Goal: Task Accomplishment & Management: Manage account settings

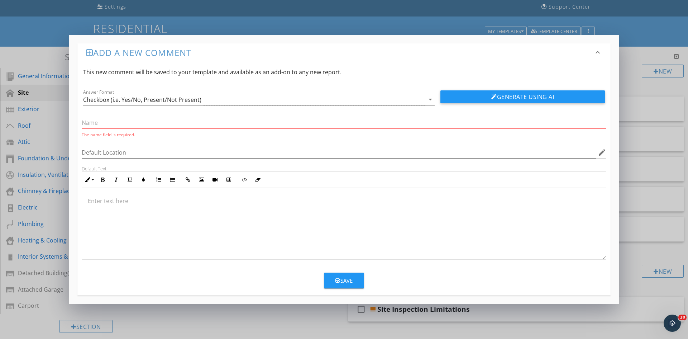
click at [647, 85] on div "Add a new comment keyboard_arrow_down This new comment will be saved to your te…" at bounding box center [344, 169] width 688 height 339
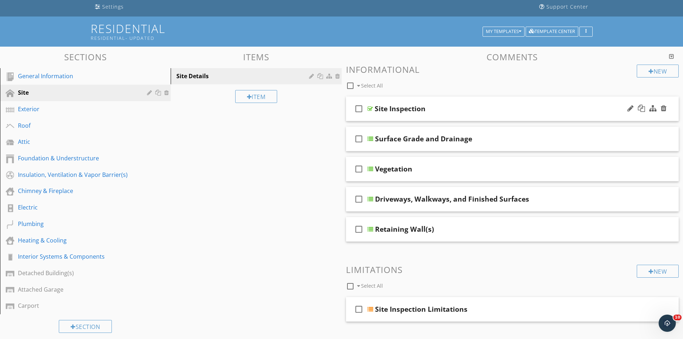
click at [479, 113] on div "Site Inspection" at bounding box center [494, 108] width 239 height 9
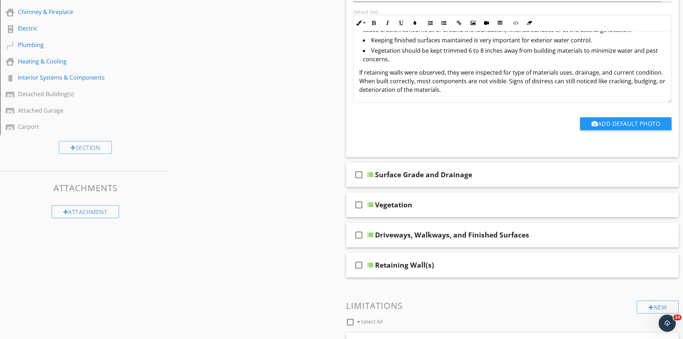
scroll to position [227, 0]
click at [451, 94] on div "Inspected the site around the dwelling(s) for potential issues that could arise…" at bounding box center [513, 32] width 318 height 140
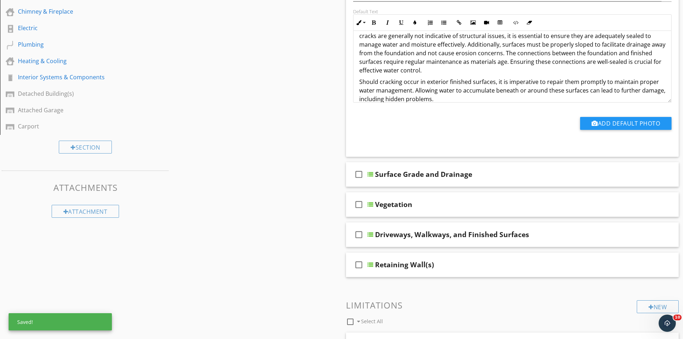
scroll to position [163, 0]
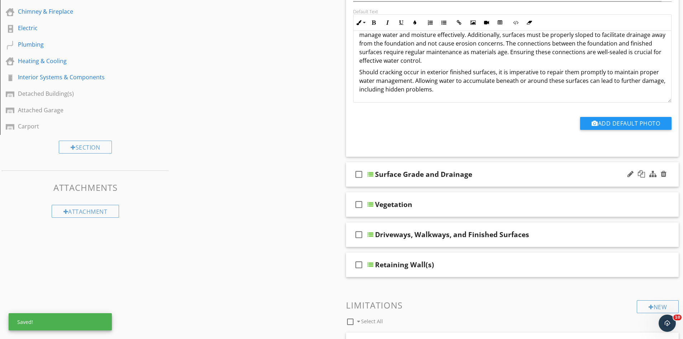
click at [529, 175] on div "Surface Grade and Drainage" at bounding box center [494, 174] width 239 height 9
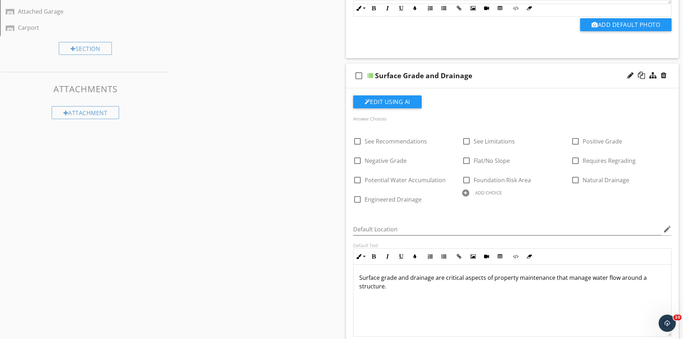
scroll to position [370, 0]
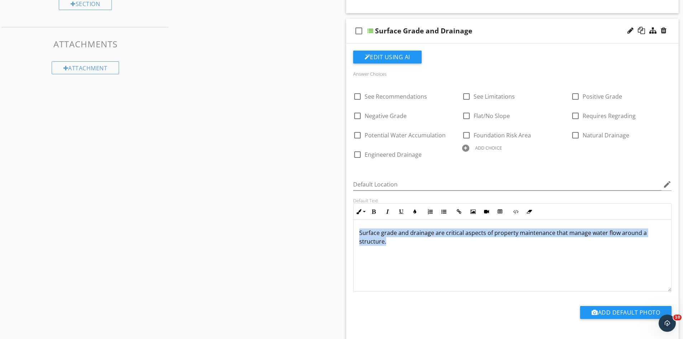
drag, startPoint x: 392, startPoint y: 245, endPoint x: 358, endPoint y: 230, distance: 37.1
click at [358, 230] on div "Surface grade and drainage are critical aspects of property maintenance that ma…" at bounding box center [513, 256] width 318 height 72
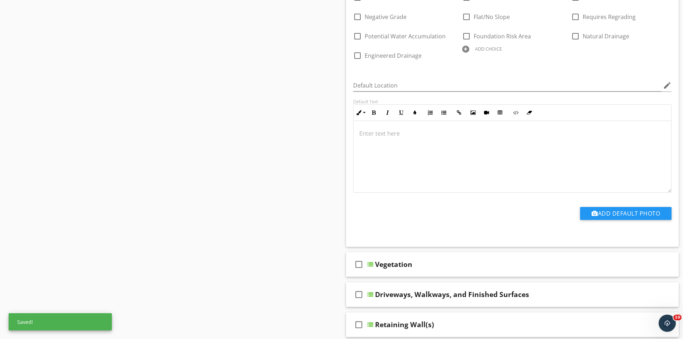
scroll to position [513, 0]
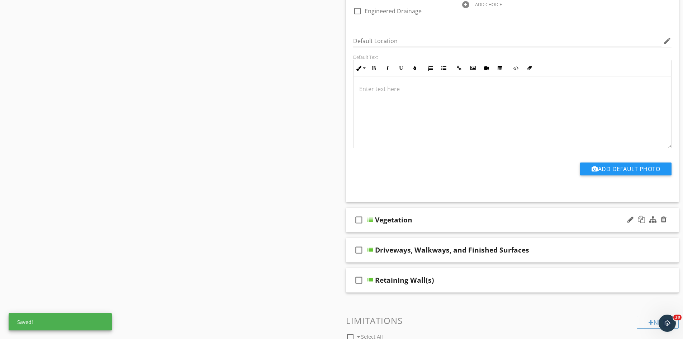
click at [441, 228] on div "check_box_outline_blank Vegetation" at bounding box center [512, 220] width 333 height 25
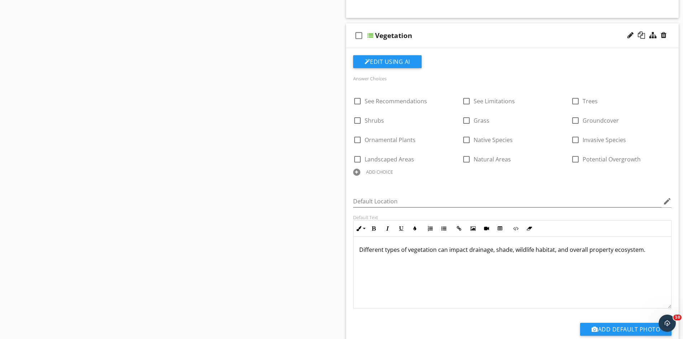
scroll to position [764, 0]
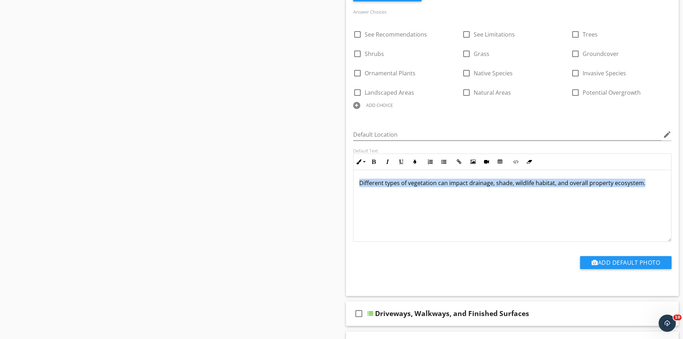
drag, startPoint x: 649, startPoint y: 185, endPoint x: 348, endPoint y: 185, distance: 301.2
click at [348, 185] on div "Edit Using AI Answer Choices check_box_outline_blank See Recommendations check_…" at bounding box center [512, 138] width 333 height 314
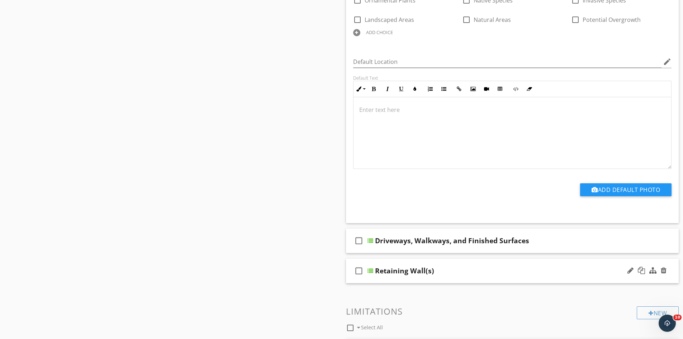
scroll to position [872, 0]
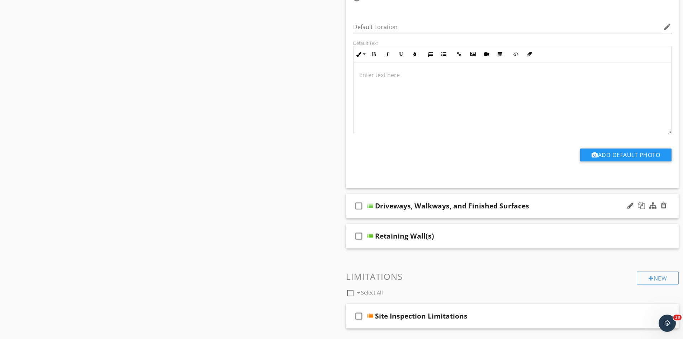
click at [544, 204] on div "Driveways, Walkways, and Finished Surfaces" at bounding box center [494, 205] width 239 height 9
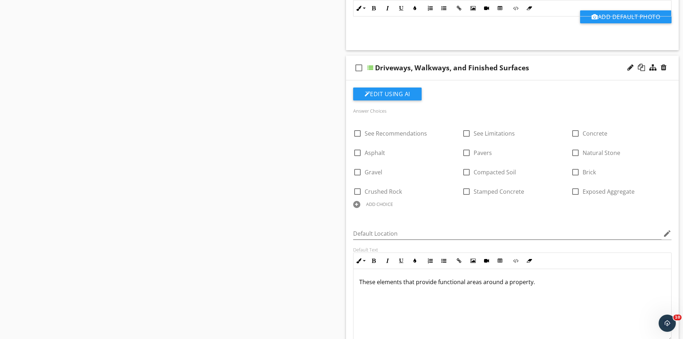
scroll to position [1015, 0]
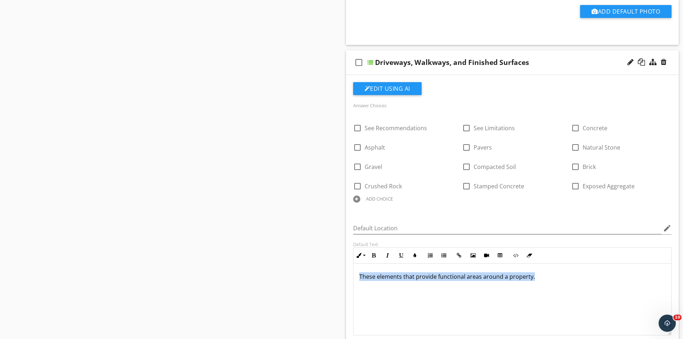
drag, startPoint x: 541, startPoint y: 279, endPoint x: 336, endPoint y: 290, distance: 205.4
click at [336, 290] on div "Sections General Information Site Exterior Roof Attic Foundation & Understructu…" at bounding box center [341, 72] width 683 height 1987
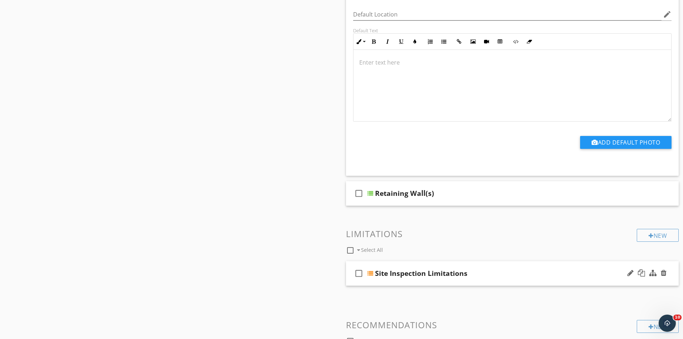
scroll to position [1230, 0]
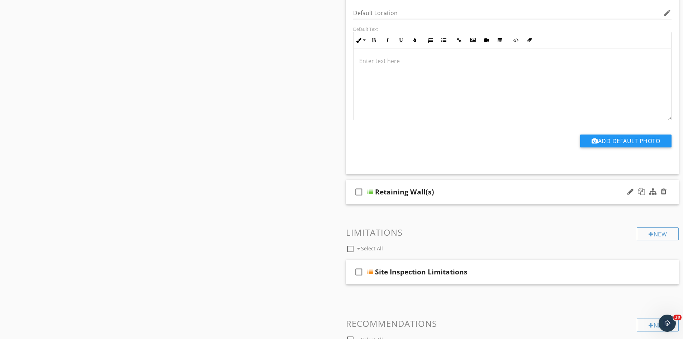
click at [467, 196] on div "Retaining Wall(s)" at bounding box center [494, 192] width 239 height 9
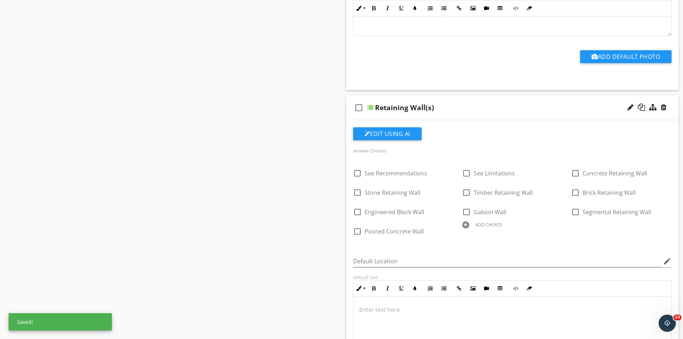
scroll to position [1374, 0]
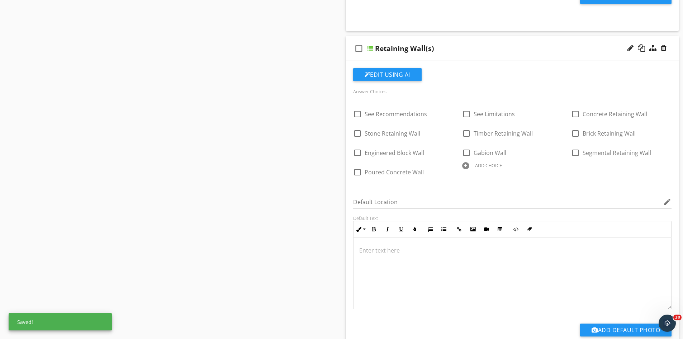
click at [466, 167] on div at bounding box center [465, 165] width 7 height 7
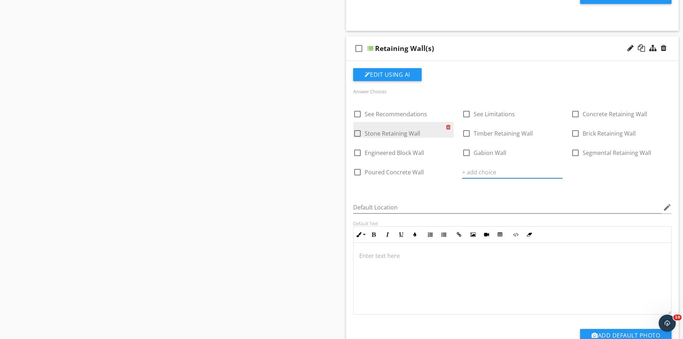
click at [447, 128] on div at bounding box center [450, 127] width 8 height 10
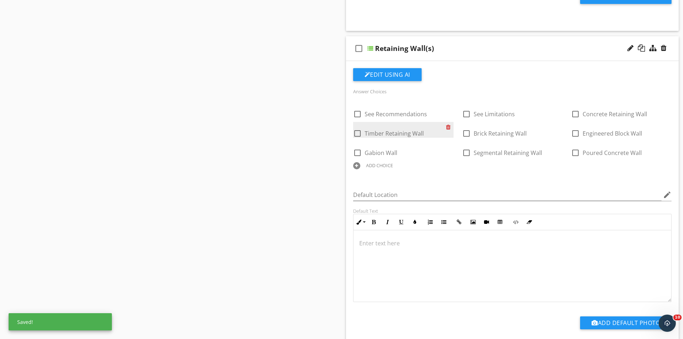
click at [447, 128] on div at bounding box center [450, 127] width 8 height 10
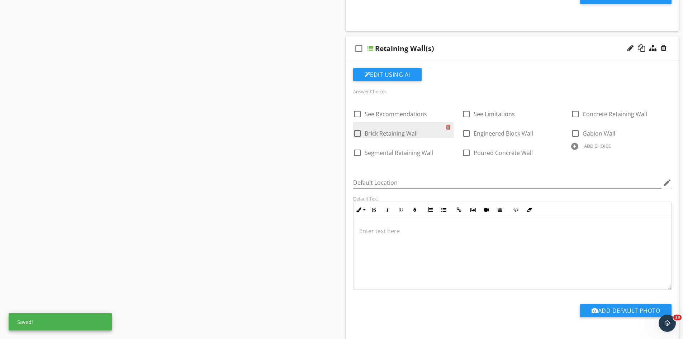
click at [447, 128] on div at bounding box center [450, 127] width 8 height 10
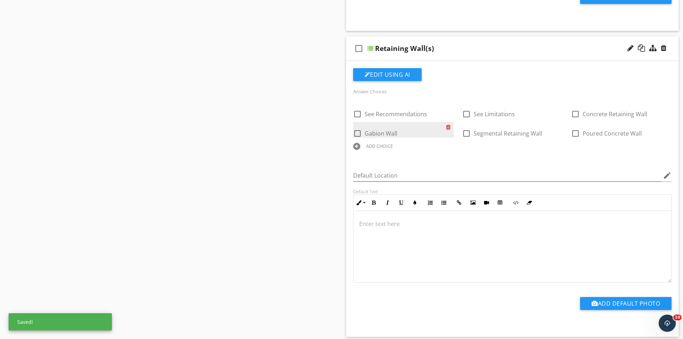
click at [447, 128] on div at bounding box center [450, 127] width 8 height 10
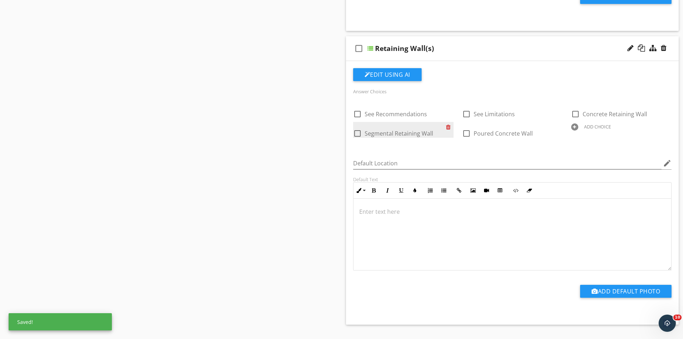
click at [447, 128] on div at bounding box center [450, 127] width 8 height 10
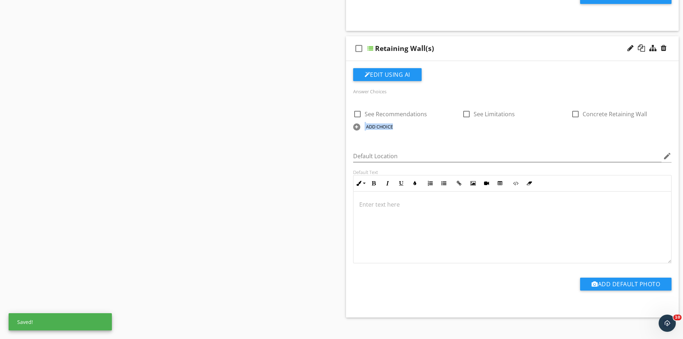
click at [447, 128] on div "ADD CHOICE" at bounding box center [403, 126] width 100 height 9
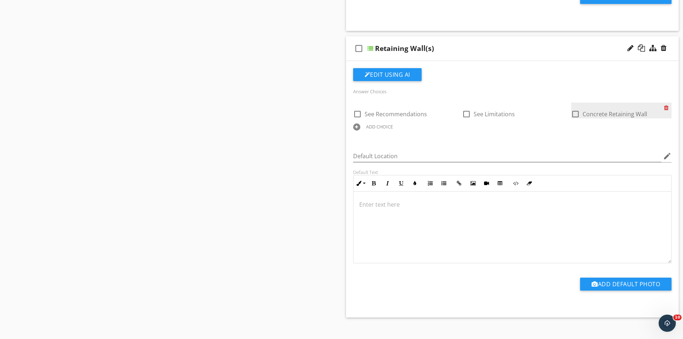
click at [667, 109] on div at bounding box center [668, 108] width 8 height 10
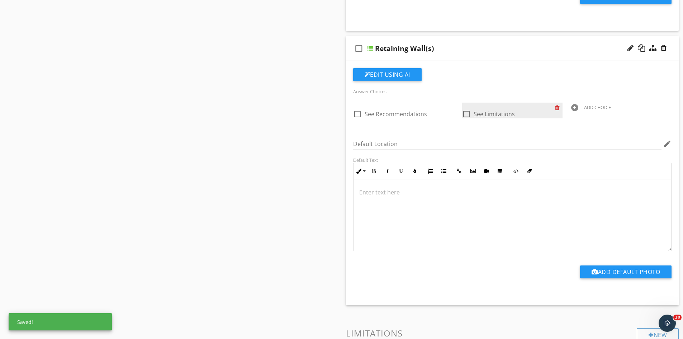
click at [559, 108] on div at bounding box center [559, 108] width 8 height 10
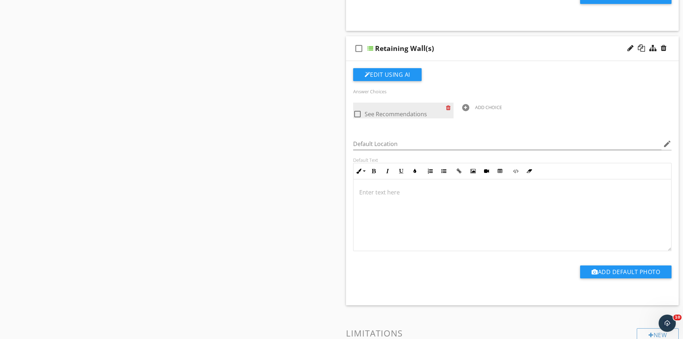
click at [448, 107] on div at bounding box center [450, 108] width 8 height 10
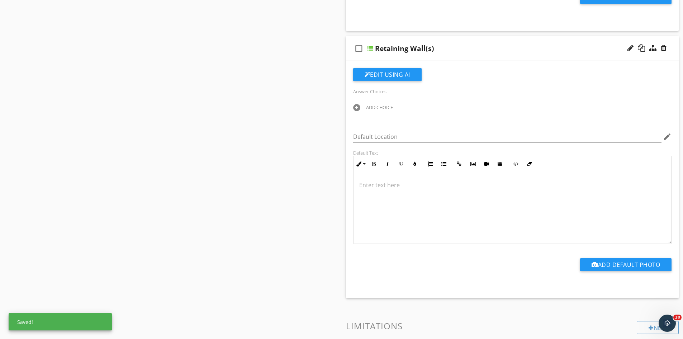
click at [355, 106] on div at bounding box center [356, 107] width 7 height 7
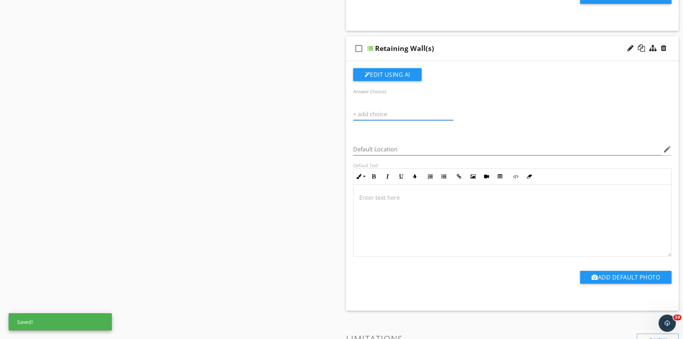
click at [366, 111] on input "text" at bounding box center [403, 114] width 100 height 12
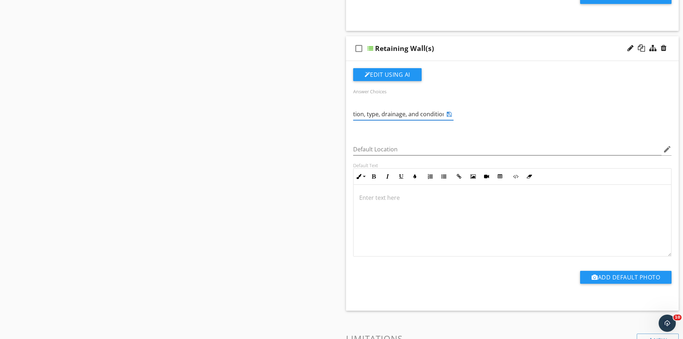
scroll to position [0, 60]
type input "Statement about location, type, drainage, and condition:"
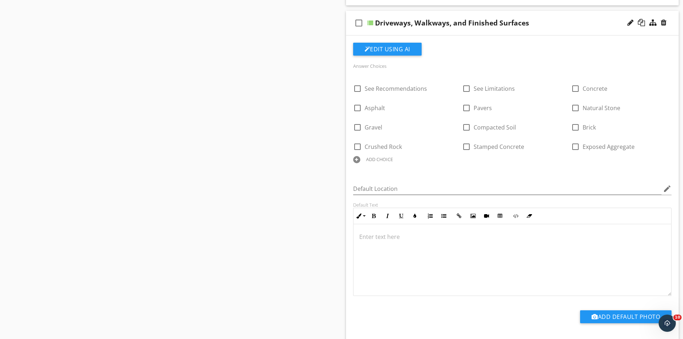
scroll to position [1051, 0]
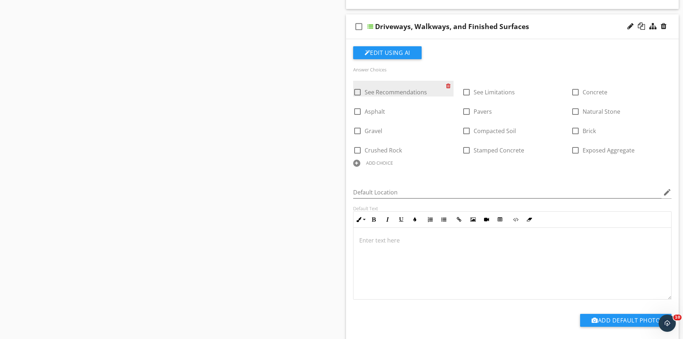
click at [449, 86] on div at bounding box center [450, 86] width 8 height 10
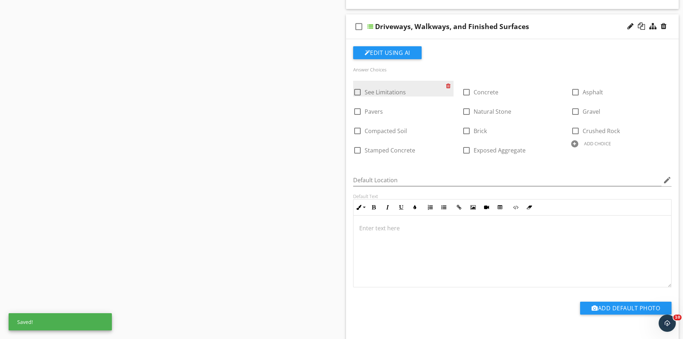
click at [449, 86] on div at bounding box center [450, 86] width 8 height 10
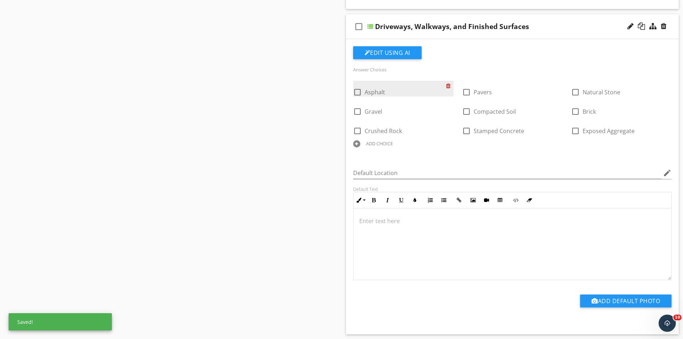
click at [449, 86] on div at bounding box center [450, 86] width 8 height 10
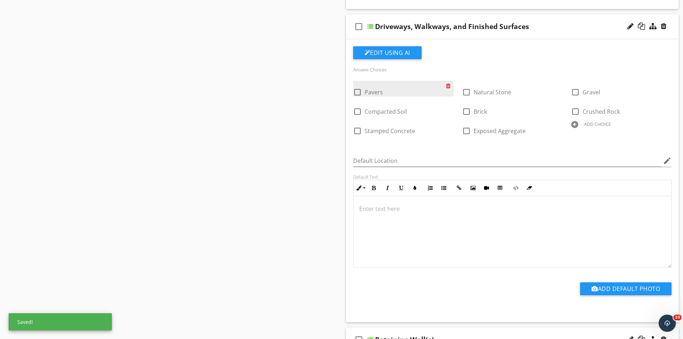
click at [449, 86] on div at bounding box center [450, 86] width 8 height 10
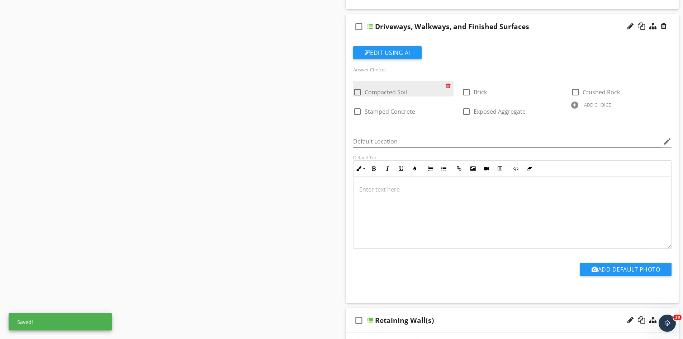
click at [449, 86] on div at bounding box center [450, 86] width 8 height 10
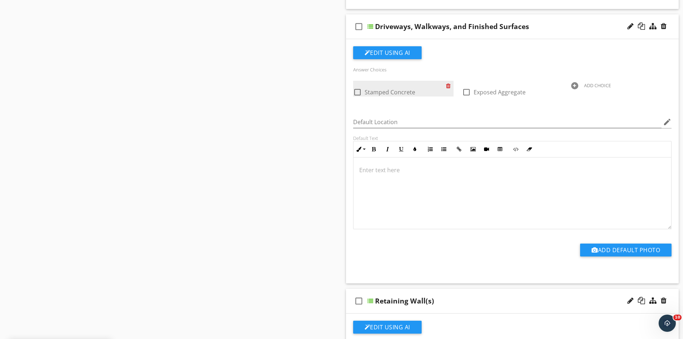
click at [449, 86] on div at bounding box center [450, 86] width 8 height 10
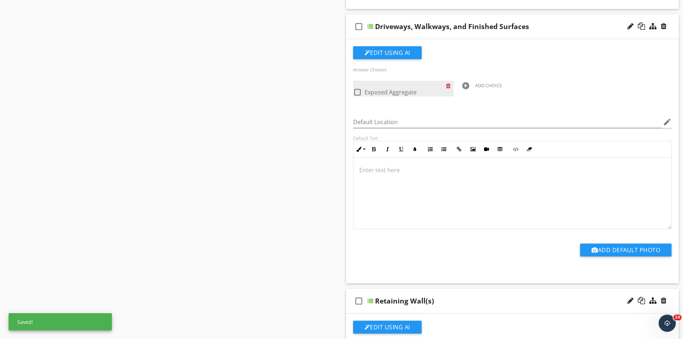
click at [449, 86] on div at bounding box center [450, 86] width 8 height 10
click at [462, 86] on div "ADD CHOICE" at bounding box center [512, 85] width 100 height 9
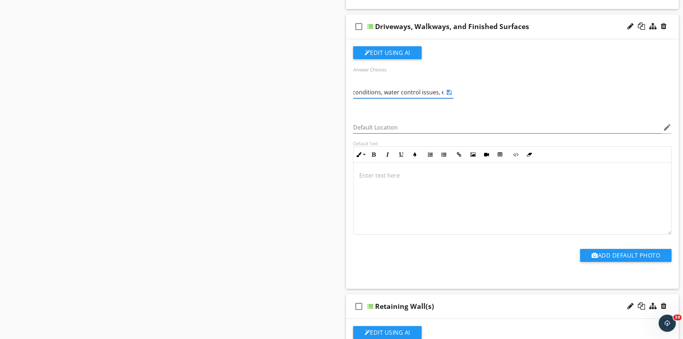
scroll to position [0, 97]
type input "Statement about type of surfaces, conditions, water control issues, etc"
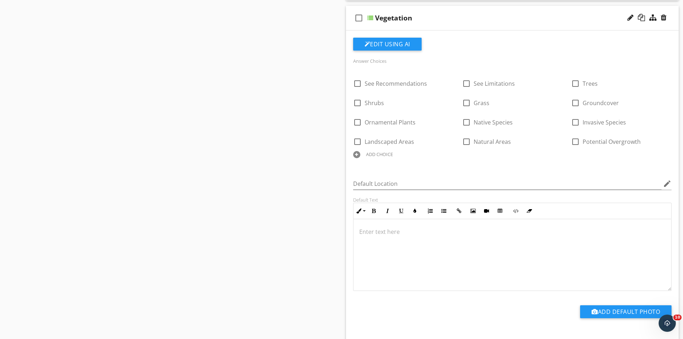
scroll to position [693, 0]
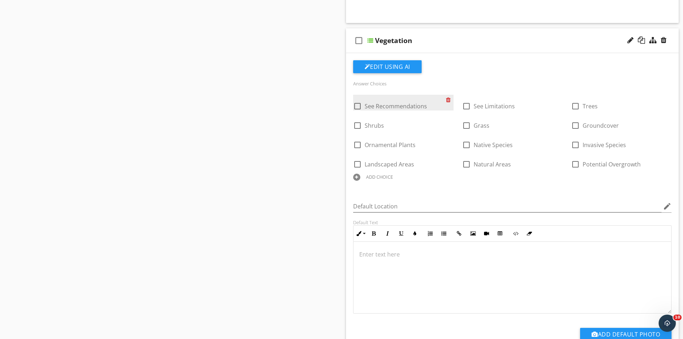
click at [450, 99] on div at bounding box center [450, 100] width 8 height 10
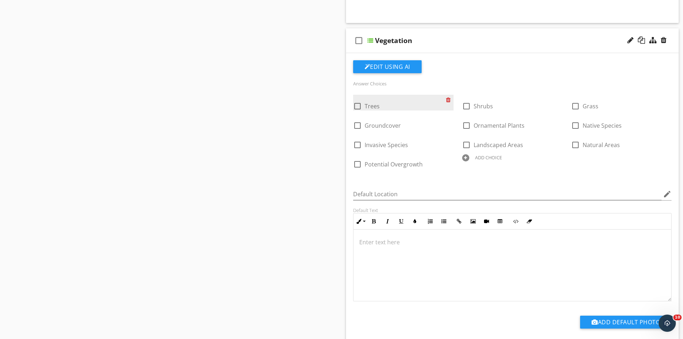
click at [450, 99] on div at bounding box center [450, 100] width 8 height 10
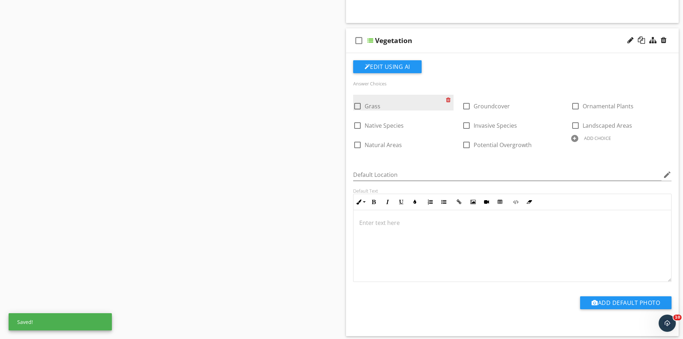
click at [450, 99] on div at bounding box center [450, 100] width 8 height 10
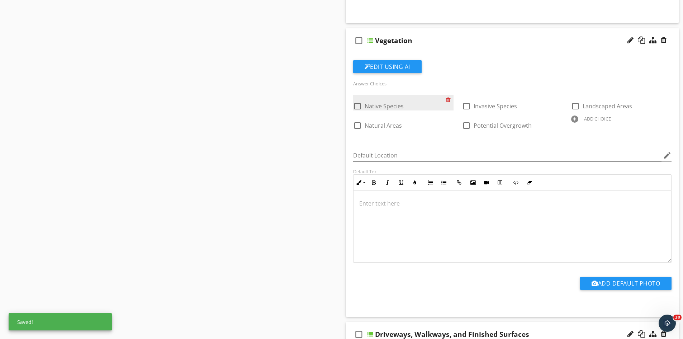
click at [450, 99] on div at bounding box center [450, 100] width 8 height 10
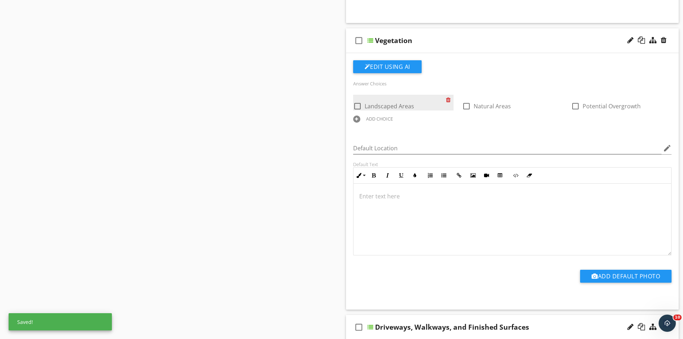
click at [450, 99] on div at bounding box center [450, 100] width 8 height 10
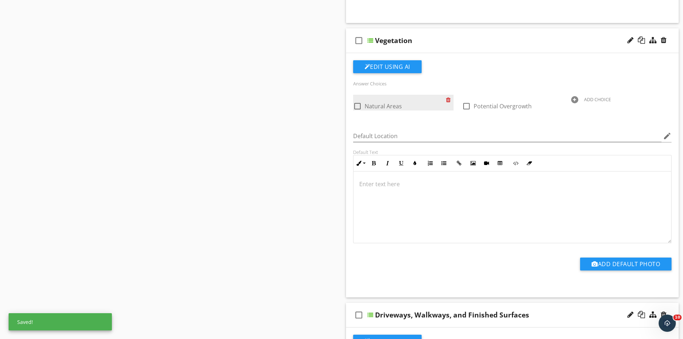
click at [450, 99] on div at bounding box center [450, 100] width 8 height 10
click at [462, 99] on div "ADD CHOICE" at bounding box center [512, 99] width 100 height 9
click at [0, 0] on div at bounding box center [0, 0] width 0 height 0
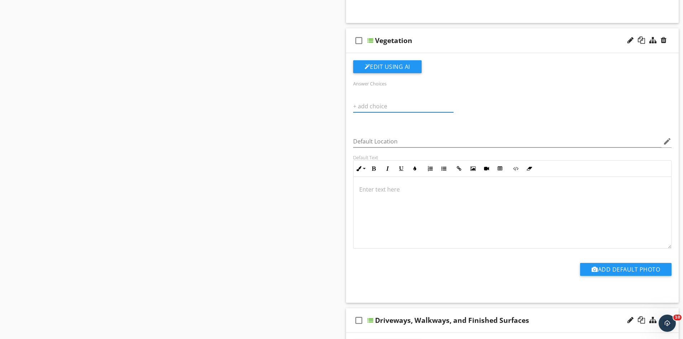
click at [378, 108] on input "text" at bounding box center [403, 106] width 100 height 12
type input "S"
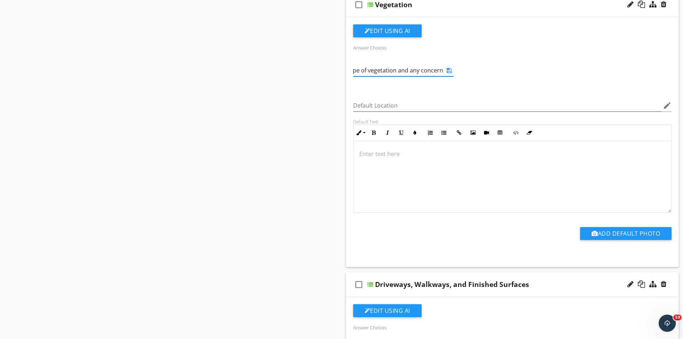
scroll to position [0, 54]
type input "Statement about type of vegetation and any concerns:"
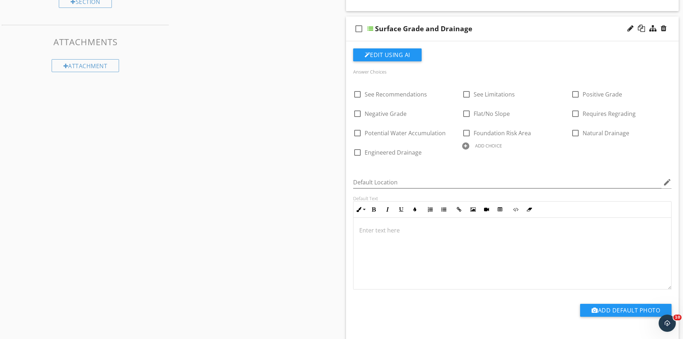
scroll to position [370, 0]
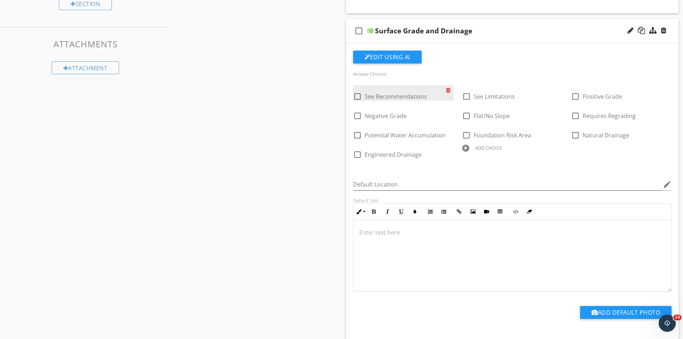
click at [449, 89] on div at bounding box center [450, 90] width 8 height 10
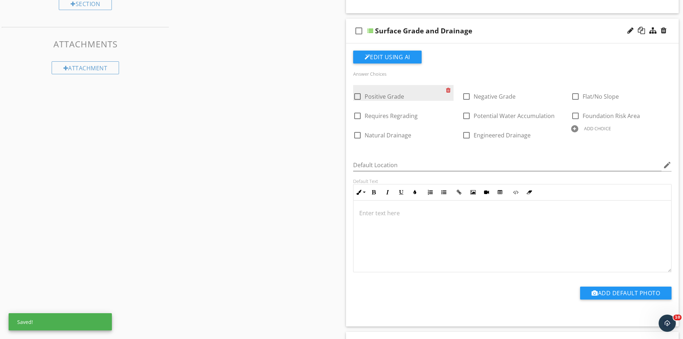
click at [449, 89] on div at bounding box center [450, 90] width 8 height 10
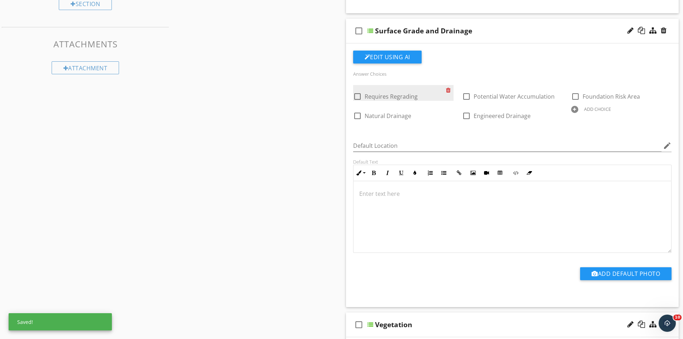
click at [449, 89] on div at bounding box center [450, 90] width 8 height 10
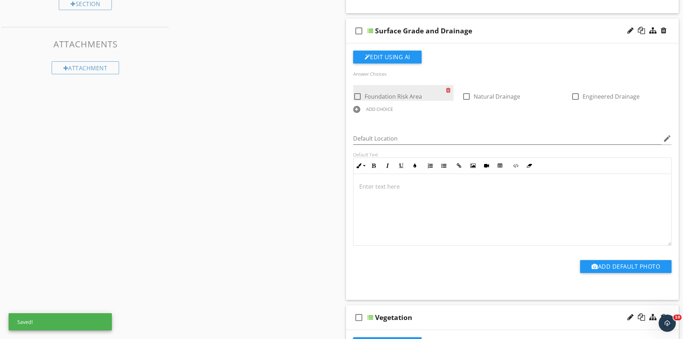
click at [449, 89] on div at bounding box center [450, 90] width 8 height 10
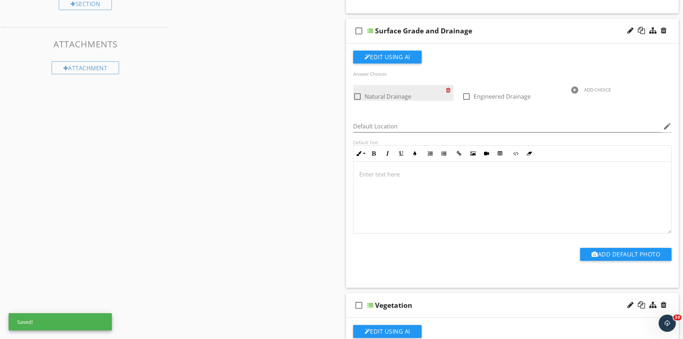
click at [449, 89] on div at bounding box center [450, 90] width 8 height 10
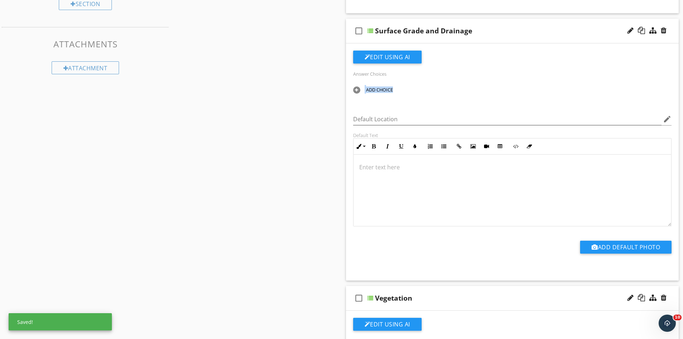
click at [449, 89] on div "ADD CHOICE" at bounding box center [403, 89] width 100 height 9
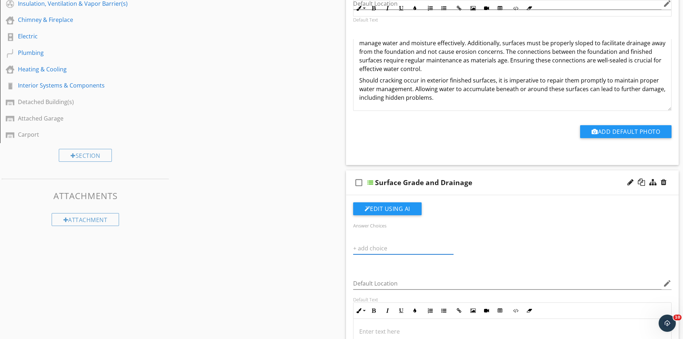
scroll to position [262, 0]
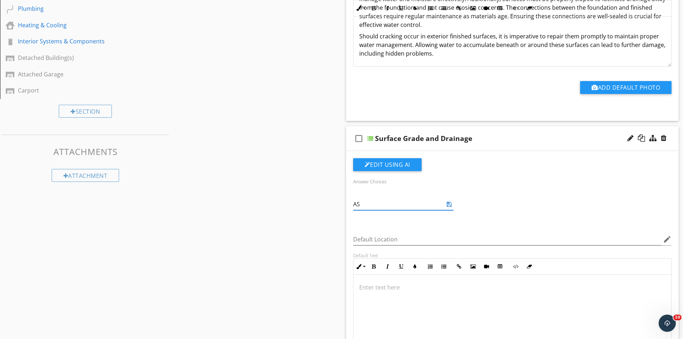
type input "A"
type input "Statement about surface grade and drainage- Type of drainage/discharge location…"
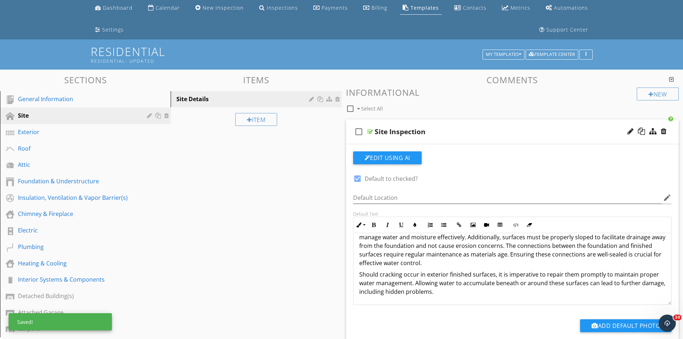
scroll to position [11, 0]
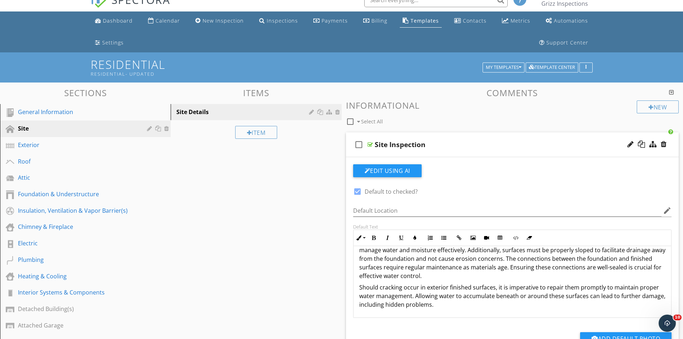
click at [486, 148] on div "Site Inspection" at bounding box center [494, 144] width 239 height 9
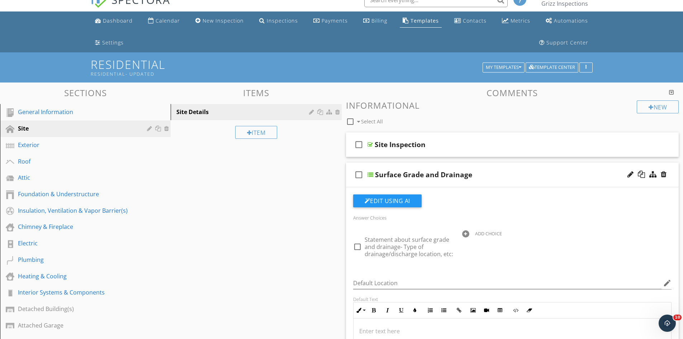
click at [495, 176] on div "Surface Grade and Drainage" at bounding box center [494, 174] width 239 height 9
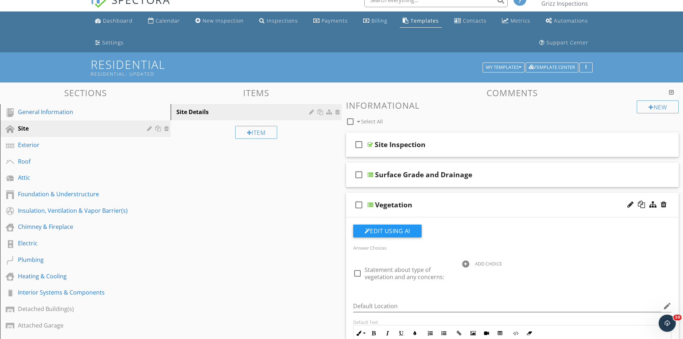
click at [489, 211] on div "check_box_outline_blank Vegetation" at bounding box center [512, 205] width 333 height 25
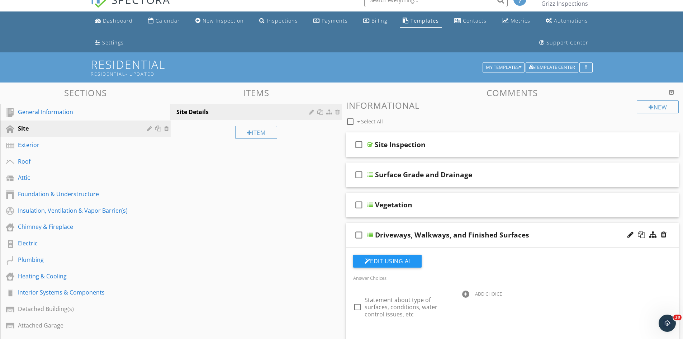
click at [563, 237] on div "Driveways, Walkways, and Finished Surfaces" at bounding box center [494, 235] width 239 height 9
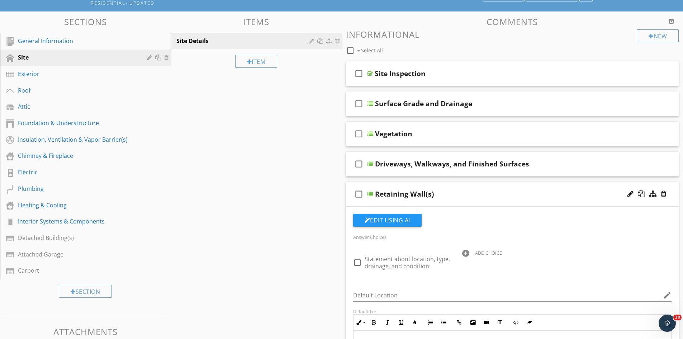
scroll to position [83, 0]
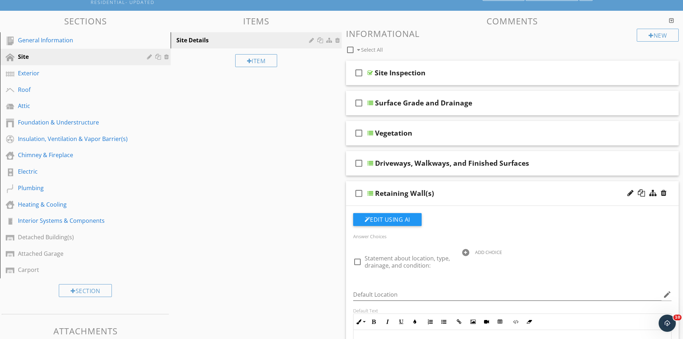
click at [526, 194] on div "Retaining Wall(s)" at bounding box center [494, 193] width 239 height 9
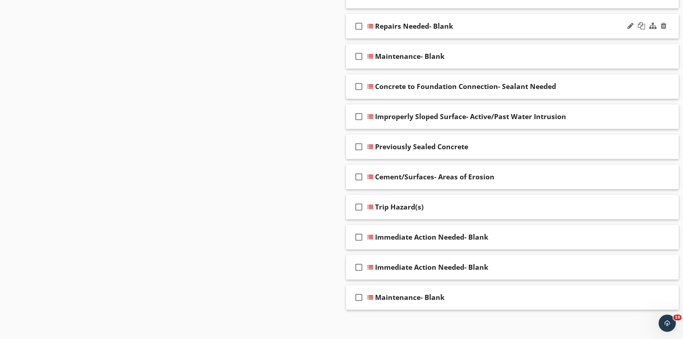
scroll to position [603, 0]
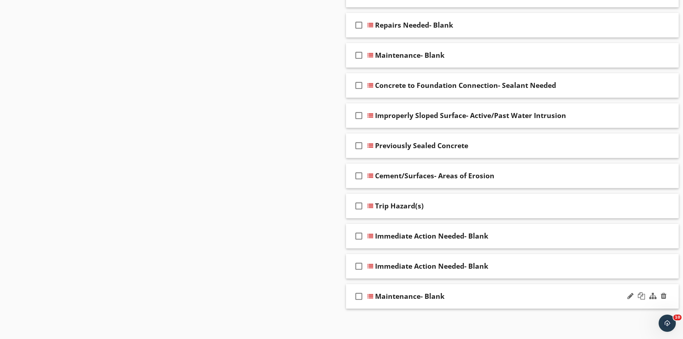
click at [359, 293] on icon "check_box_outline_blank" at bounding box center [358, 296] width 11 height 17
drag, startPoint x: 358, startPoint y: 264, endPoint x: 358, endPoint y: 259, distance: 5.4
click at [358, 264] on icon "check_box_outline_blank" at bounding box center [358, 265] width 11 height 17
click at [357, 237] on icon "check_box_outline_blank" at bounding box center [358, 235] width 11 height 17
click at [358, 207] on icon "check_box_outline_blank" at bounding box center [358, 205] width 11 height 17
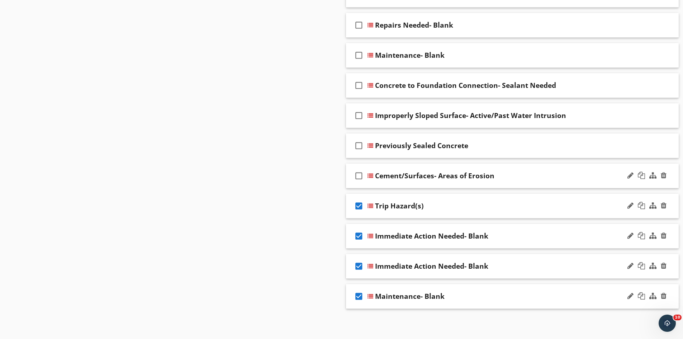
click at [355, 177] on icon "check_box_outline_blank" at bounding box center [358, 175] width 11 height 17
click at [357, 147] on icon "check_box_outline_blank" at bounding box center [358, 145] width 11 height 17
click at [357, 118] on icon "check_box_outline_blank" at bounding box center [358, 115] width 11 height 17
click at [361, 85] on icon "check_box_outline_blank" at bounding box center [358, 85] width 11 height 17
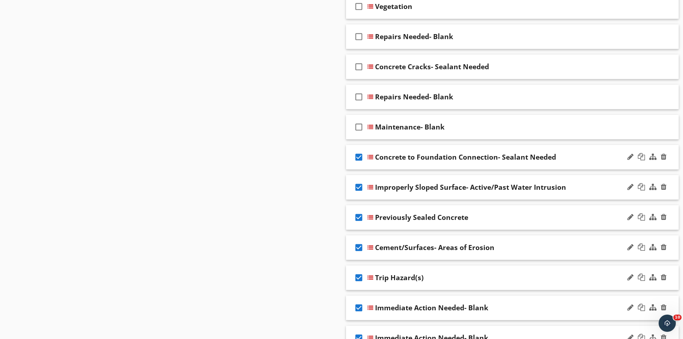
scroll to position [495, 0]
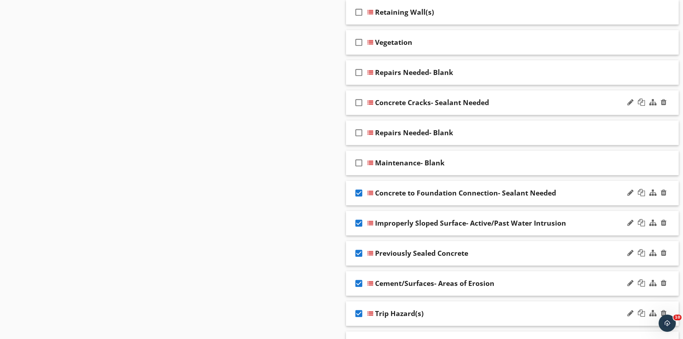
click at [358, 102] on icon "check_box_outline_blank" at bounding box center [358, 102] width 11 height 17
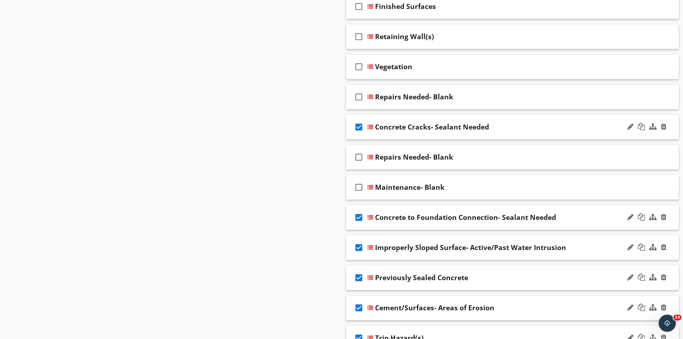
scroll to position [459, 0]
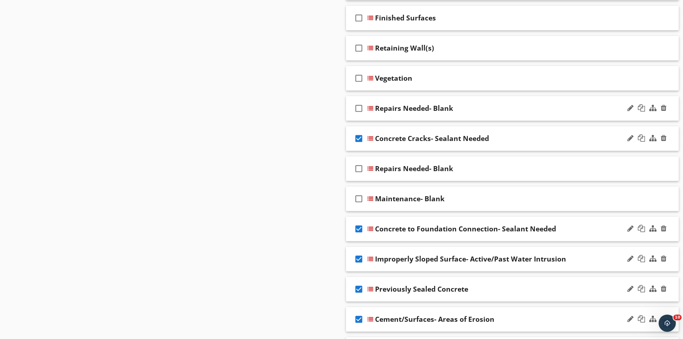
click at [358, 109] on icon "check_box_outline_blank" at bounding box center [358, 108] width 11 height 17
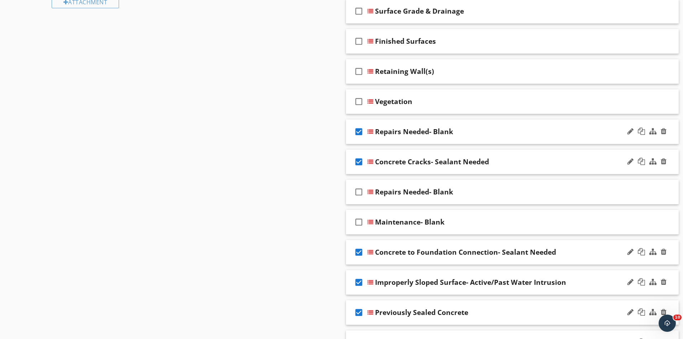
scroll to position [388, 0]
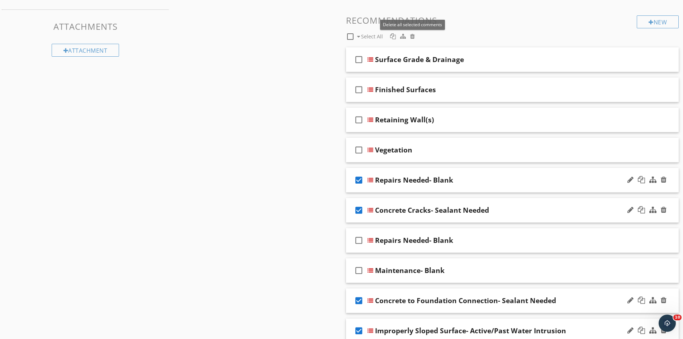
click at [412, 37] on div at bounding box center [412, 36] width 5 height 6
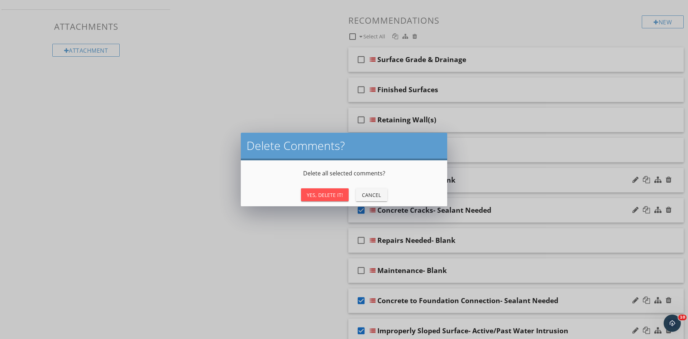
click at [329, 193] on div "Yes, Delete It!" at bounding box center [325, 195] width 36 height 8
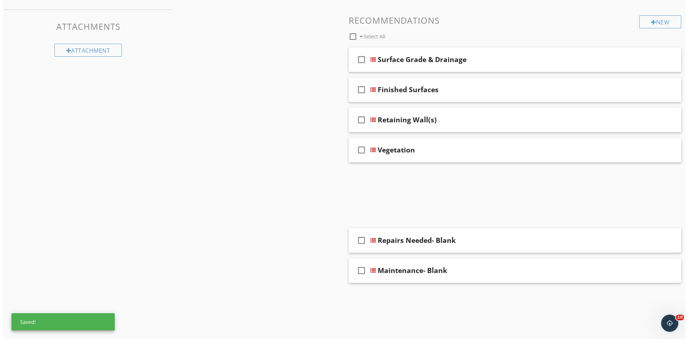
scroll to position [302, 0]
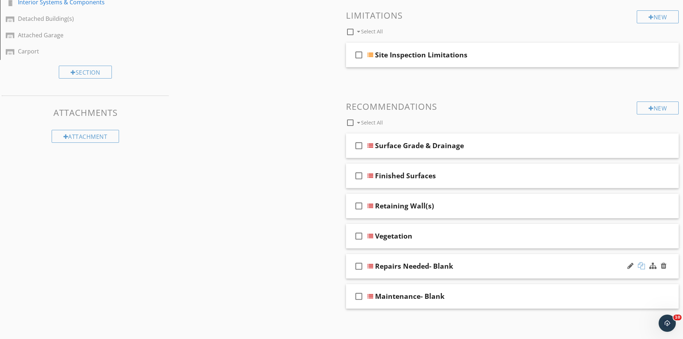
click at [641, 269] on div at bounding box center [641, 265] width 7 height 7
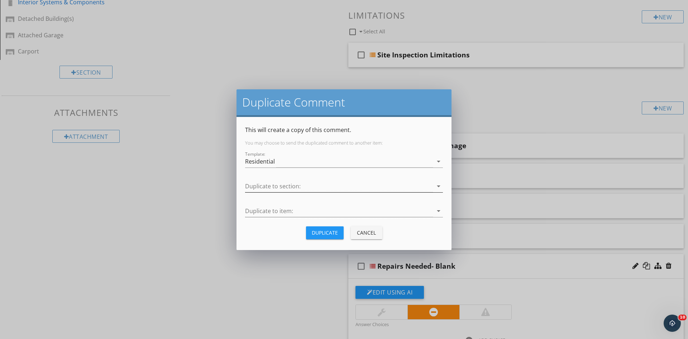
click at [292, 184] on div at bounding box center [339, 186] width 188 height 12
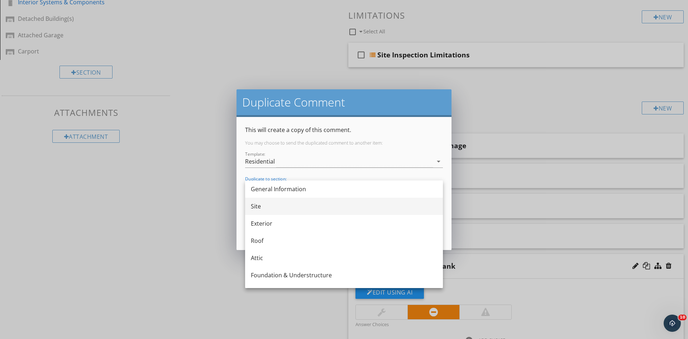
click at [277, 204] on div "Site" at bounding box center [344, 206] width 186 height 9
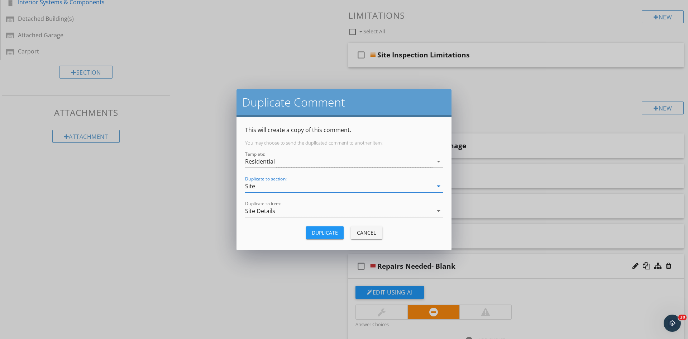
click at [321, 232] on div "Duplicate" at bounding box center [325, 233] width 26 height 8
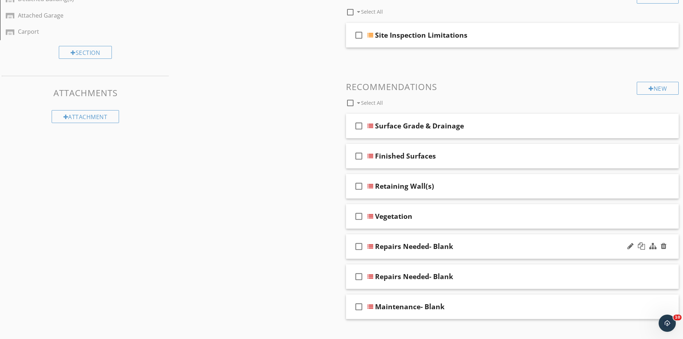
scroll to position [332, 0]
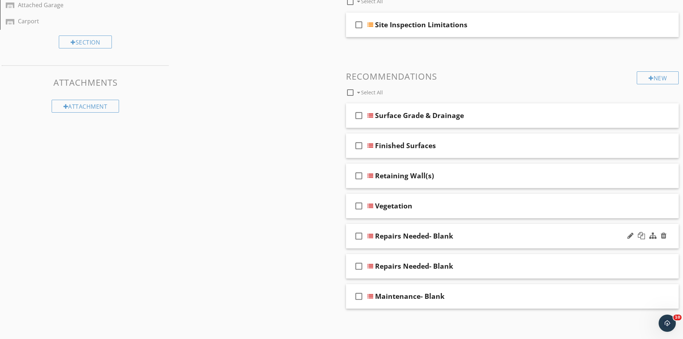
click at [515, 243] on div "check_box_outline_blank Repairs Needed- Blank" at bounding box center [512, 236] width 333 height 25
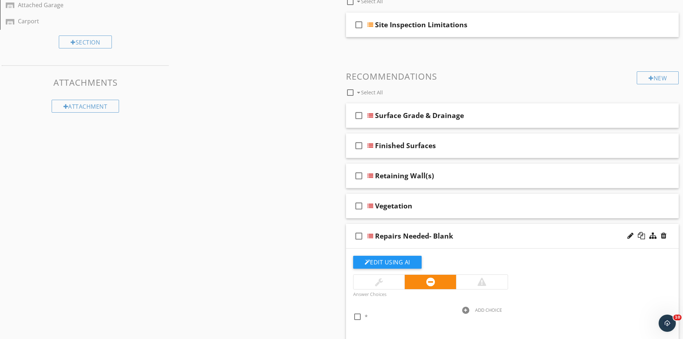
click at [482, 282] on div at bounding box center [482, 281] width 9 height 9
click at [630, 235] on div at bounding box center [630, 235] width 6 height 7
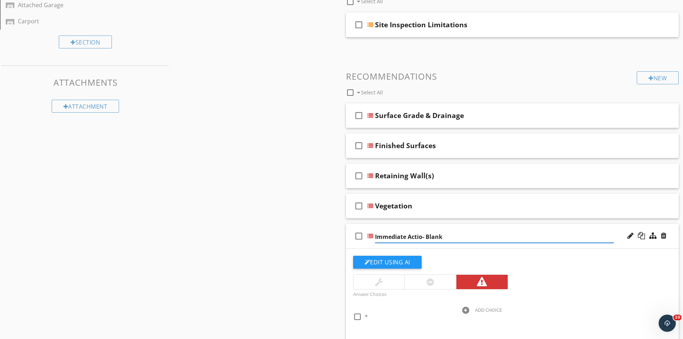
type input "Immediate Action- Blank"
click at [371, 245] on div "check_box_outline_blank Immediate Action- Blank" at bounding box center [512, 236] width 333 height 25
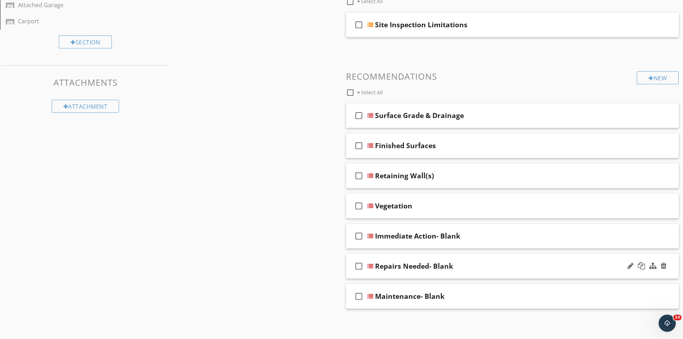
click at [495, 267] on div "Repairs Needed- Blank" at bounding box center [494, 266] width 239 height 9
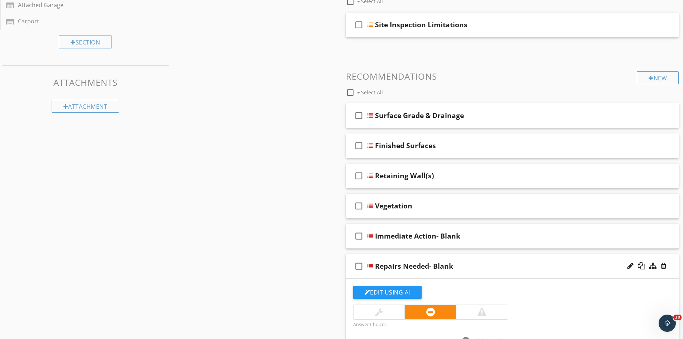
click at [495, 267] on div "Repairs Needed- Blank" at bounding box center [494, 266] width 239 height 9
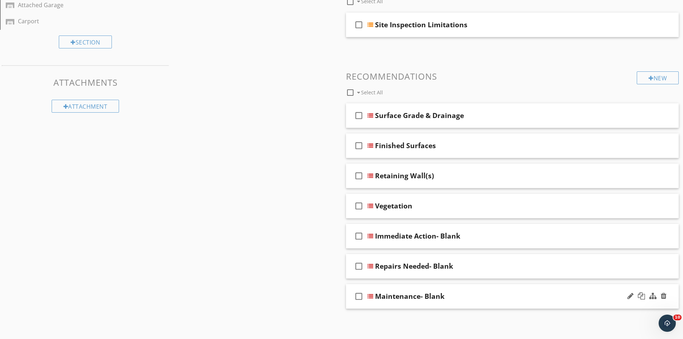
click at [489, 292] on div "Maintenance- Blank" at bounding box center [494, 296] width 239 height 9
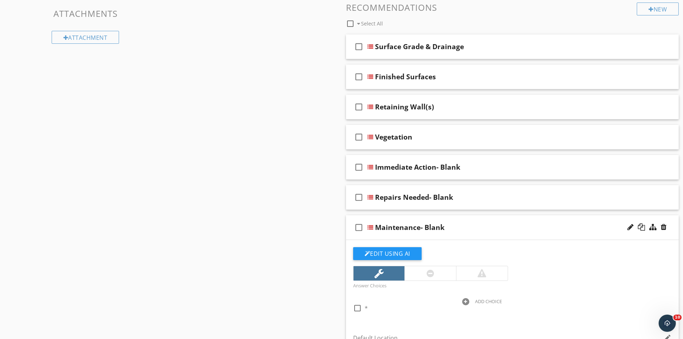
scroll to position [403, 0]
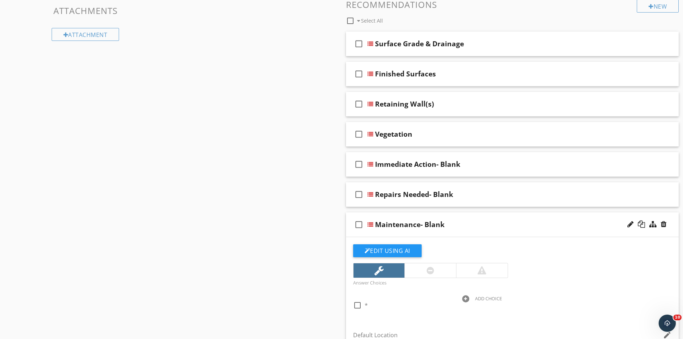
click at [474, 216] on div "check_box_outline_blank Maintenance- Blank" at bounding box center [512, 224] width 333 height 25
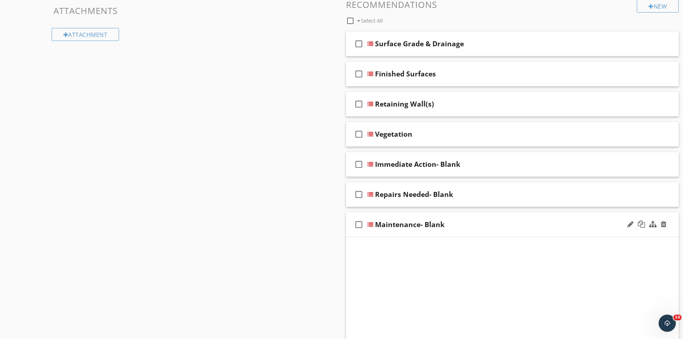
scroll to position [332, 0]
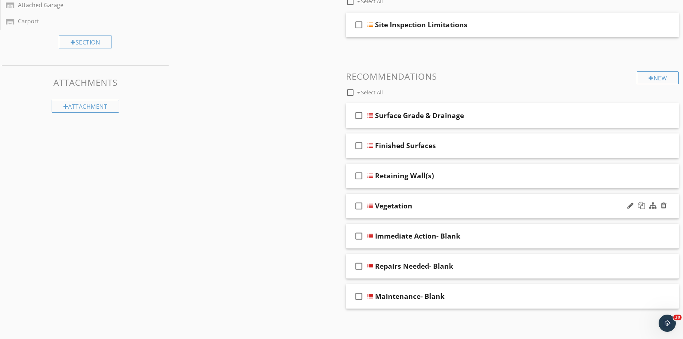
click at [459, 196] on div "check_box_outline_blank Vegetation" at bounding box center [512, 206] width 333 height 25
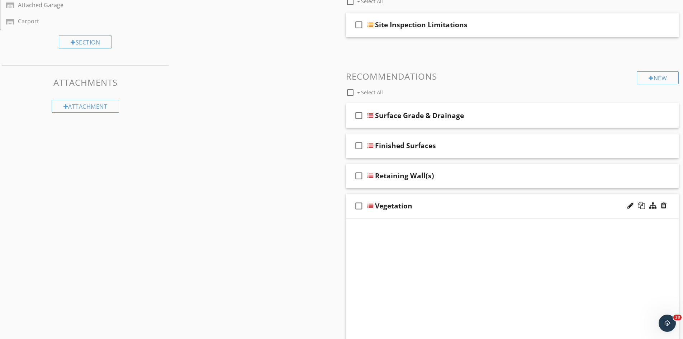
scroll to position [403, 0]
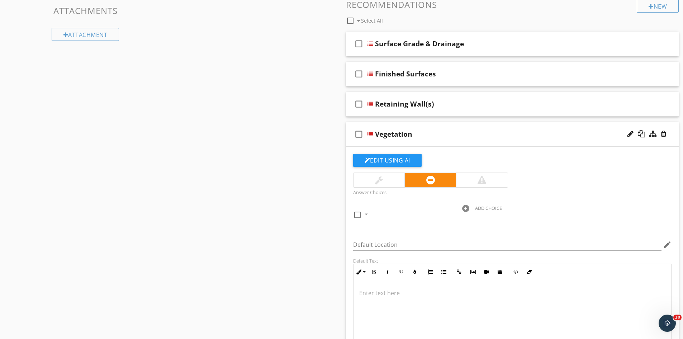
click at [380, 184] on div at bounding box center [379, 180] width 8 height 9
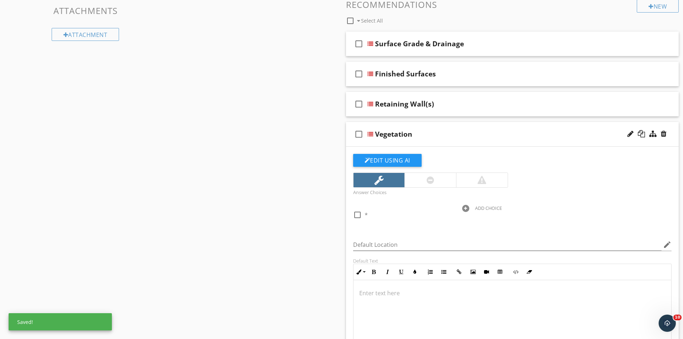
click at [464, 131] on div "Vegetation" at bounding box center [494, 134] width 239 height 9
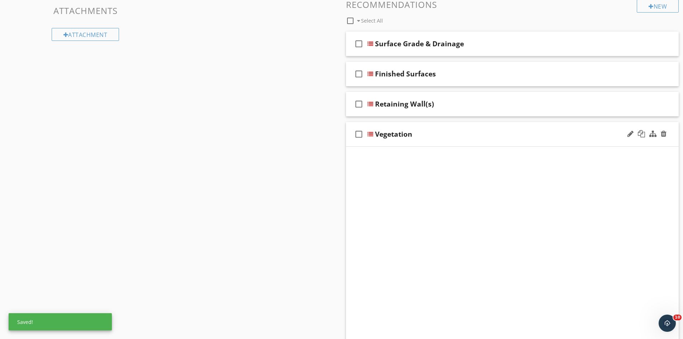
scroll to position [332, 0]
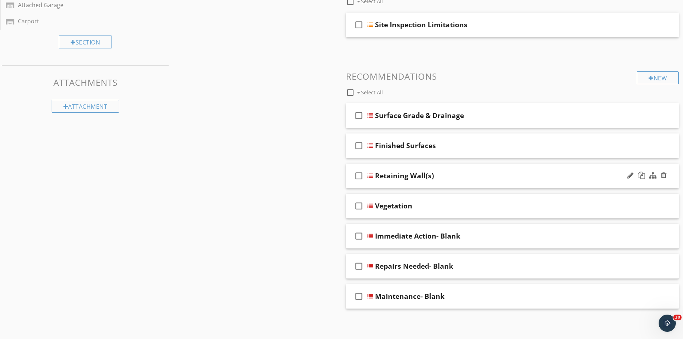
click at [466, 171] on div "Retaining Wall(s)" at bounding box center [494, 175] width 239 height 9
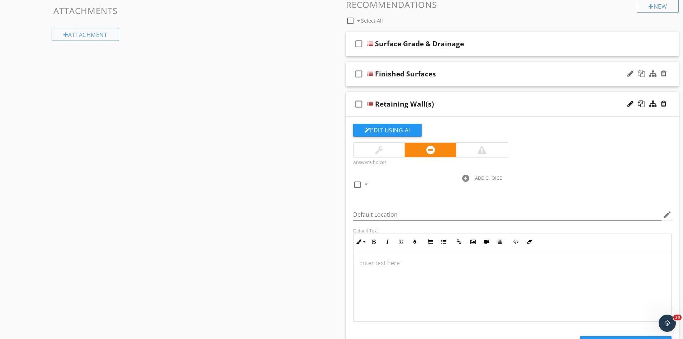
click at [456, 78] on div "Finished Surfaces" at bounding box center [494, 74] width 239 height 9
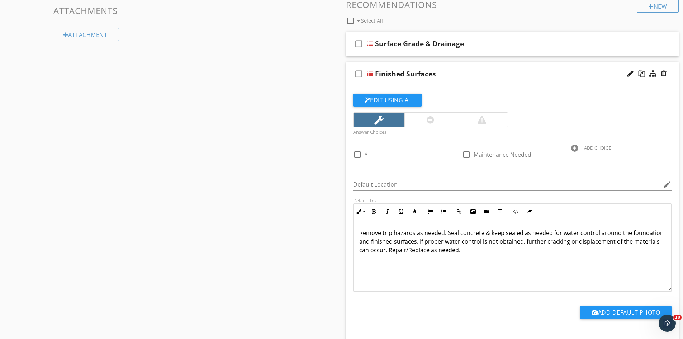
click at [432, 119] on div at bounding box center [431, 119] width 8 height 9
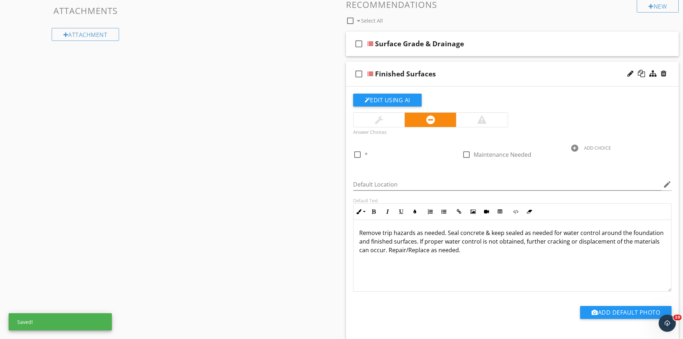
click at [458, 69] on div "check_box_outline_blank Finished Surfaces" at bounding box center [512, 74] width 333 height 25
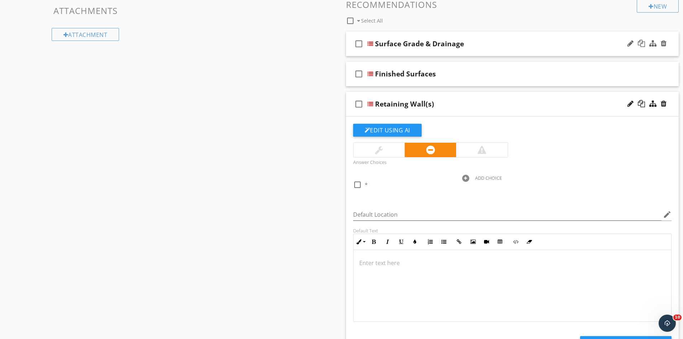
click at [480, 52] on div "check_box_outline_blank Surface Grade & Drainage" at bounding box center [512, 44] width 333 height 25
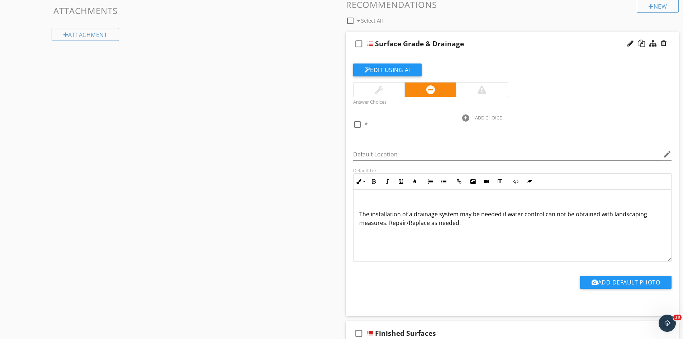
click at [642, 217] on p "The installation of a drainage system may be needed if water control can not be…" at bounding box center [512, 218] width 307 height 17
drag, startPoint x: 402, startPoint y: 222, endPoint x: 401, endPoint y: 227, distance: 5.2
click at [401, 227] on p "The installation of a drainage system may be needed if water control can not be…" at bounding box center [512, 218] width 307 height 17
click at [401, 225] on p "The installation of a drainage system may be needed if water control can not be…" at bounding box center [512, 218] width 307 height 17
click at [400, 225] on p "The installation of a drainage system may be needed if water control can not be…" at bounding box center [512, 218] width 307 height 17
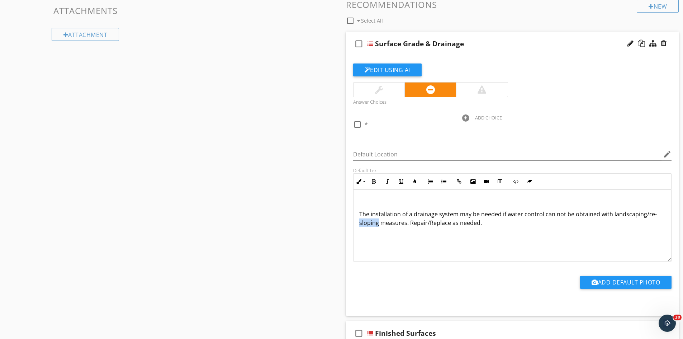
drag, startPoint x: 378, startPoint y: 226, endPoint x: 358, endPoint y: 228, distance: 19.8
click at [358, 228] on div "The installation of a drainage system may be needed if water control can not be…" at bounding box center [513, 226] width 318 height 72
click at [475, 222] on p "The installation of a drainage system may be needed if water control can not be…" at bounding box center [512, 218] width 307 height 17
click at [450, 224] on p "The installation of a drainage system may be needed if water control can not be…" at bounding box center [512, 218] width 307 height 17
click at [520, 226] on p "The installation of a drainage system may be needed if water control can not be…" at bounding box center [512, 218] width 307 height 17
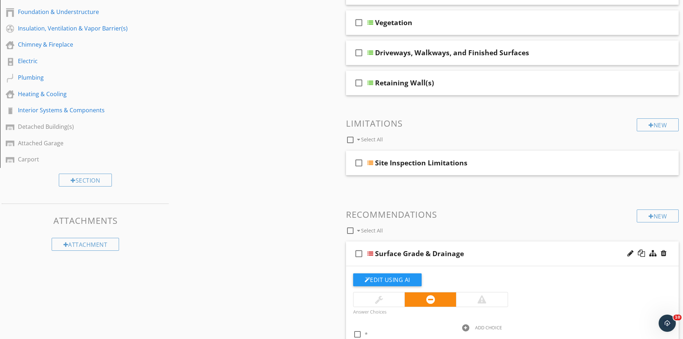
scroll to position [152, 0]
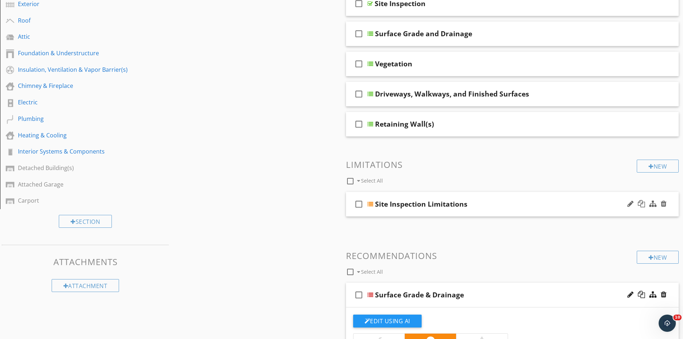
click at [492, 212] on div "check_box_outline_blank Site Inspection Limitations" at bounding box center [512, 204] width 333 height 25
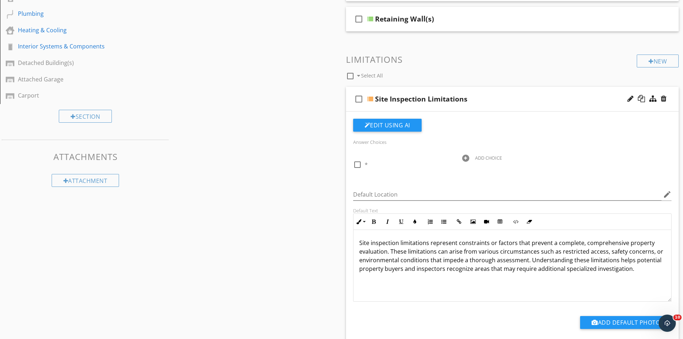
scroll to position [260, 0]
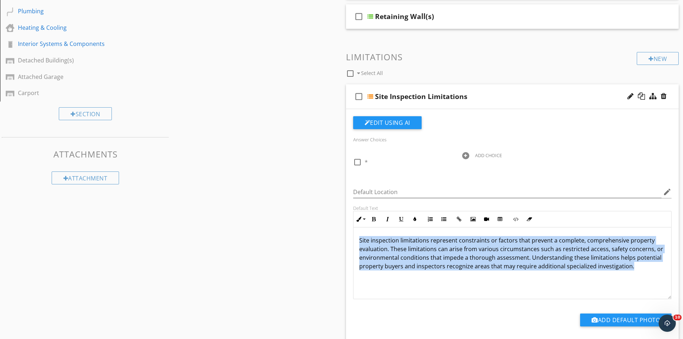
drag, startPoint x: 358, startPoint y: 239, endPoint x: 640, endPoint y: 270, distance: 283.1
click at [640, 270] on div "Site inspection limitations represent constraints or factors that prevent a com…" at bounding box center [513, 263] width 318 height 72
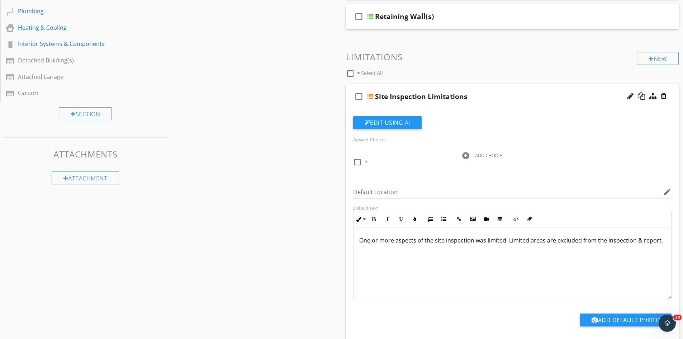
click at [513, 104] on div "check_box_outline_blank Site Inspection Limitations" at bounding box center [512, 96] width 333 height 25
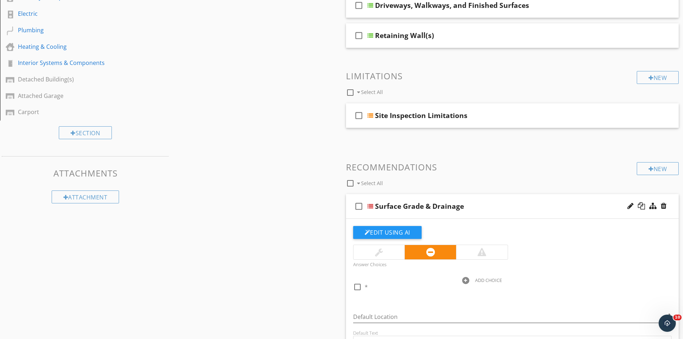
scroll to position [224, 0]
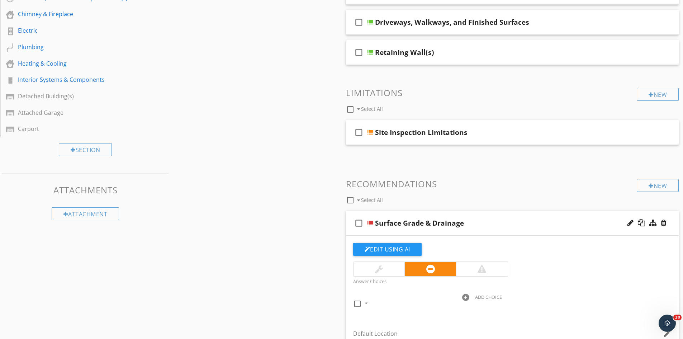
click at [521, 231] on div "check_box_outline_blank Surface Grade & Drainage" at bounding box center [512, 223] width 333 height 25
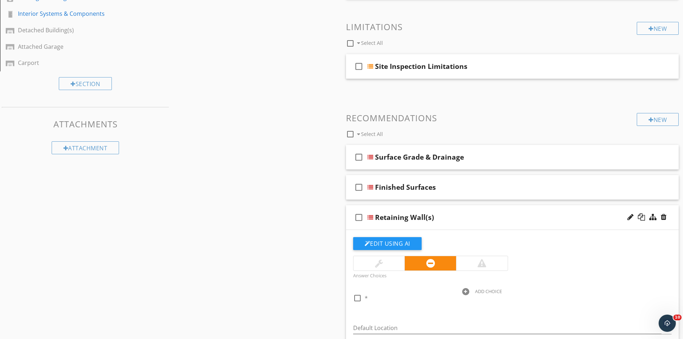
scroll to position [296, 0]
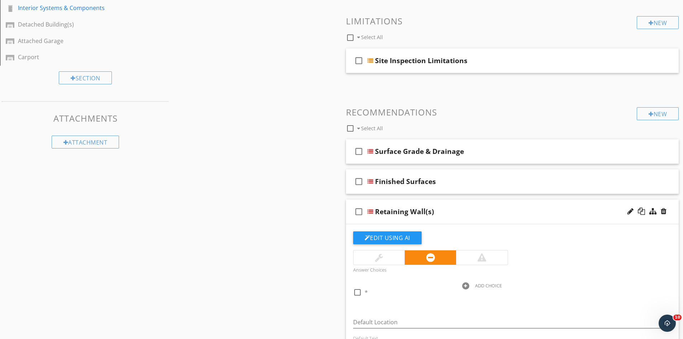
click at [521, 220] on div "check_box_outline_blank Retaining Wall(s)" at bounding box center [512, 211] width 333 height 25
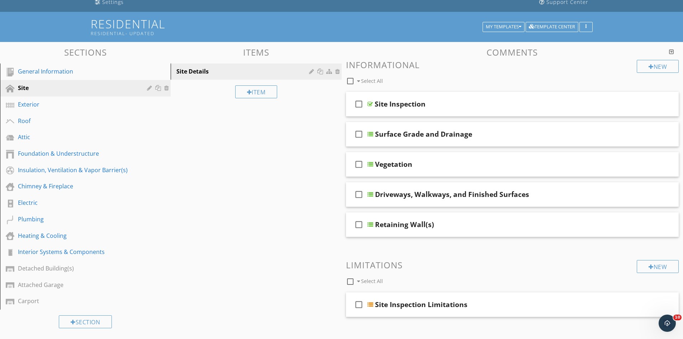
scroll to position [45, 0]
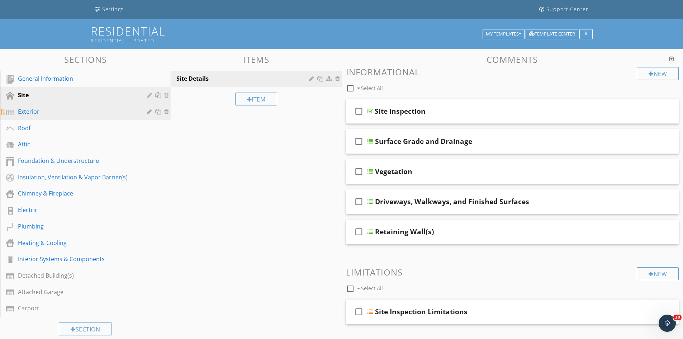
click at [63, 109] on div "Exterior" at bounding box center [77, 111] width 119 height 9
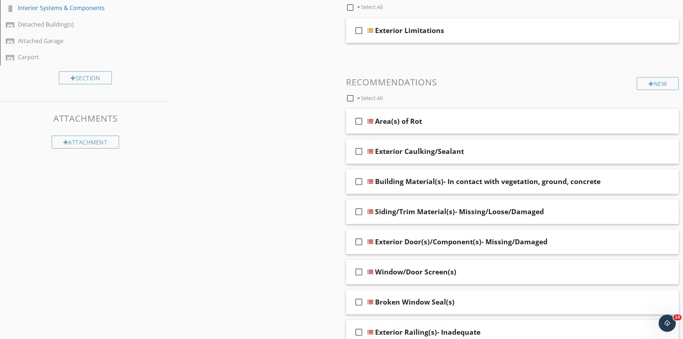
scroll to position [332, 0]
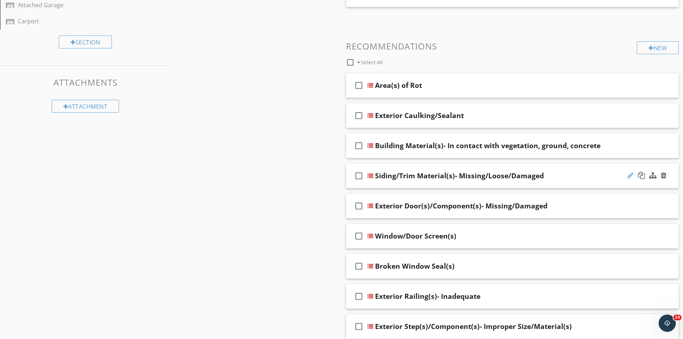
click at [630, 176] on div at bounding box center [630, 175] width 6 height 7
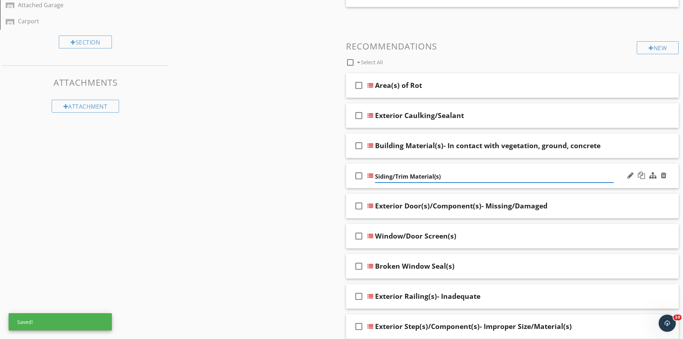
click at [395, 180] on input "Siding/Trim Material(s)" at bounding box center [494, 177] width 239 height 12
type input "Siding & Trim Material(s)"
click at [608, 186] on div "check_box_outline_blank Siding & Trim Material(s)" at bounding box center [512, 175] width 333 height 25
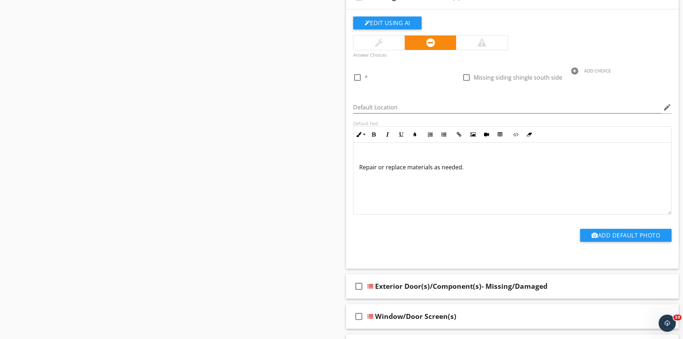
scroll to position [511, 0]
drag, startPoint x: 470, startPoint y: 167, endPoint x: 360, endPoint y: 169, distance: 110.1
click at [360, 169] on p "Repair or replace materials as needed." at bounding box center [512, 166] width 307 height 9
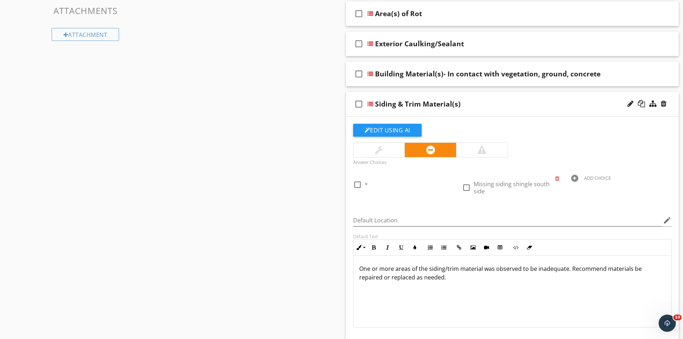
scroll to position [409, 0]
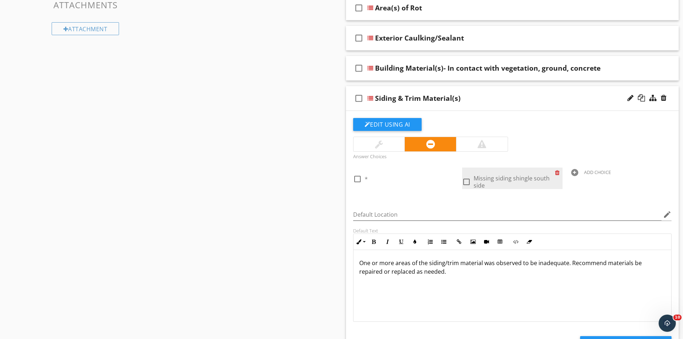
click at [558, 173] on div at bounding box center [559, 172] width 8 height 10
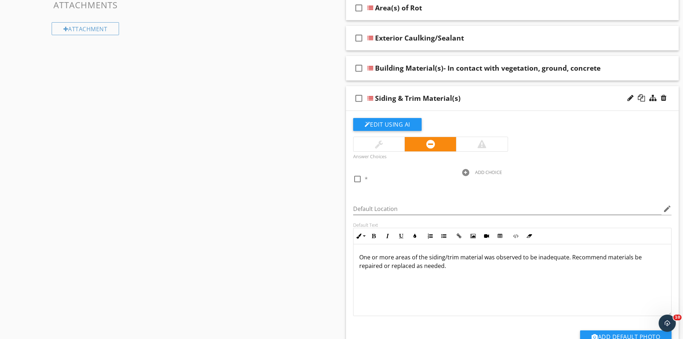
click at [518, 100] on div "Siding & Trim Material(s)" at bounding box center [494, 98] width 239 height 9
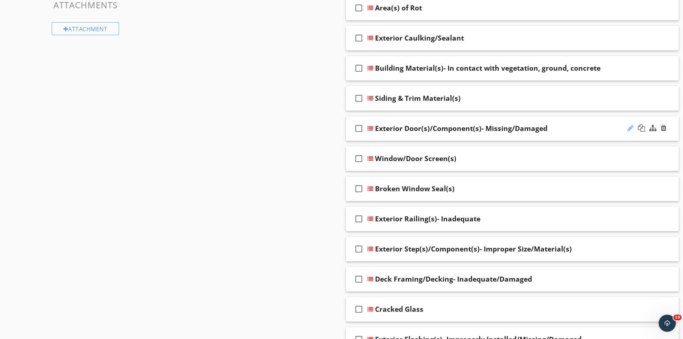
click at [630, 129] on div at bounding box center [630, 127] width 6 height 7
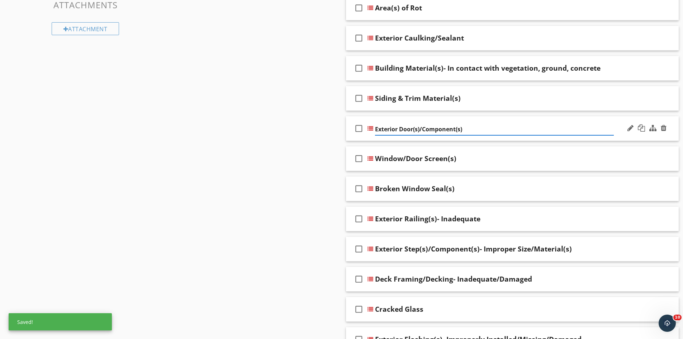
click at [422, 129] on input "Exterior Door(s)/Component(s)" at bounding box center [494, 129] width 239 height 12
type input "Exterior Door(s) & Component(s)"
click at [479, 138] on div "check_box_outline_blank Exterior Door(s) & Component(s)" at bounding box center [512, 128] width 333 height 25
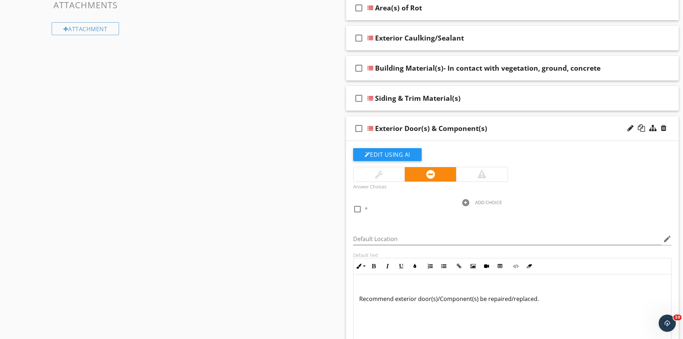
drag, startPoint x: 539, startPoint y: 299, endPoint x: 354, endPoint y: 300, distance: 185.0
click at [354, 300] on div "Recommend exterior door(s)/Component(s) be repaired/replaced." at bounding box center [513, 310] width 318 height 72
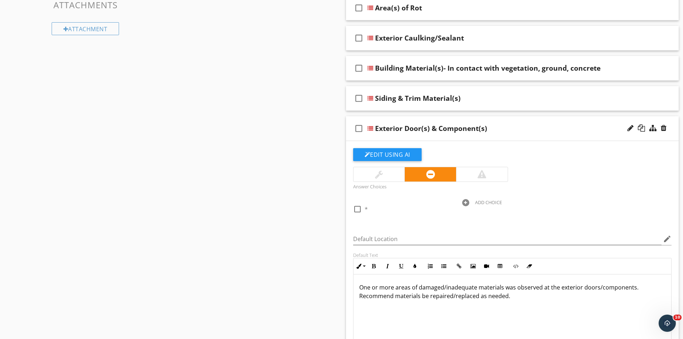
click at [525, 133] on div "Exterior Door(s) & Component(s)" at bounding box center [494, 128] width 239 height 9
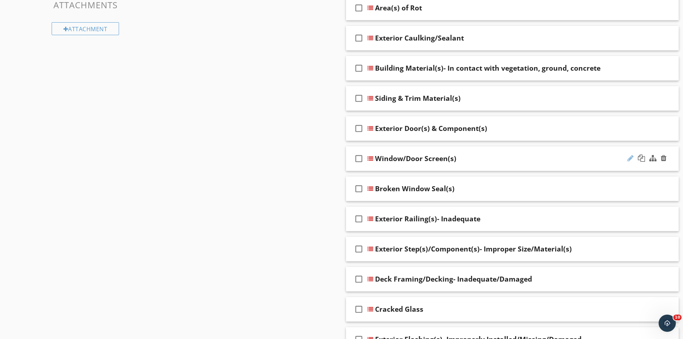
click at [629, 159] on div at bounding box center [630, 158] width 6 height 7
click at [400, 160] on input "Window/Door Screen(s)" at bounding box center [494, 159] width 239 height 12
type input "Window & Door Screen(s)"
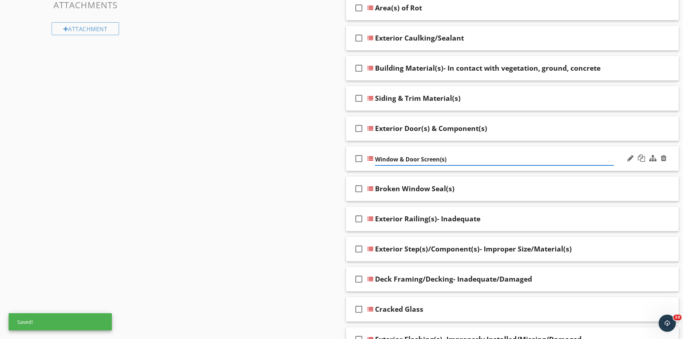
click at [403, 167] on div "check_box_outline_blank Window & Door Screen(s)" at bounding box center [512, 158] width 333 height 25
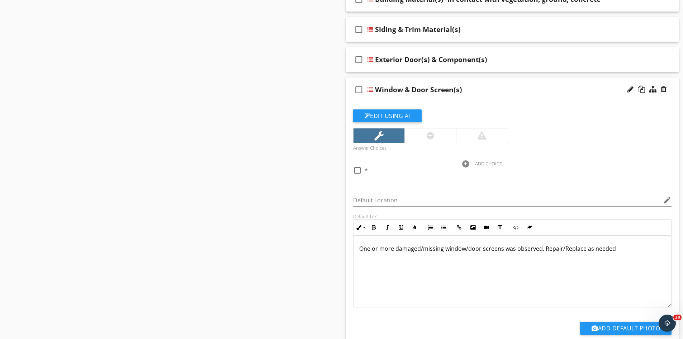
scroll to position [481, 0]
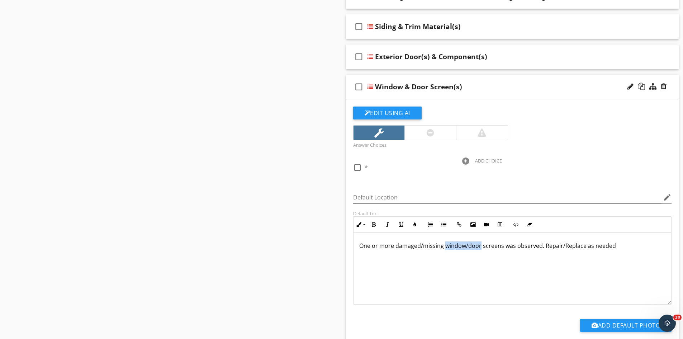
drag, startPoint x: 479, startPoint y: 247, endPoint x: 445, endPoint y: 249, distance: 34.1
click at [445, 249] on p "One or more damaged/missing window/door screens was observed. Repair/Replace as…" at bounding box center [512, 245] width 307 height 9
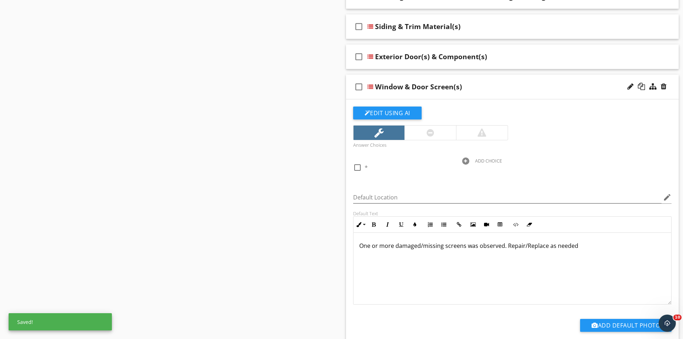
click at [578, 250] on div "One or more damaged/missing screens was observed. Repair/Replace as needed" at bounding box center [513, 269] width 318 height 72
click at [531, 90] on div "Window & Door Screen(s)" at bounding box center [494, 86] width 239 height 9
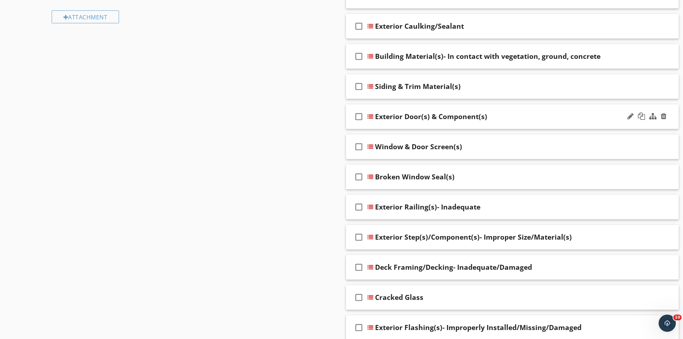
scroll to position [409, 0]
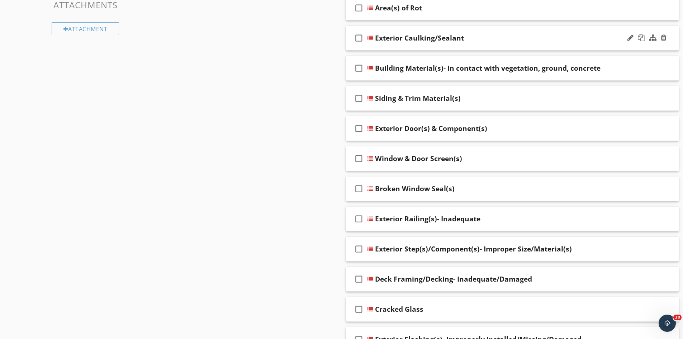
click at [498, 32] on div "check_box_outline_blank Exterior Caulking/Sealant" at bounding box center [512, 38] width 333 height 25
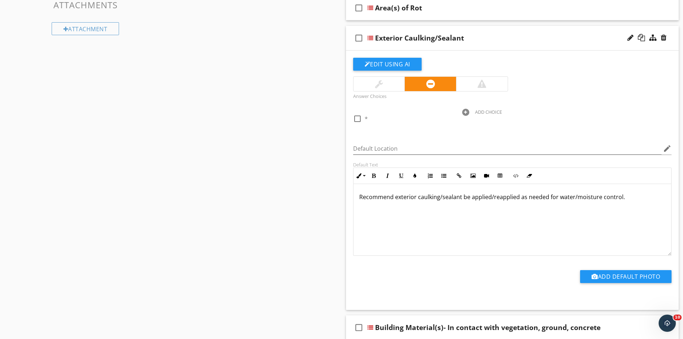
click at [497, 47] on div "check_box_outline_blank Exterior Caulking/Sealant" at bounding box center [512, 38] width 333 height 25
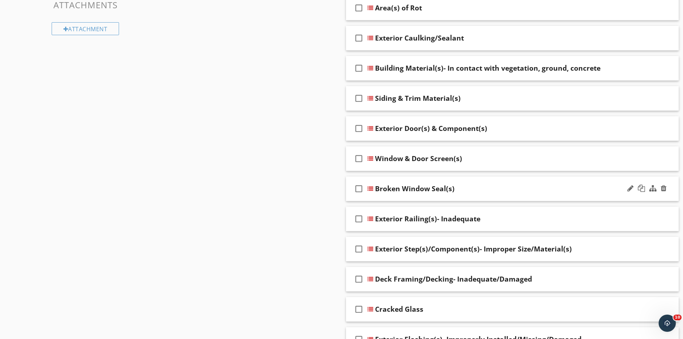
click at [505, 194] on div "check_box_outline_blank Broken Window Seal(s)" at bounding box center [512, 188] width 333 height 25
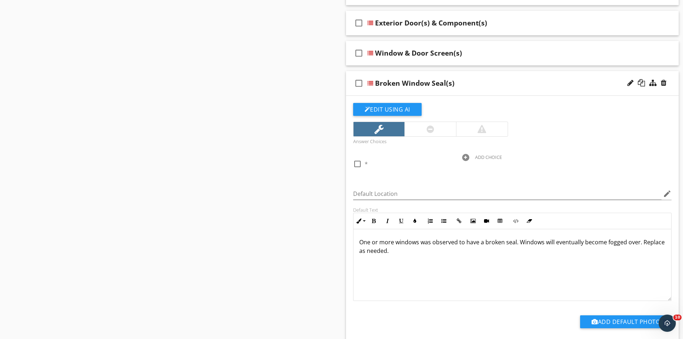
scroll to position [552, 0]
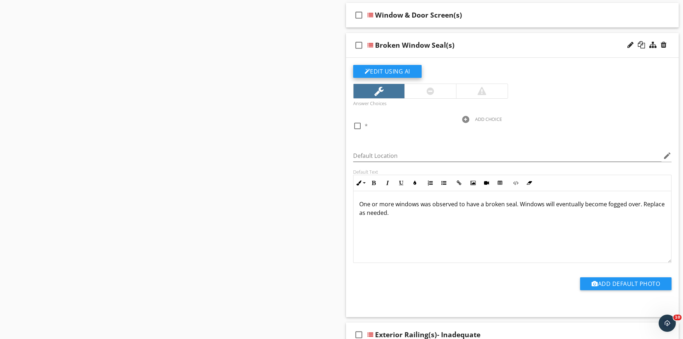
click at [383, 74] on button "Edit Using AI" at bounding box center [387, 71] width 68 height 13
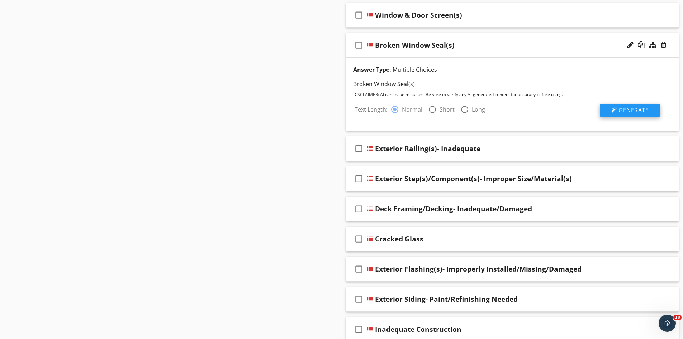
click at [632, 109] on span "Generate" at bounding box center [633, 110] width 30 height 8
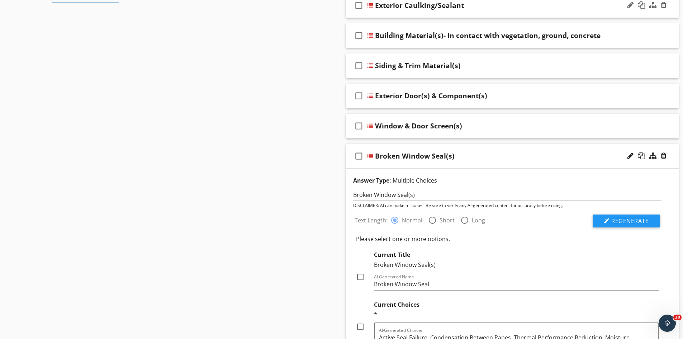
scroll to position [445, 0]
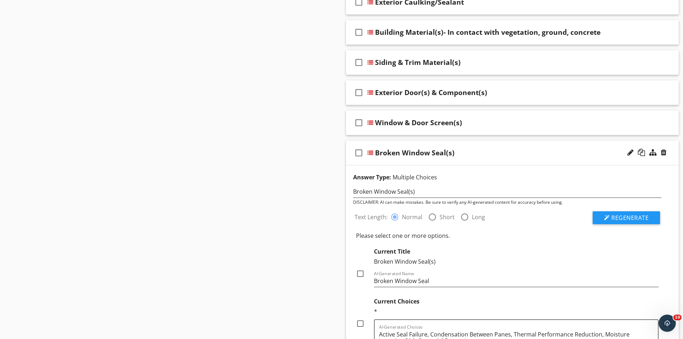
click at [473, 153] on div "Broken Window Seal(s)" at bounding box center [494, 152] width 239 height 9
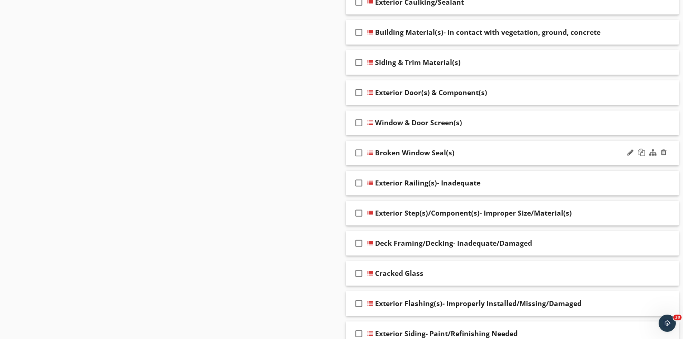
click at [473, 153] on div "Broken Window Seal(s)" at bounding box center [494, 152] width 239 height 9
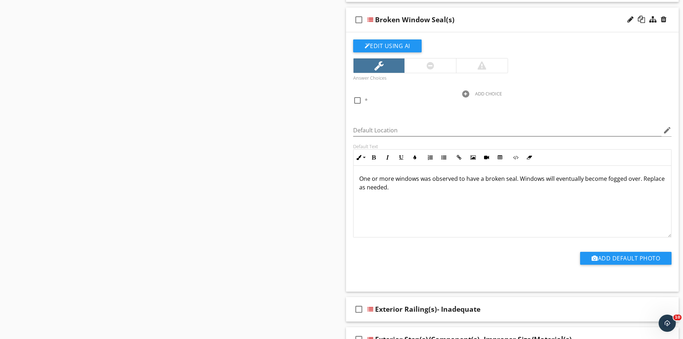
scroll to position [588, 0]
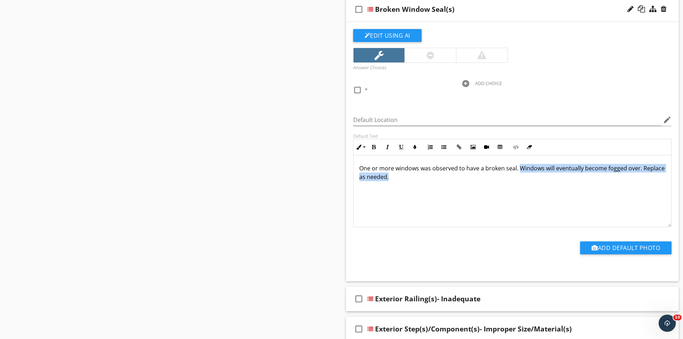
drag, startPoint x: 519, startPoint y: 171, endPoint x: 521, endPoint y: 177, distance: 6.7
click at [521, 177] on p "One or more windows was observed to have a broken seal. Windows will eventually…" at bounding box center [512, 172] width 307 height 17
click at [437, 180] on p "One or more windows was observed to have a broken seal. Windows will eventually…" at bounding box center [512, 172] width 307 height 17
drag, startPoint x: 430, startPoint y: 181, endPoint x: 357, endPoint y: 168, distance: 73.9
click at [357, 168] on div "One or more windows was observed to have a broken seal. Windows will eventually…" at bounding box center [513, 191] width 318 height 72
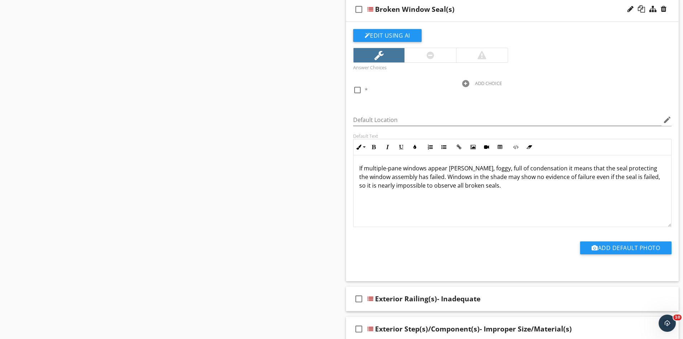
click at [357, 167] on div "If multiple-pane windows appear misty, foggy, full of condensation it means tha…" at bounding box center [513, 191] width 318 height 72
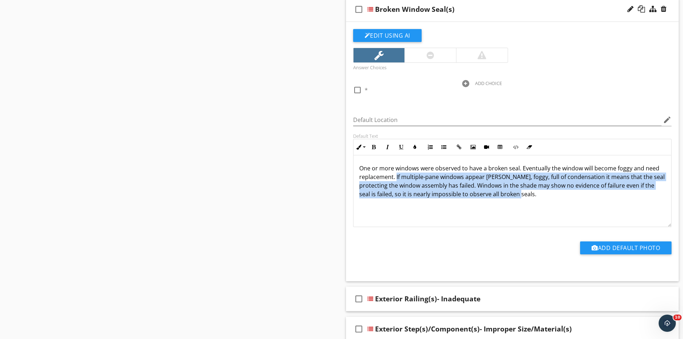
drag, startPoint x: 396, startPoint y: 176, endPoint x: 560, endPoint y: 199, distance: 166.2
click at [560, 199] on div "One or more windows were observed to have a broken seal. Eventually the window …" at bounding box center [513, 191] width 318 height 72
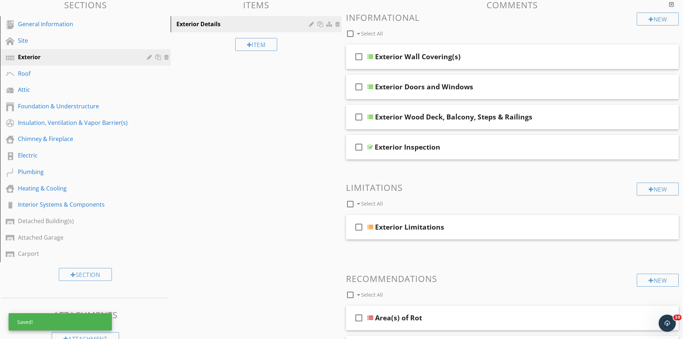
scroll to position [86, 0]
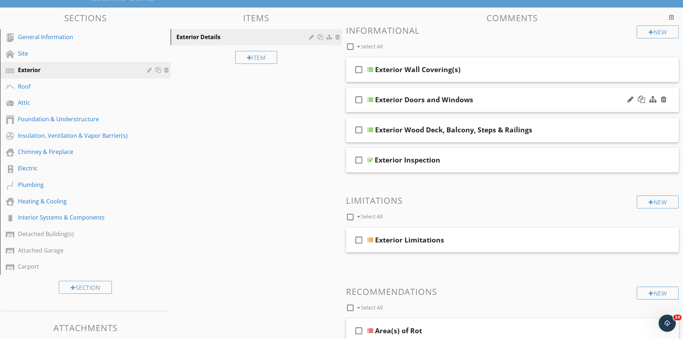
click at [445, 93] on div "check_box_outline_blank Exterior Doors and Windows" at bounding box center [512, 99] width 333 height 25
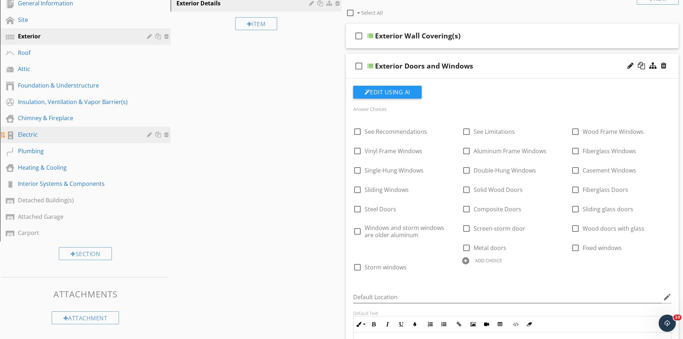
scroll to position [51, 0]
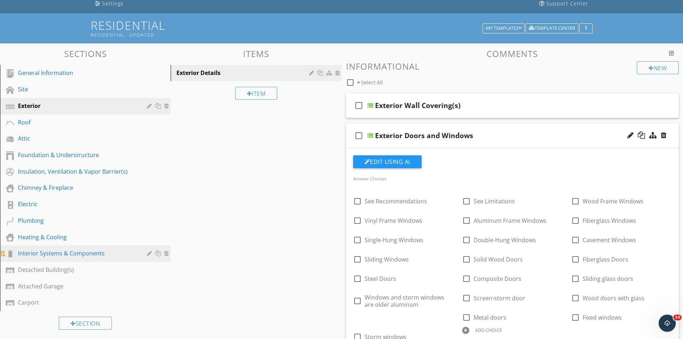
click at [74, 250] on div "Interior Systems & Components" at bounding box center [77, 253] width 119 height 9
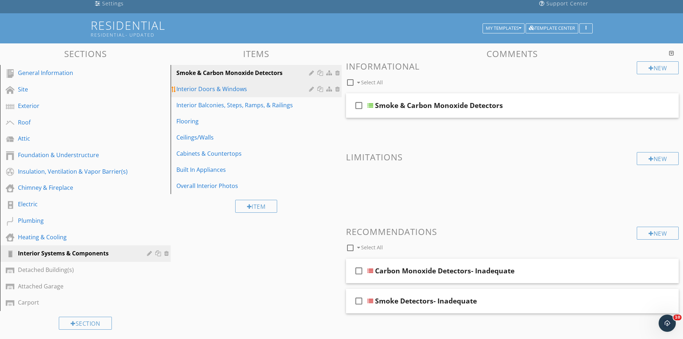
click at [256, 90] on div "Interior Doors & Windows" at bounding box center [243, 89] width 134 height 9
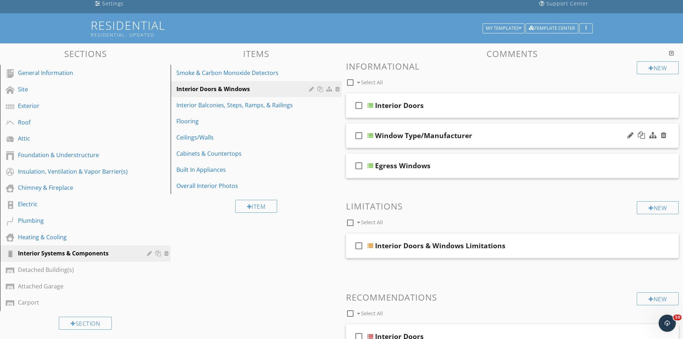
click at [496, 131] on div "check_box_outline_blank Window Type/Manufacturer" at bounding box center [512, 135] width 333 height 25
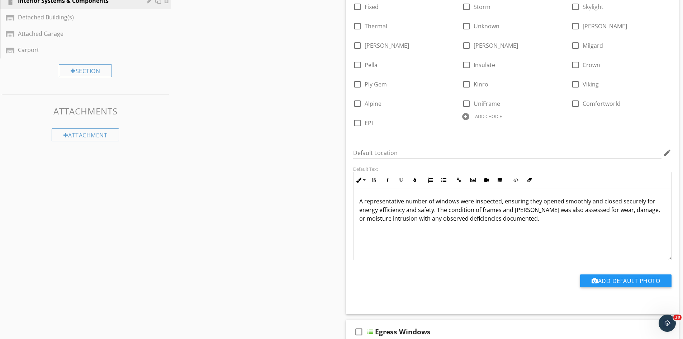
scroll to position [337, 0]
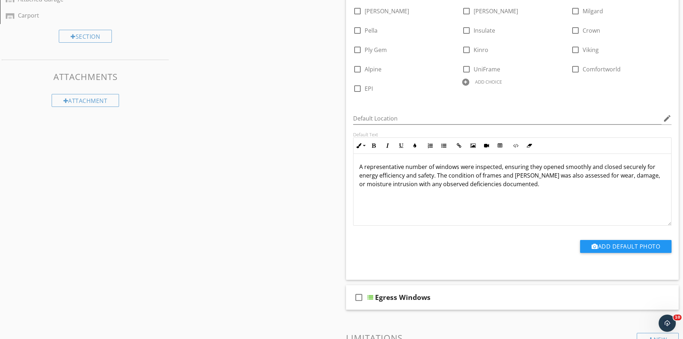
click at [502, 170] on p "A representative number of windows were inspected, ensuring they opened smoothl…" at bounding box center [512, 175] width 307 height 26
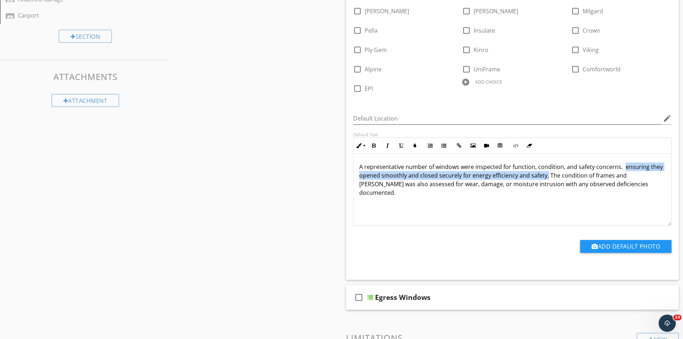
drag, startPoint x: 546, startPoint y: 178, endPoint x: 621, endPoint y: 166, distance: 76.6
click at [621, 166] on p "A representative number of windows were inspected for function, condition, and …" at bounding box center [512, 179] width 307 height 34
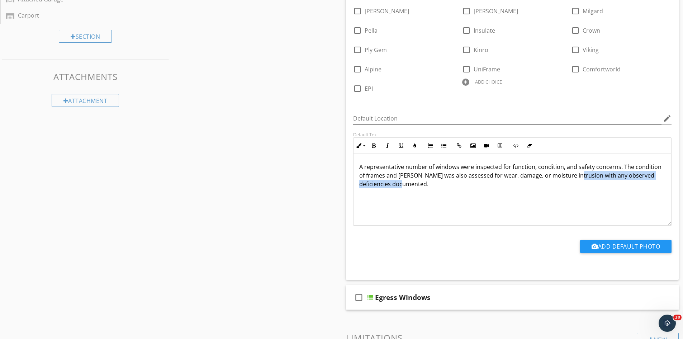
drag, startPoint x: 567, startPoint y: 177, endPoint x: 568, endPoint y: 183, distance: 5.8
click at [568, 183] on p "A representative number of windows were inspected for function, condition, and …" at bounding box center [512, 175] width 307 height 26
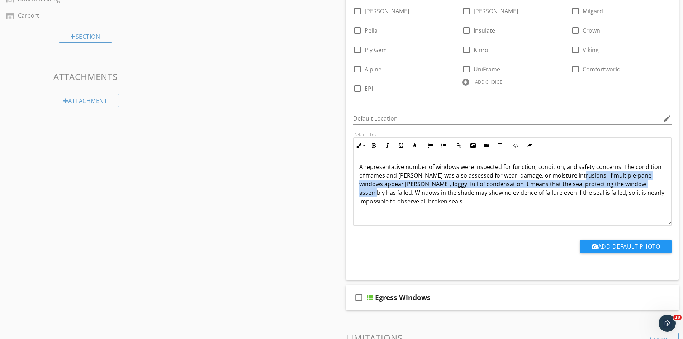
drag, startPoint x: 624, startPoint y: 186, endPoint x: 570, endPoint y: 176, distance: 54.4
click at [570, 176] on p "A representative number of windows were inspected for function, condition, and …" at bounding box center [512, 183] width 307 height 43
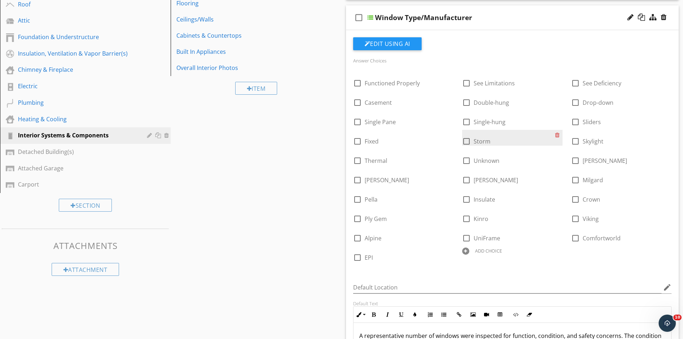
scroll to position [158, 0]
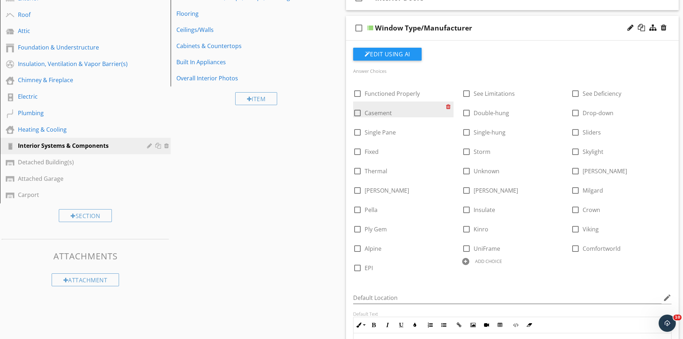
click at [448, 106] on div at bounding box center [450, 106] width 8 height 10
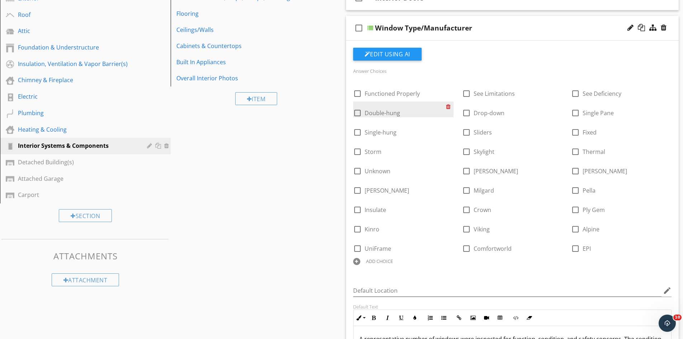
click at [448, 106] on div at bounding box center [450, 106] width 8 height 10
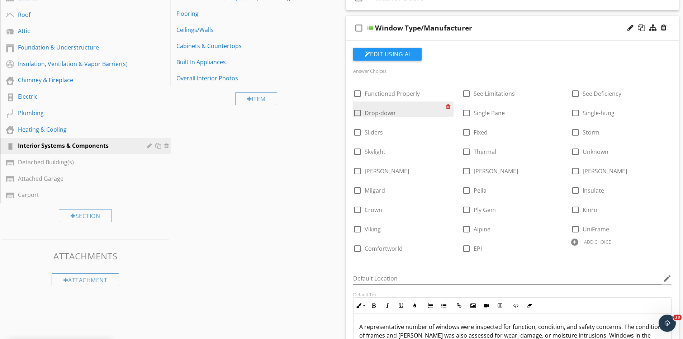
click at [448, 106] on div at bounding box center [450, 106] width 8 height 10
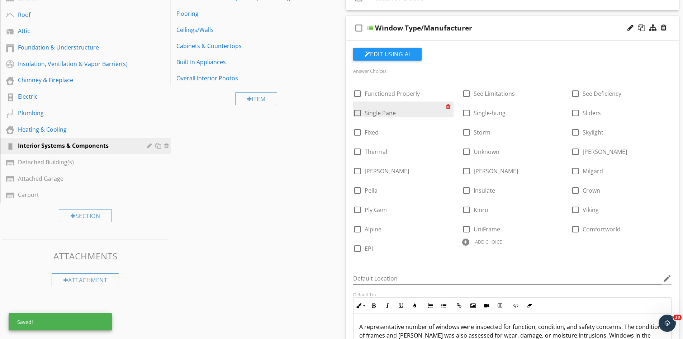
click at [448, 106] on div at bounding box center [450, 106] width 8 height 10
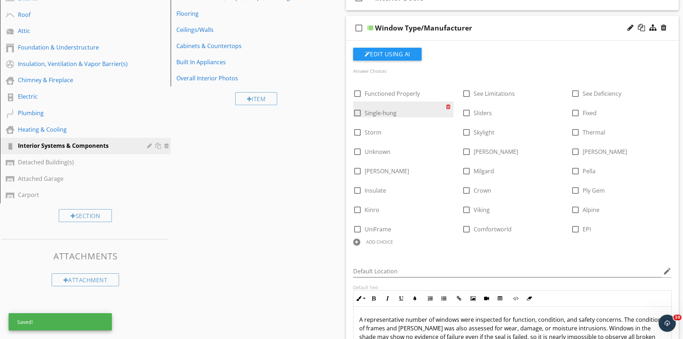
click at [448, 106] on div at bounding box center [450, 106] width 8 height 10
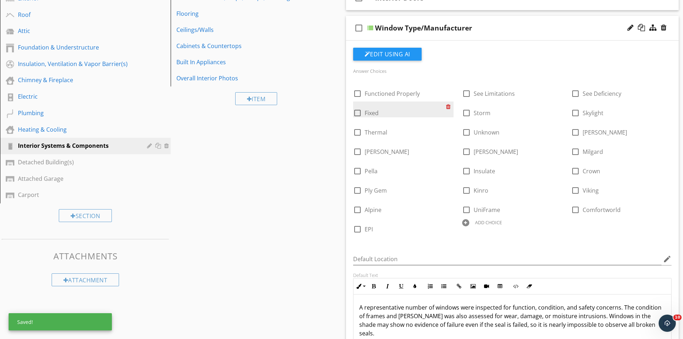
click at [448, 106] on div at bounding box center [450, 106] width 8 height 10
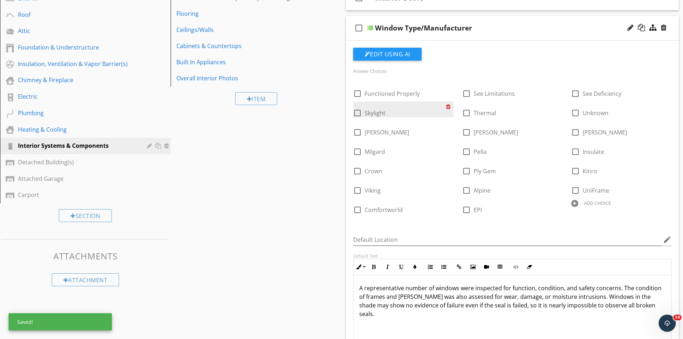
click at [448, 106] on div at bounding box center [450, 106] width 8 height 10
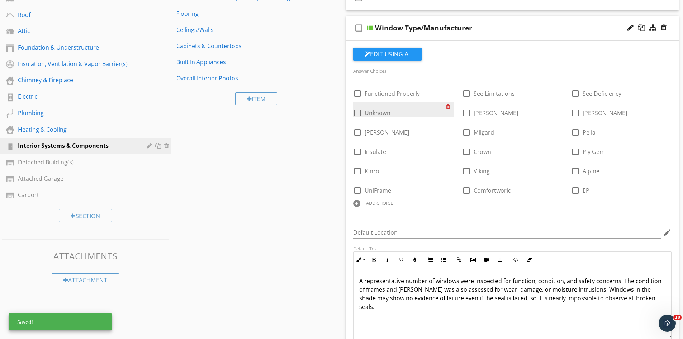
click at [448, 106] on div at bounding box center [450, 106] width 8 height 10
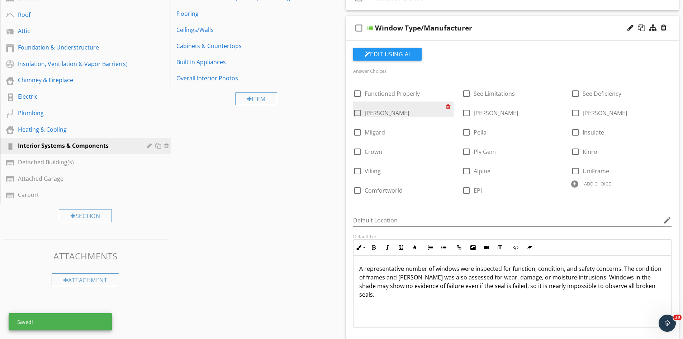
click at [448, 106] on div at bounding box center [450, 106] width 8 height 10
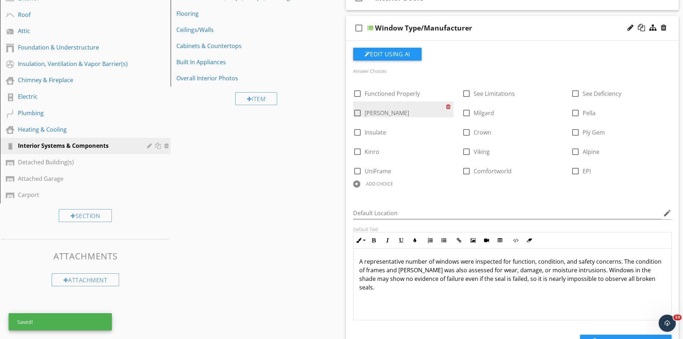
click at [448, 106] on div at bounding box center [450, 106] width 8 height 10
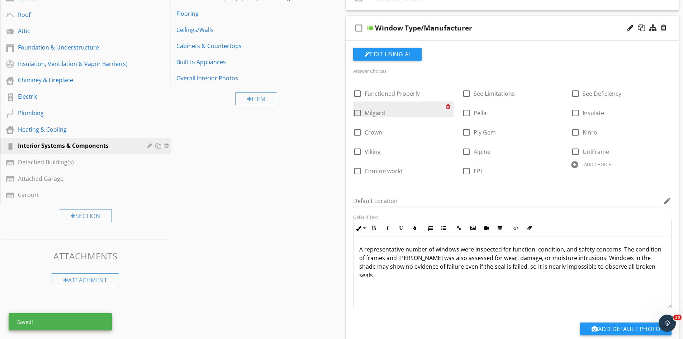
click at [448, 106] on div at bounding box center [450, 106] width 8 height 10
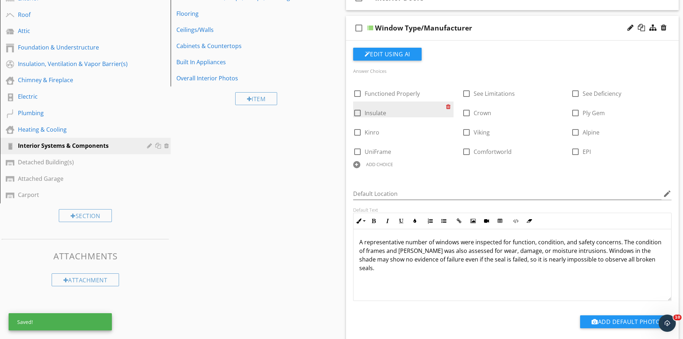
click at [448, 106] on div at bounding box center [450, 106] width 8 height 10
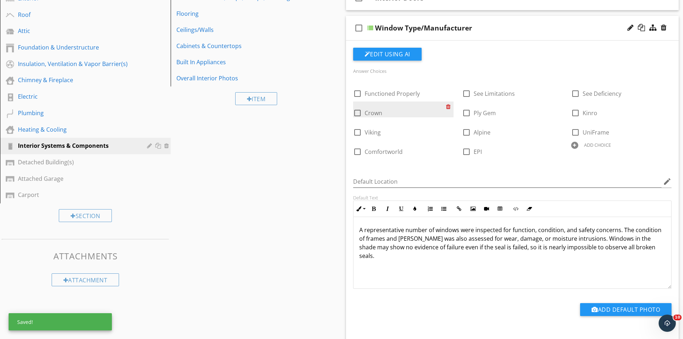
click at [448, 106] on div at bounding box center [450, 106] width 8 height 10
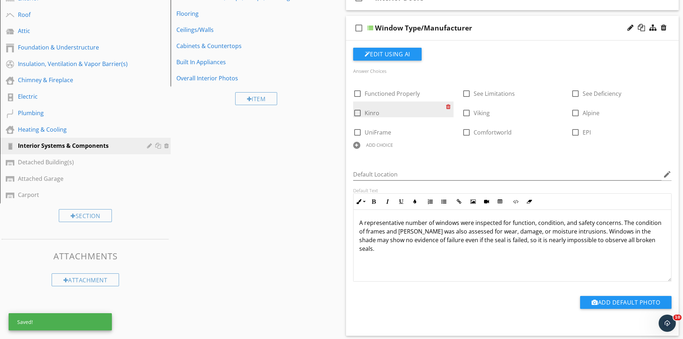
click at [448, 106] on div at bounding box center [450, 106] width 8 height 10
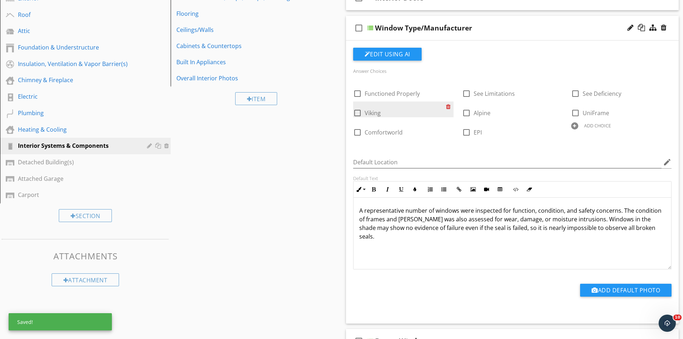
click at [448, 106] on div at bounding box center [450, 106] width 8 height 10
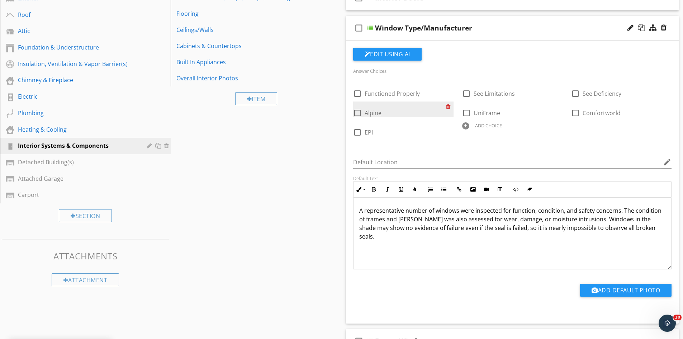
click at [448, 106] on div at bounding box center [450, 106] width 8 height 10
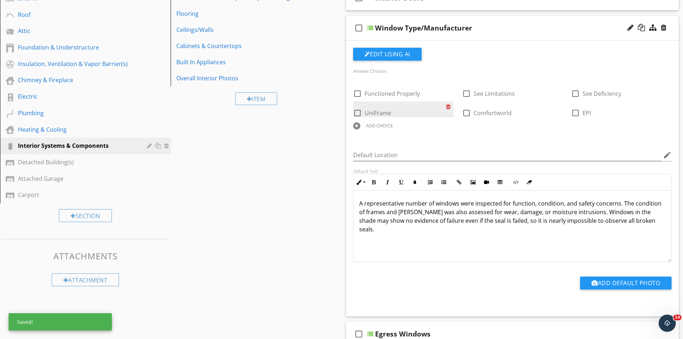
click at [448, 106] on div at bounding box center [450, 106] width 8 height 10
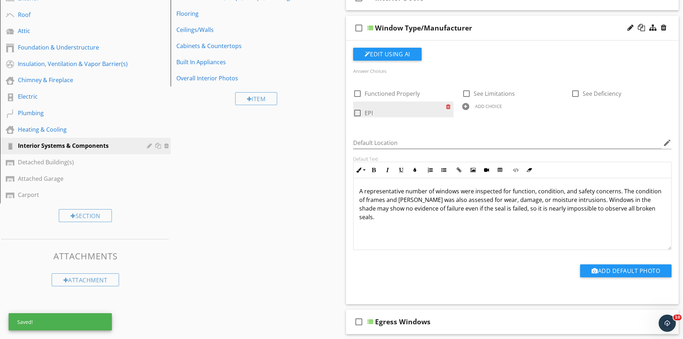
click at [448, 106] on div at bounding box center [450, 106] width 8 height 10
click at [462, 106] on div "ADD CHOICE" at bounding box center [512, 105] width 100 height 9
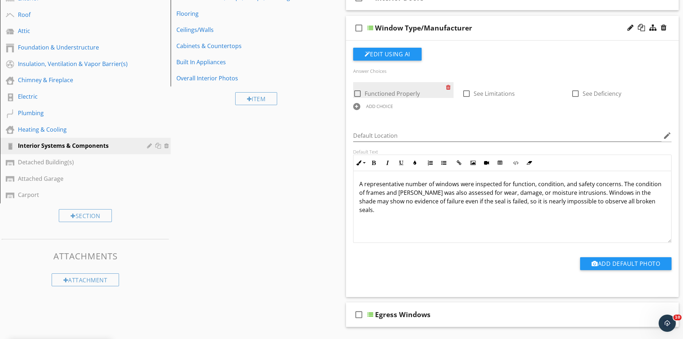
click at [446, 88] on div at bounding box center [450, 87] width 8 height 10
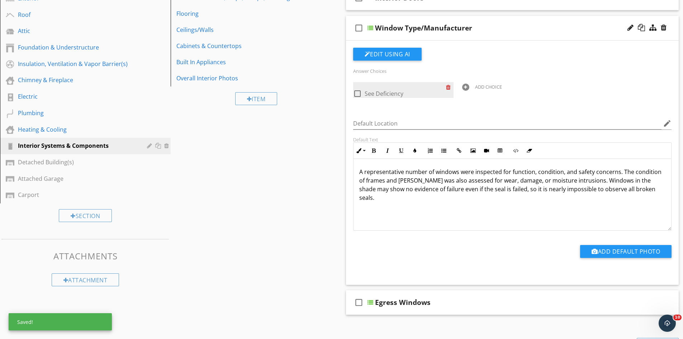
click at [446, 88] on div at bounding box center [450, 87] width 8 height 10
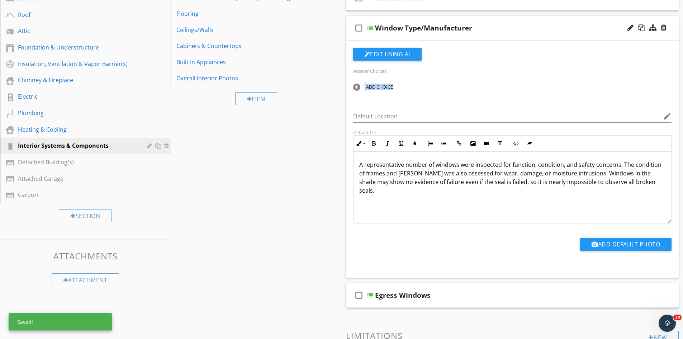
click at [446, 88] on div "ADD CHOICE" at bounding box center [403, 86] width 100 height 9
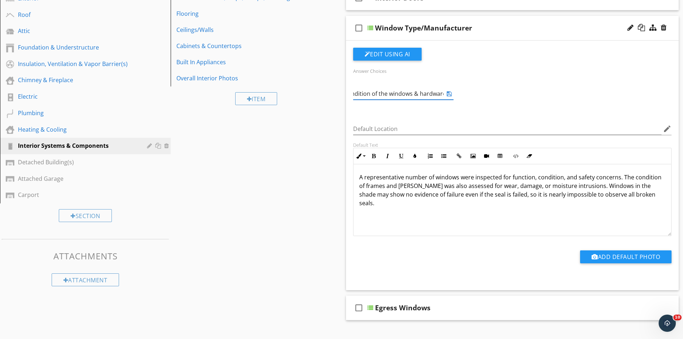
scroll to position [0, 91]
type input "Comment about the type and condition of the windows & hardware."
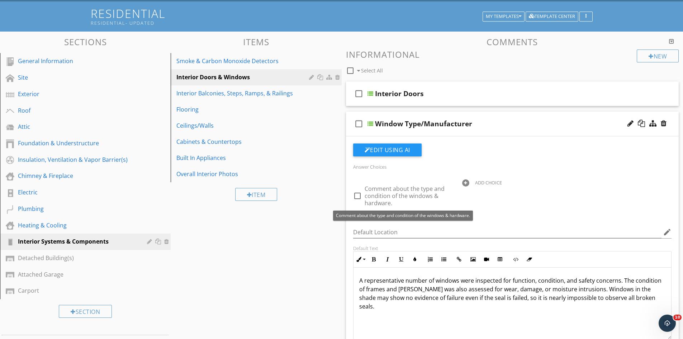
scroll to position [15, 0]
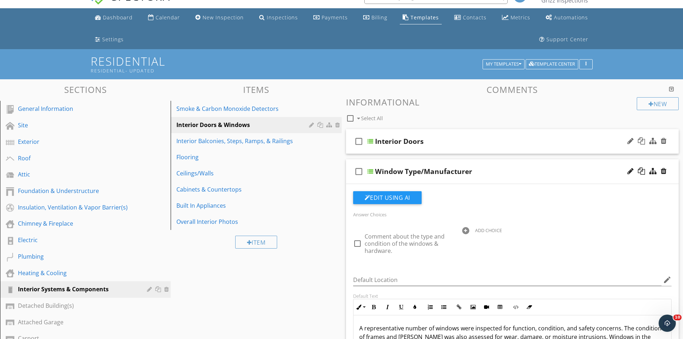
click at [440, 144] on div "Interior Doors" at bounding box center [494, 141] width 239 height 9
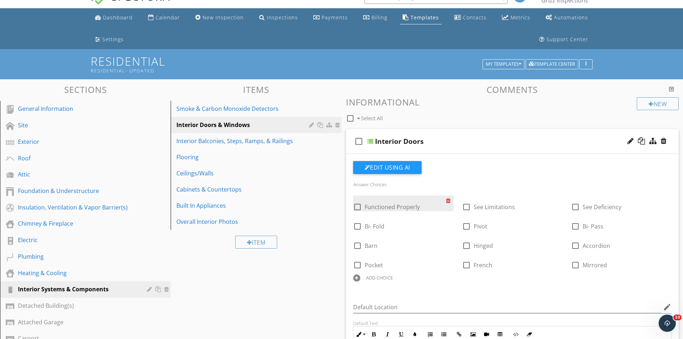
click at [449, 200] on div at bounding box center [450, 200] width 8 height 10
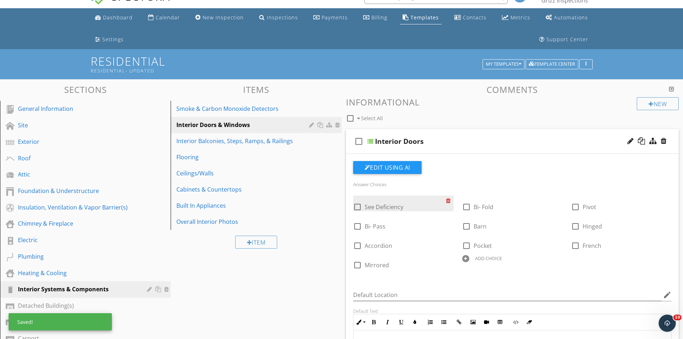
click at [449, 200] on div at bounding box center [450, 200] width 8 height 10
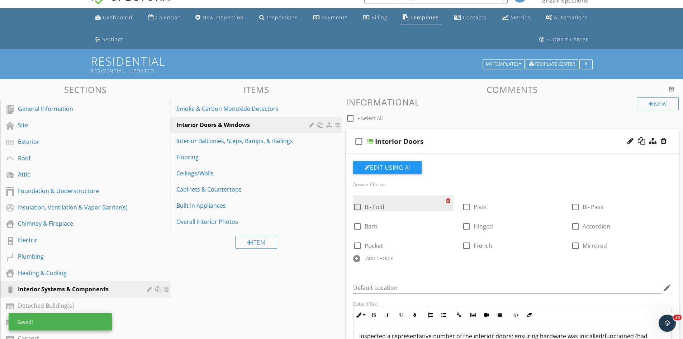
click at [449, 200] on div at bounding box center [450, 200] width 8 height 10
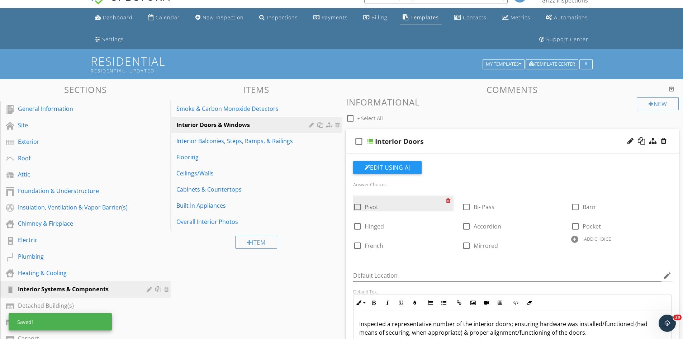
click at [449, 200] on div at bounding box center [450, 200] width 8 height 10
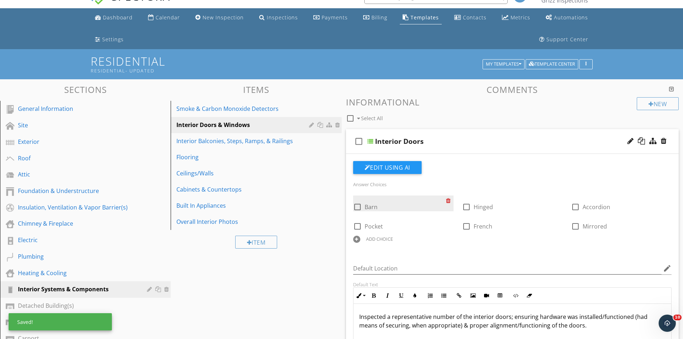
click at [449, 200] on div at bounding box center [450, 200] width 8 height 10
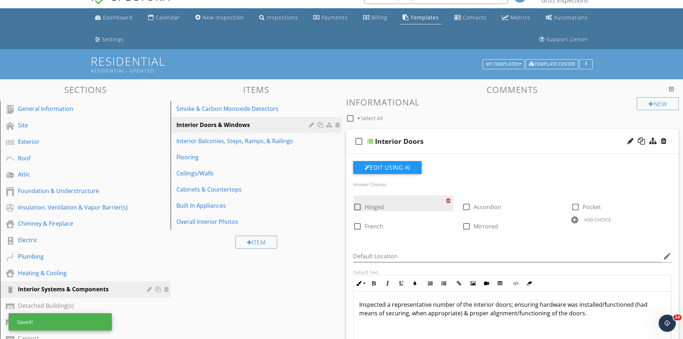
click at [449, 200] on div at bounding box center [450, 200] width 8 height 10
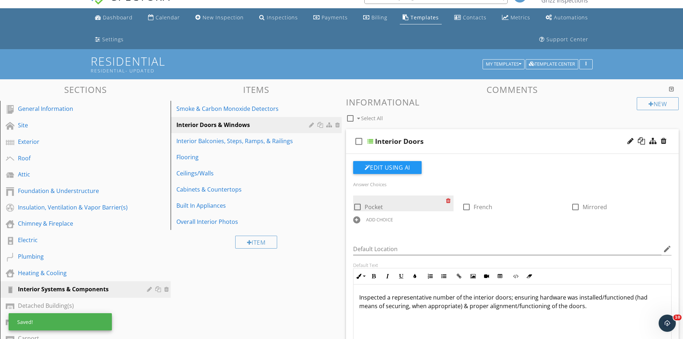
click at [449, 200] on div at bounding box center [450, 200] width 8 height 10
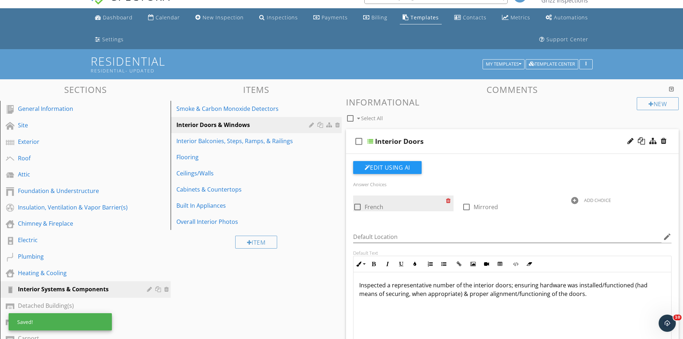
click at [449, 200] on div at bounding box center [450, 200] width 8 height 10
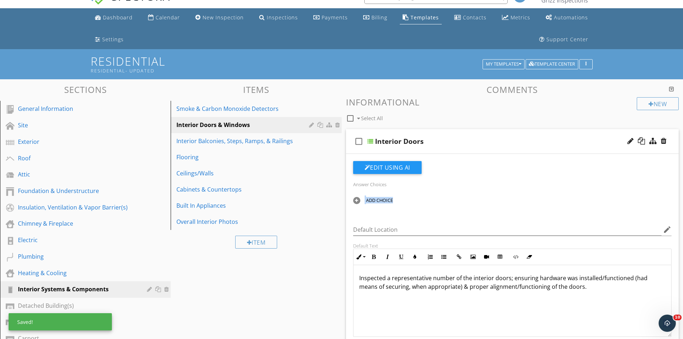
click at [449, 200] on div "ADD CHOICE" at bounding box center [403, 199] width 100 height 9
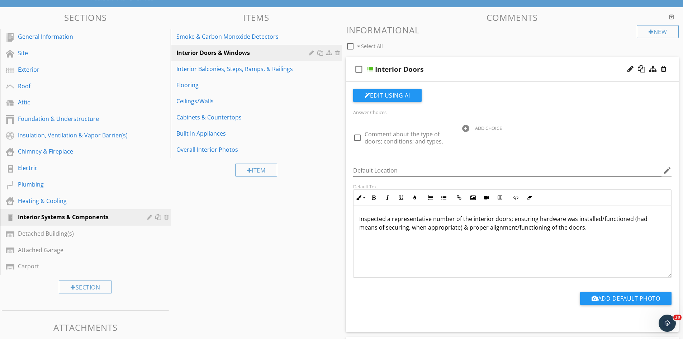
scroll to position [86, 0]
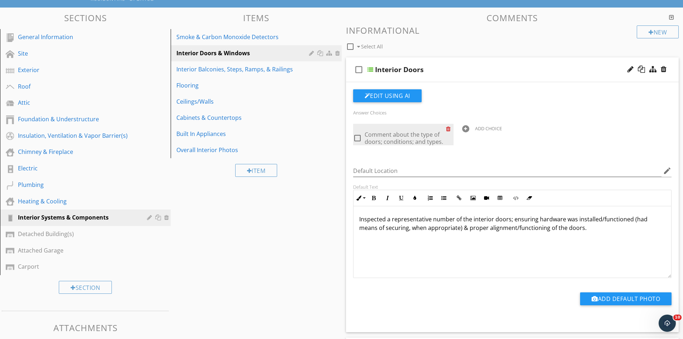
click at [448, 128] on div at bounding box center [450, 129] width 8 height 10
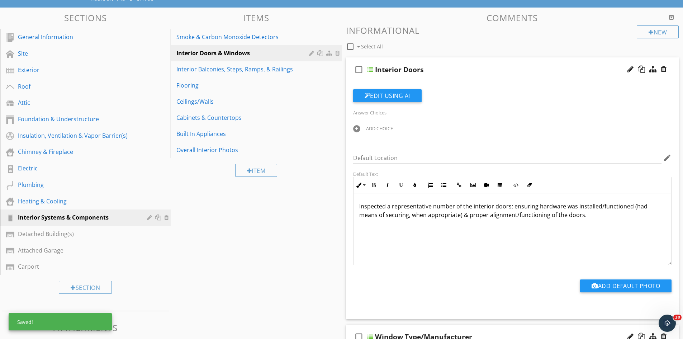
click at [355, 131] on div at bounding box center [356, 128] width 7 height 7
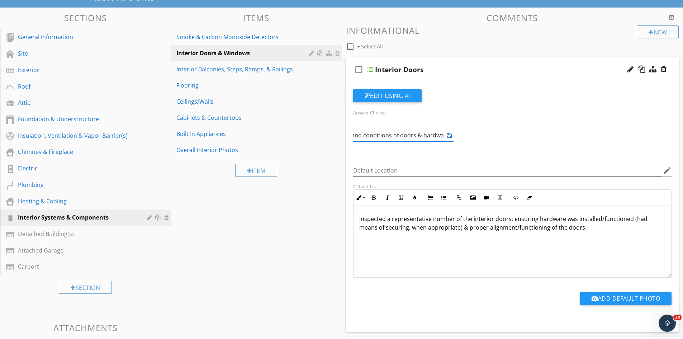
scroll to position [0, 64]
type input "Comment about type and conditions of doors & hardware"
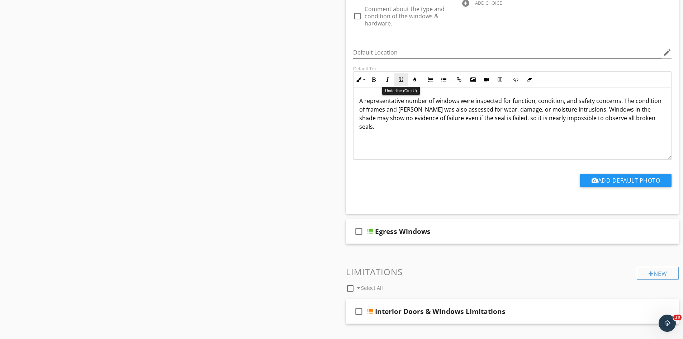
scroll to position [552, 0]
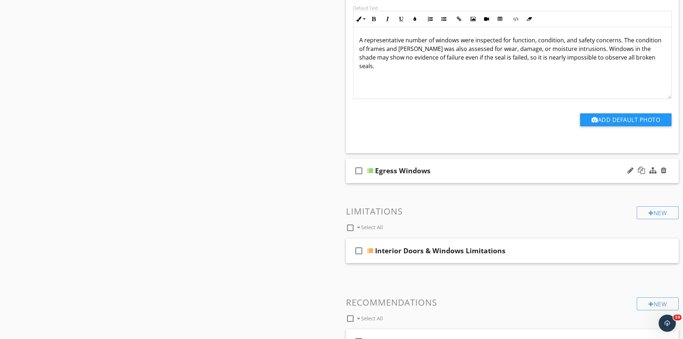
click at [447, 178] on div "check_box_outline_blank Egress Windows" at bounding box center [512, 170] width 333 height 25
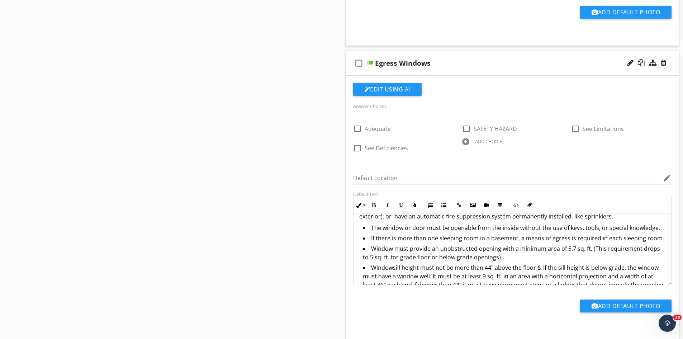
scroll to position [56, 0]
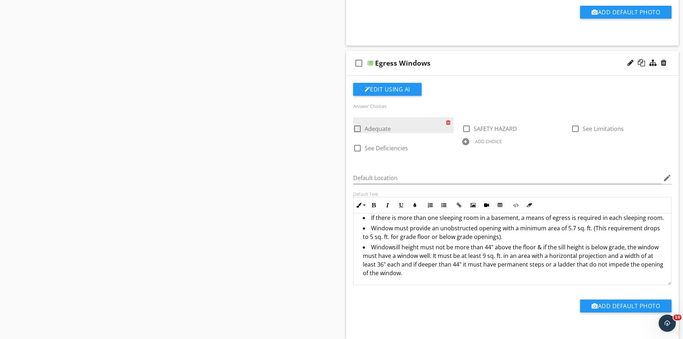
click at [448, 123] on div at bounding box center [450, 122] width 8 height 10
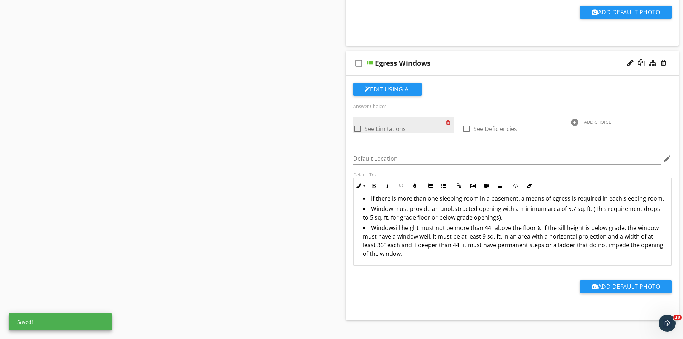
click at [448, 123] on div at bounding box center [450, 122] width 8 height 10
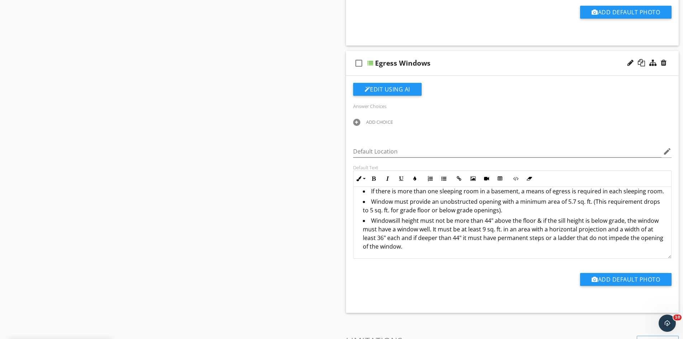
click at [358, 121] on div at bounding box center [356, 122] width 7 height 7
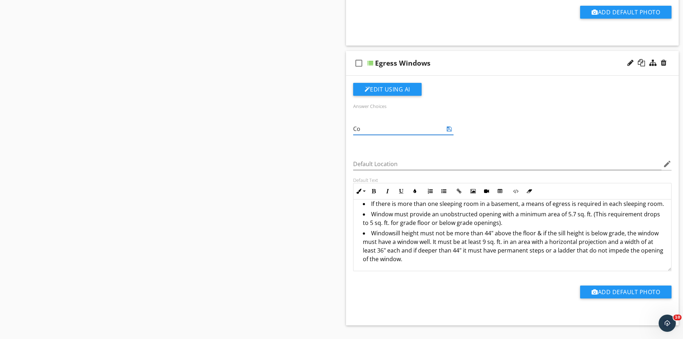
type input "C"
type input "E"
type input "Adequate"
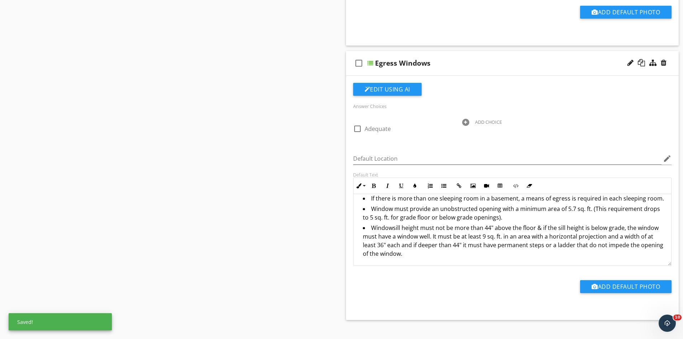
click at [466, 123] on div at bounding box center [465, 122] width 7 height 7
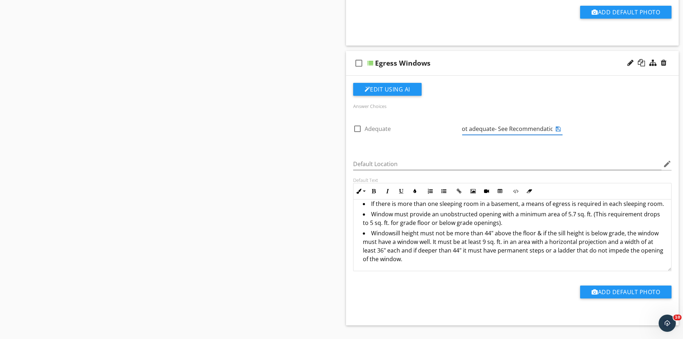
scroll to position [0, 11]
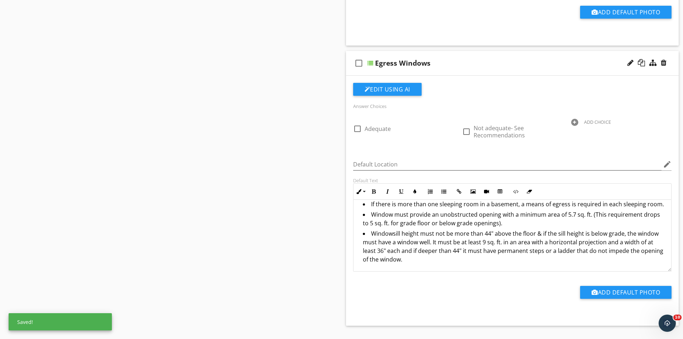
click at [576, 121] on div at bounding box center [574, 122] width 7 height 7
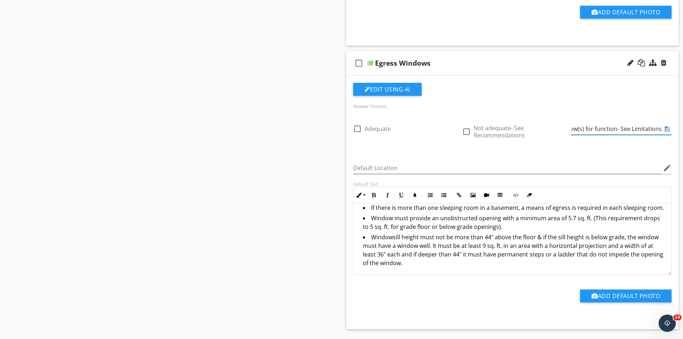
scroll to position [0, 53]
type input "Unable to test window(s) for function- See Limitations"
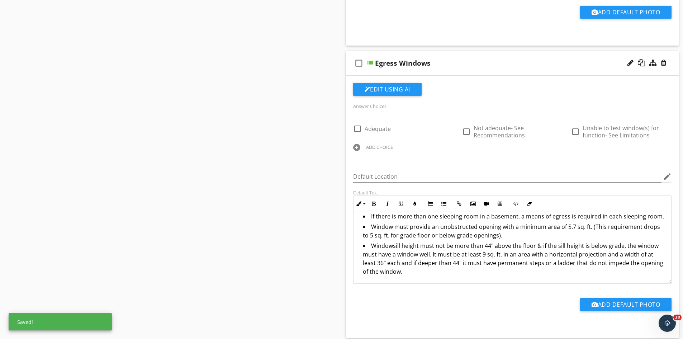
click at [373, 147] on div "ADD CHOICE" at bounding box center [379, 147] width 27 height 6
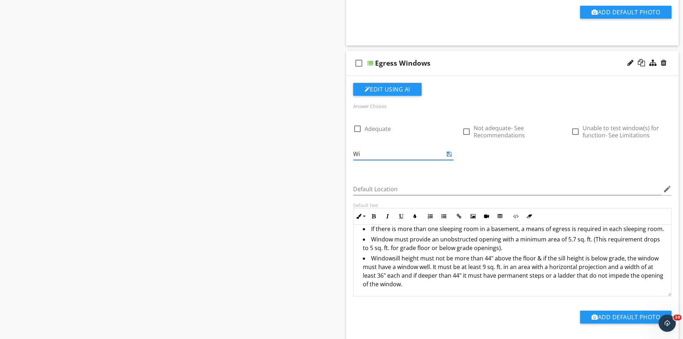
type input "W"
type input "Adequate for time of construction- See Recommendations"
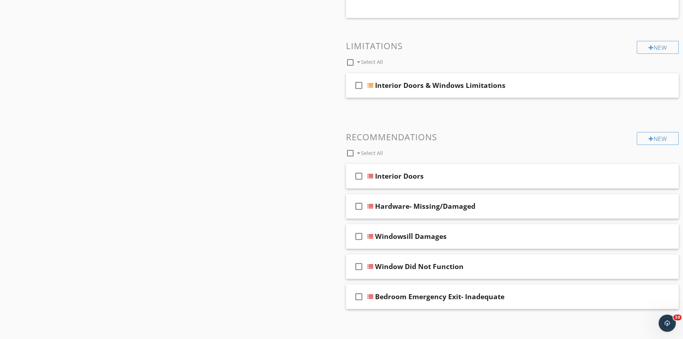
scroll to position [1000, 0]
click at [482, 242] on div "check_box_outline_blank Windowsill Damages" at bounding box center [512, 236] width 333 height 25
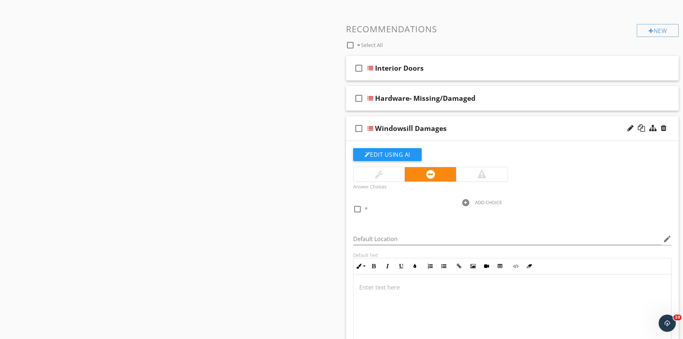
scroll to position [1180, 0]
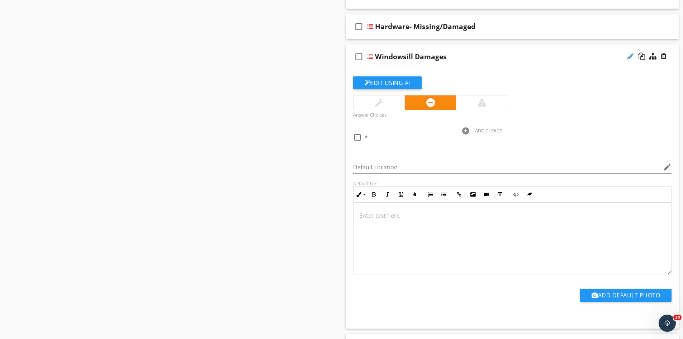
click at [631, 56] on div at bounding box center [630, 56] width 6 height 7
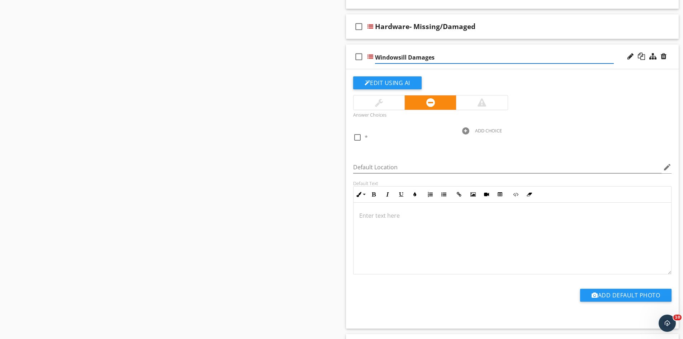
click at [449, 58] on input "Windowsill Damages" at bounding box center [494, 58] width 239 height 12
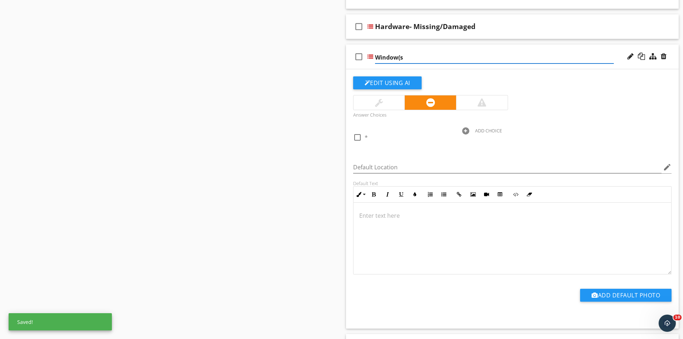
type input "Window(s)"
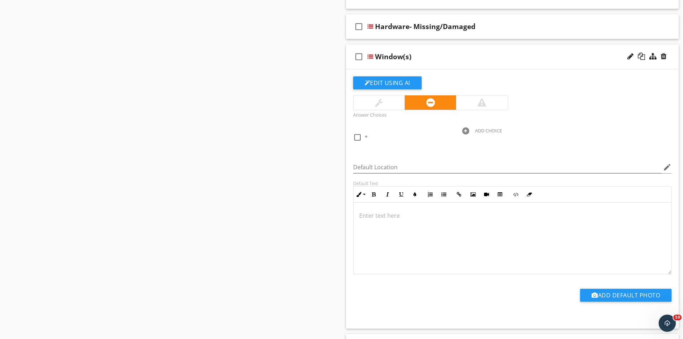
click at [545, 48] on div "check_box_outline_blank Window(s)" at bounding box center [512, 56] width 333 height 25
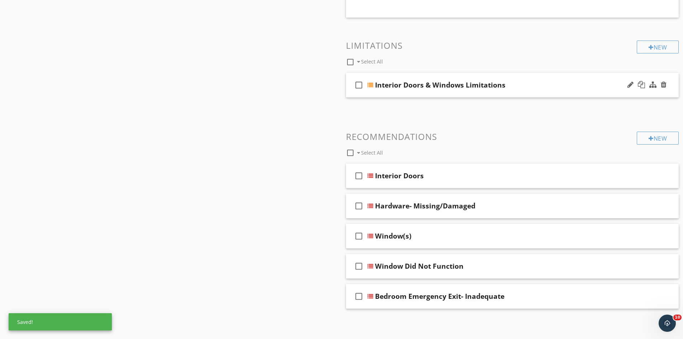
scroll to position [1000, 0]
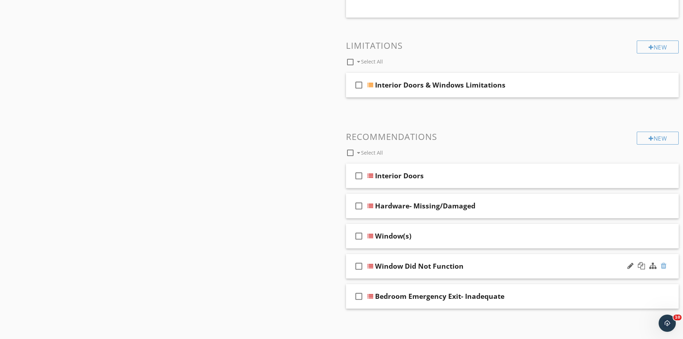
click at [665, 265] on div at bounding box center [664, 265] width 6 height 7
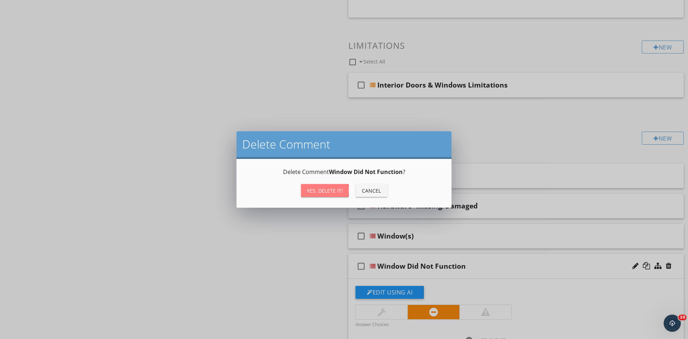
click at [321, 190] on div "Yes, Delete it!" at bounding box center [325, 191] width 36 height 8
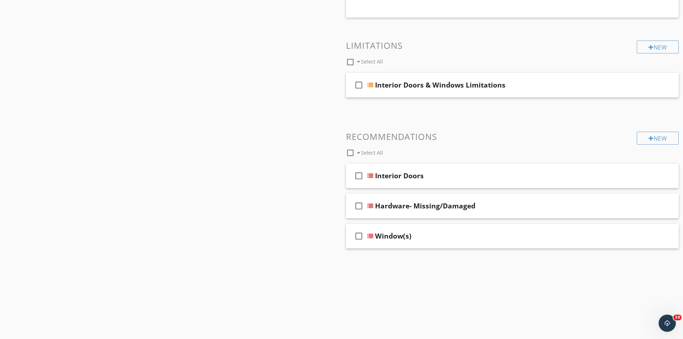
scroll to position [970, 0]
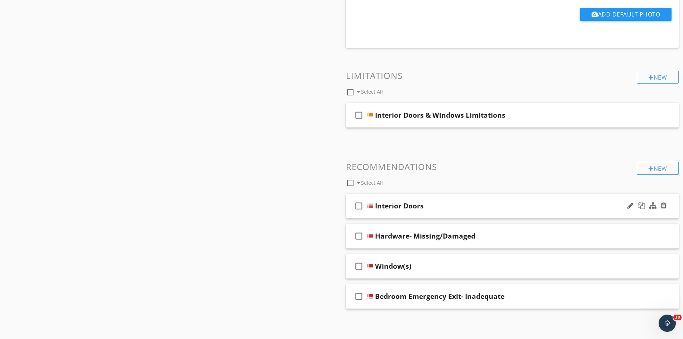
click at [505, 203] on div "Interior Doors" at bounding box center [494, 205] width 239 height 9
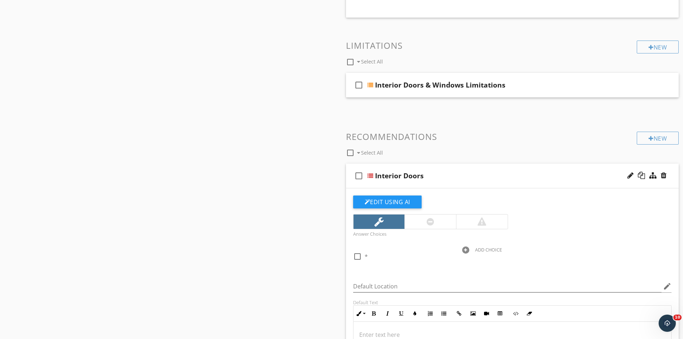
click at [421, 179] on div "Interior Doors" at bounding box center [399, 175] width 49 height 9
click at [413, 179] on input "Interior Doors" at bounding box center [494, 177] width 239 height 12
click at [418, 177] on input "Interior Door(s" at bounding box center [494, 177] width 239 height 12
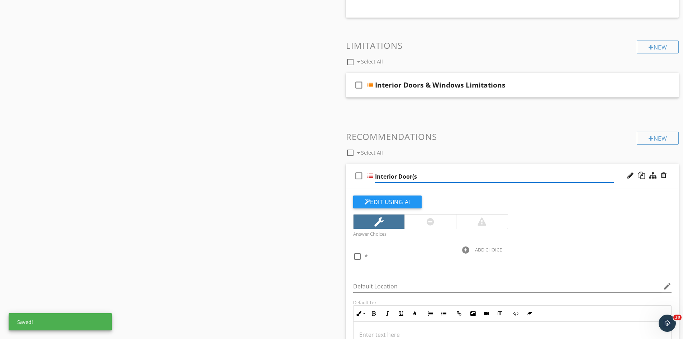
type input "Interior Door(s)"
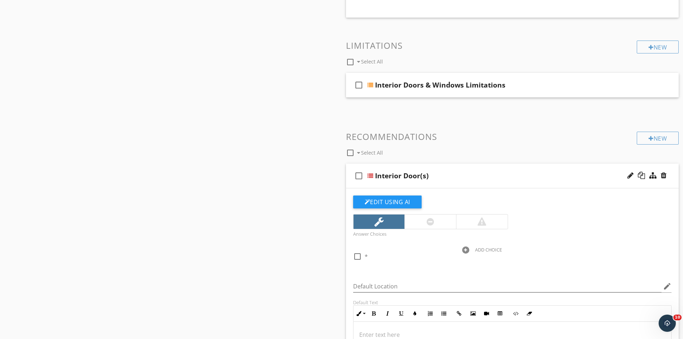
click at [375, 167] on div "check_box_outline_blank Interior Door(s)" at bounding box center [512, 175] width 333 height 25
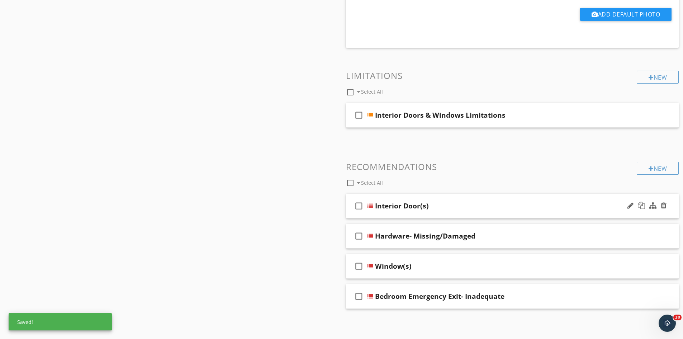
scroll to position [970, 0]
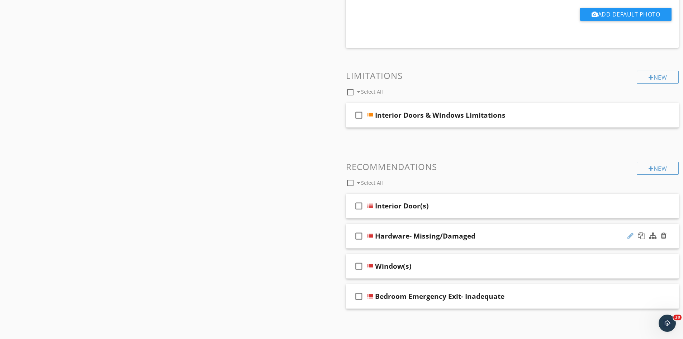
click at [630, 236] on div at bounding box center [630, 235] width 6 height 7
type input "H"
type input "Door/Window Hardware"
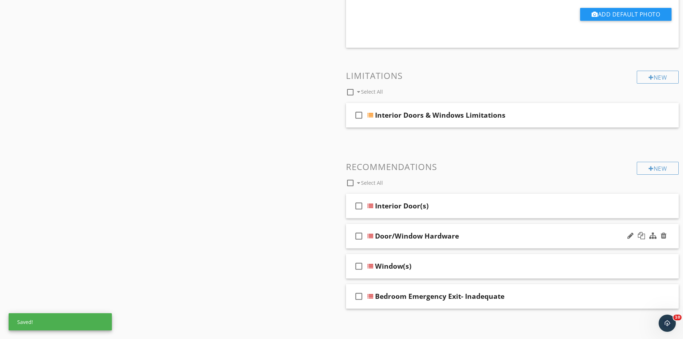
click at [378, 248] on div "check_box_outline_blank Door/Window Hardware" at bounding box center [512, 236] width 333 height 25
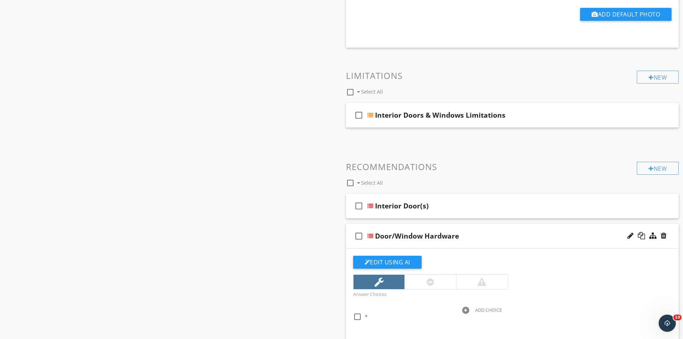
click at [379, 246] on div "check_box_outline_blank Door/Window Hardware" at bounding box center [512, 236] width 333 height 25
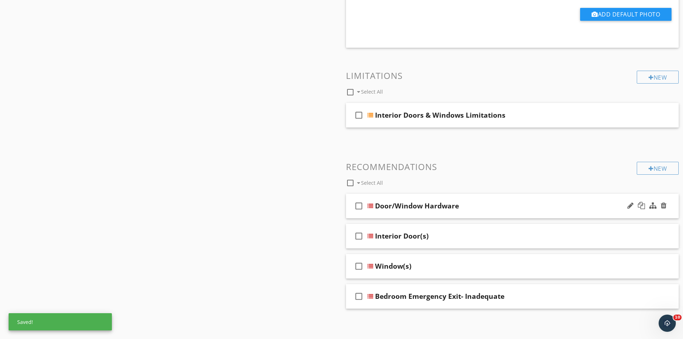
click at [501, 203] on div "Door/Window Hardware" at bounding box center [494, 205] width 239 height 9
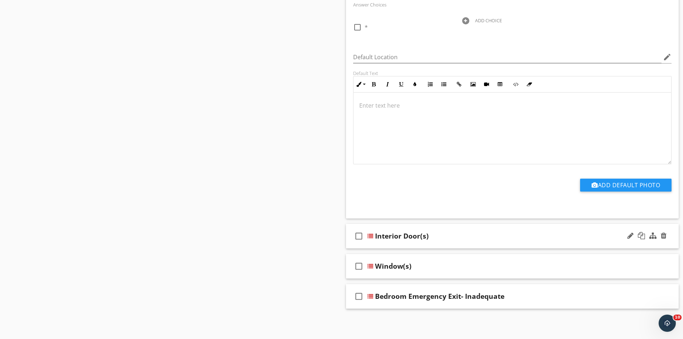
click at [483, 234] on div "Interior Door(s)" at bounding box center [494, 236] width 239 height 9
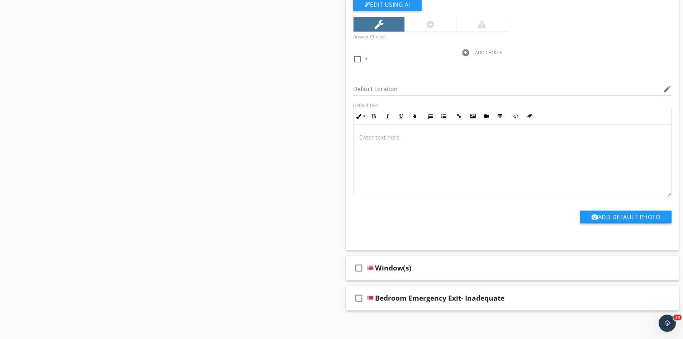
scroll to position [1489, 0]
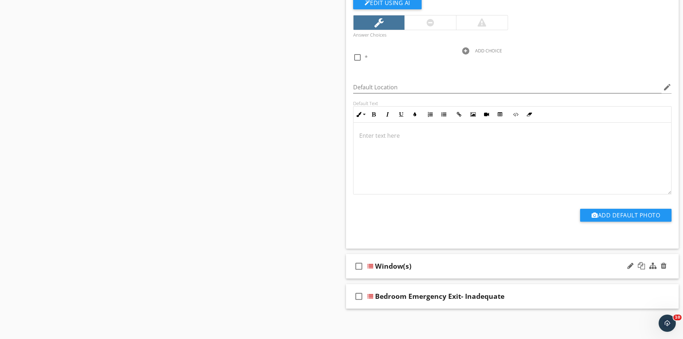
click at [474, 265] on div "Window(s)" at bounding box center [494, 266] width 239 height 9
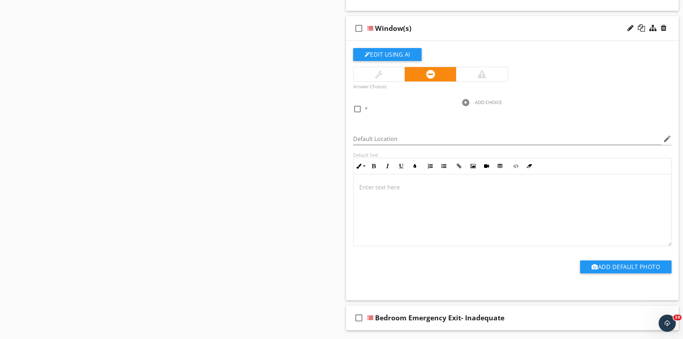
scroll to position [1748, 0]
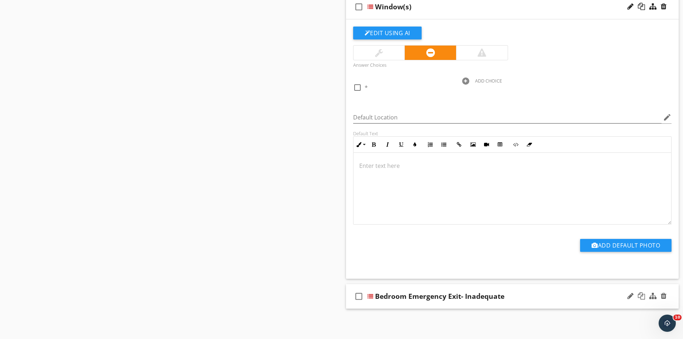
click at [519, 294] on div "Bedroom Emergency Exit- Inadequate" at bounding box center [494, 296] width 239 height 9
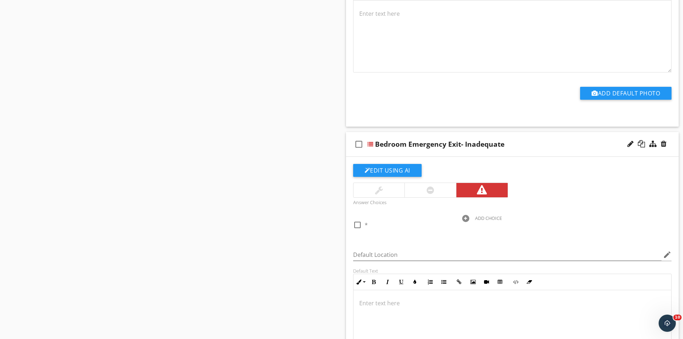
scroll to position [1963, 0]
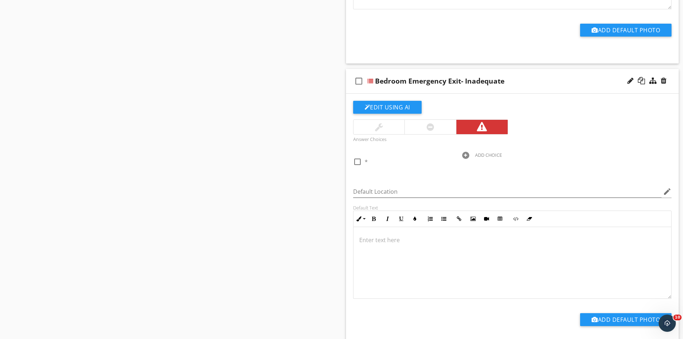
click at [375, 239] on p at bounding box center [512, 240] width 307 height 9
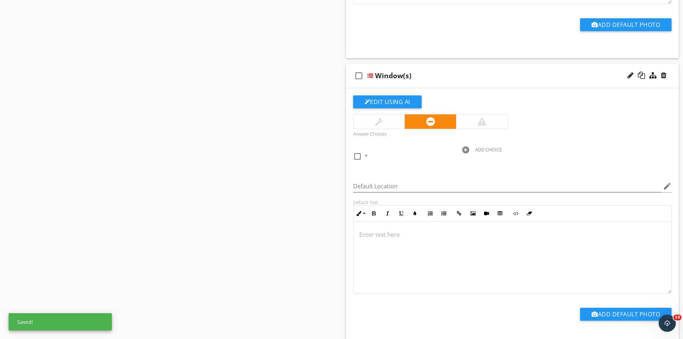
scroll to position [1676, 0]
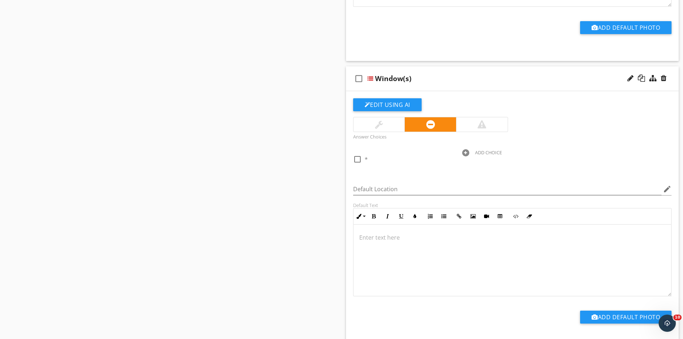
click at [381, 236] on p at bounding box center [512, 237] width 307 height 9
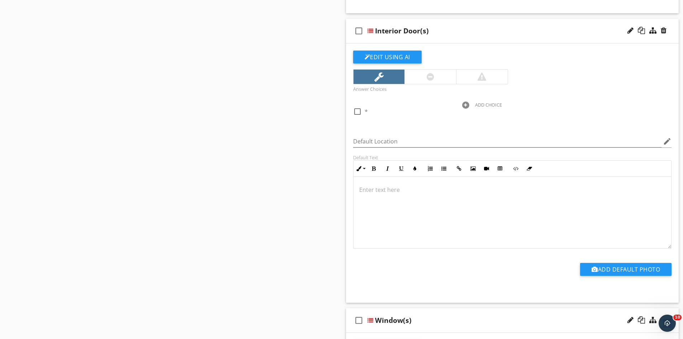
scroll to position [1425, 0]
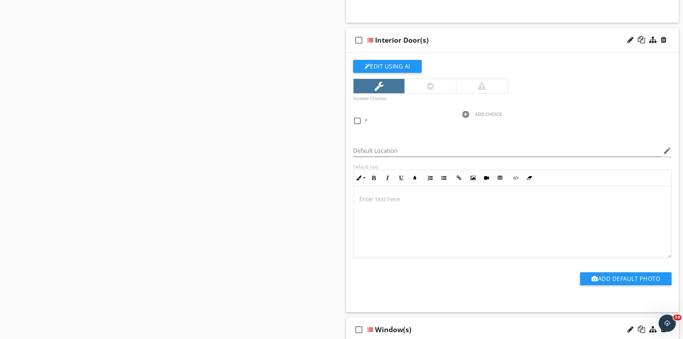
click at [365, 198] on p at bounding box center [512, 199] width 307 height 9
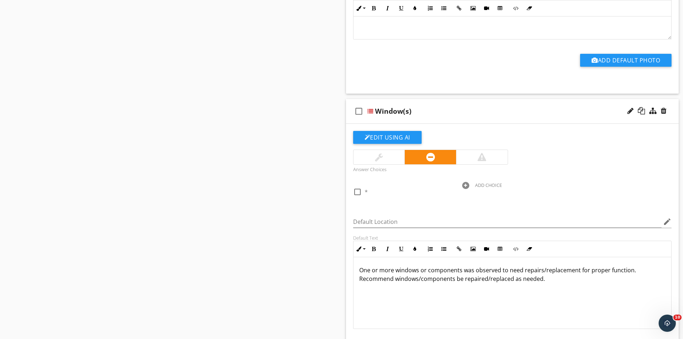
scroll to position [1640, 0]
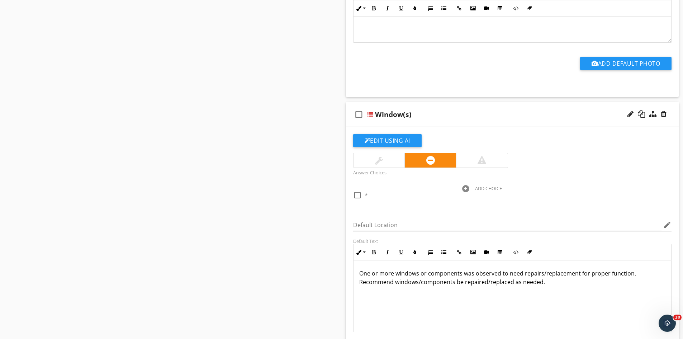
click at [506, 274] on p "One or more windows or components was observed to need repairs/replacement for …" at bounding box center [512, 277] width 307 height 17
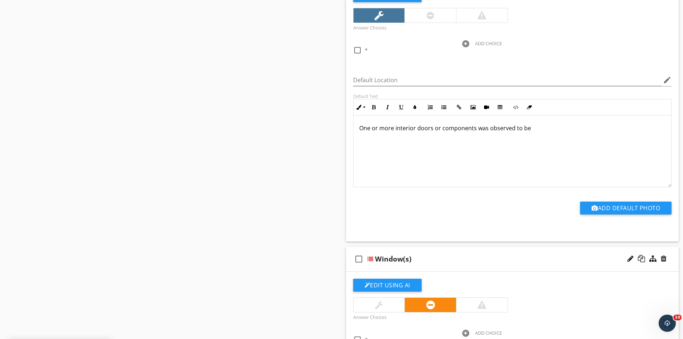
scroll to position [1461, 0]
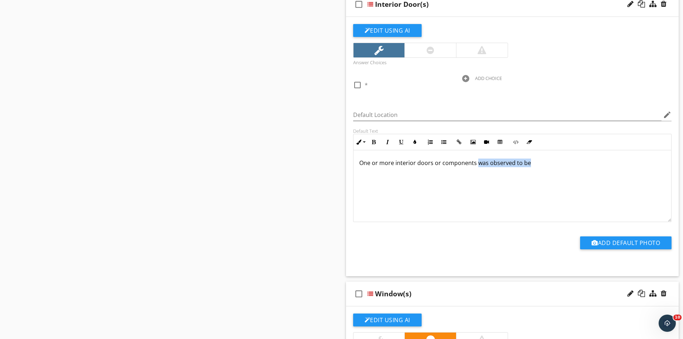
drag, startPoint x: 528, startPoint y: 164, endPoint x: 475, endPoint y: 169, distance: 53.2
click at [475, 169] on div "One or more interior doors or components was observed to be" at bounding box center [513, 186] width 318 height 72
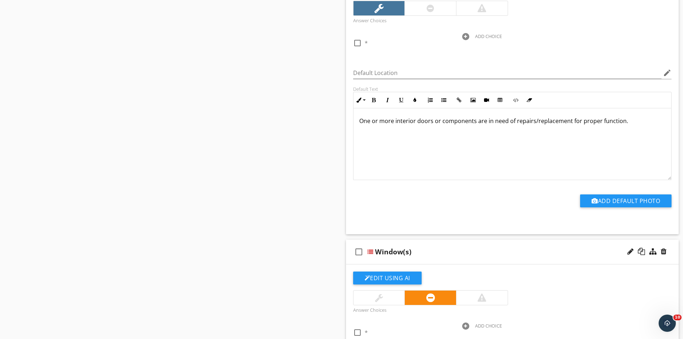
scroll to position [1497, 0]
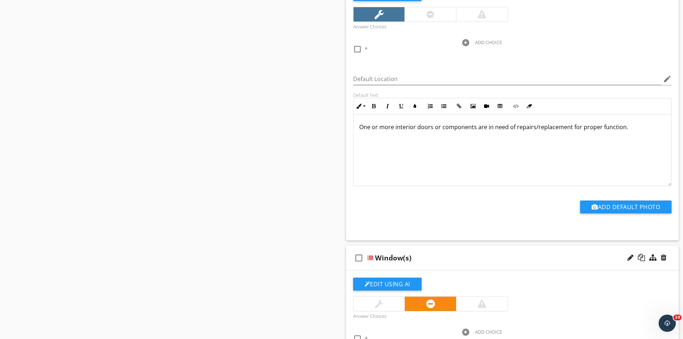
click at [620, 128] on p "One or more interior doors or components are in need of repairs/replacement for…" at bounding box center [512, 127] width 307 height 9
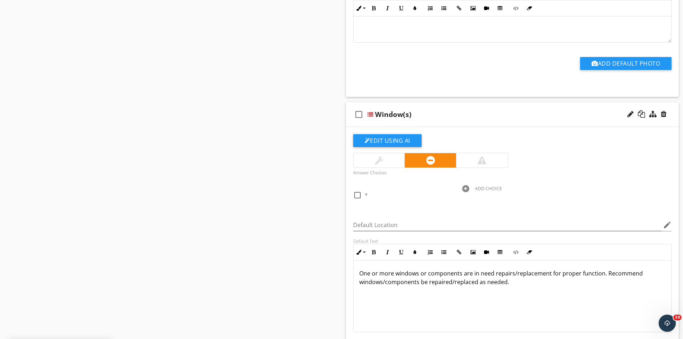
scroll to position [0, 0]
drag, startPoint x: 604, startPoint y: 272, endPoint x: 615, endPoint y: 281, distance: 14.1
click at [615, 281] on p "One or more windows or components are in need repairs/replacement for proper fu…" at bounding box center [512, 277] width 307 height 17
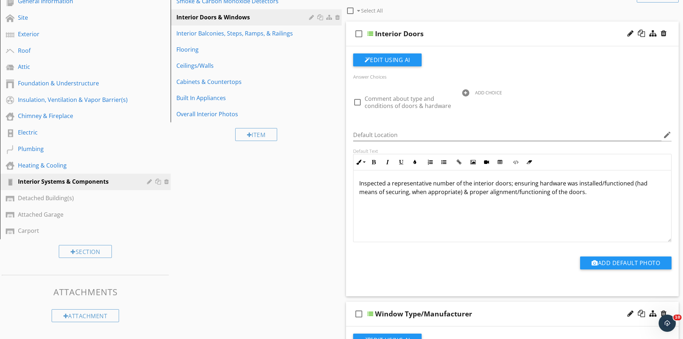
scroll to position [99, 0]
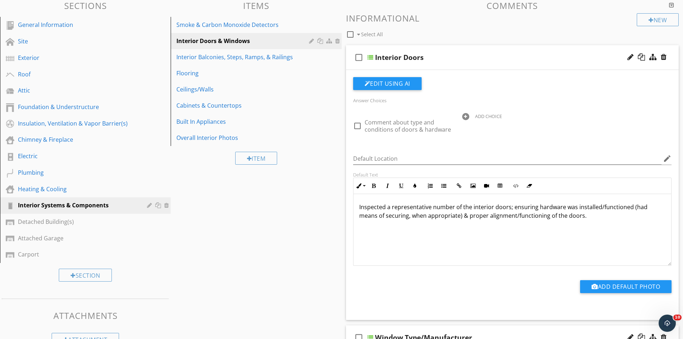
click at [580, 219] on p "Inspected a representative number of the interior doors; ensuring hardware was …" at bounding box center [512, 211] width 307 height 17
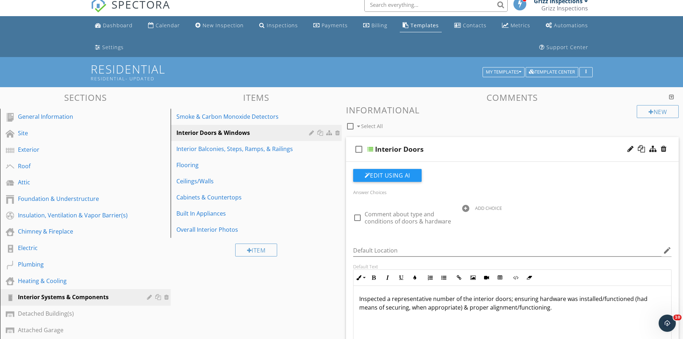
scroll to position [0, 0]
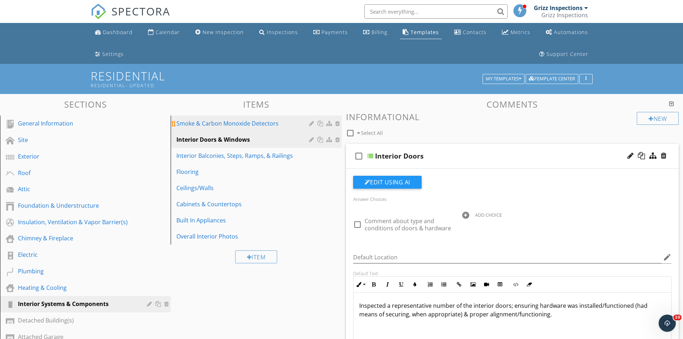
click at [284, 127] on div "Smoke & Carbon Monoxide Detectors" at bounding box center [243, 123] width 134 height 9
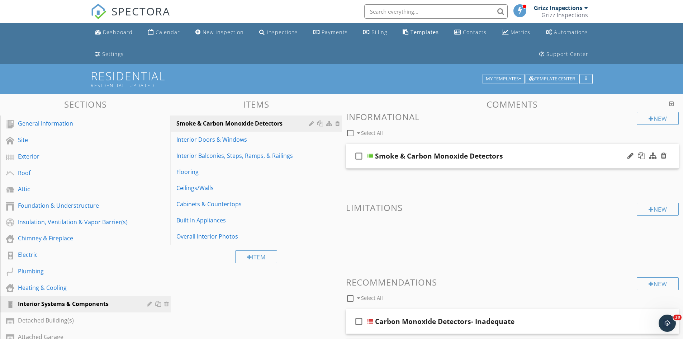
click at [512, 157] on div "Smoke & Carbon Monoxide Detectors" at bounding box center [494, 156] width 239 height 9
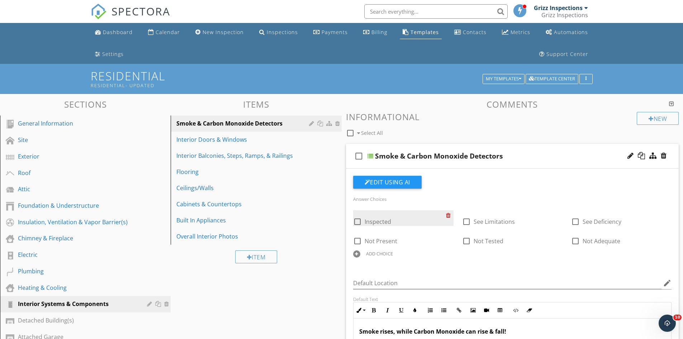
click at [448, 215] on div at bounding box center [450, 215] width 8 height 10
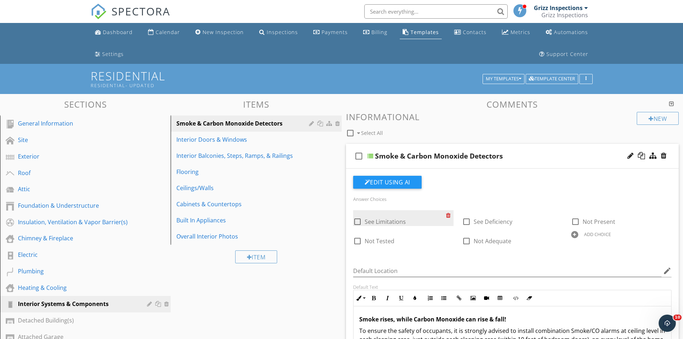
click at [448, 215] on div at bounding box center [450, 215] width 8 height 10
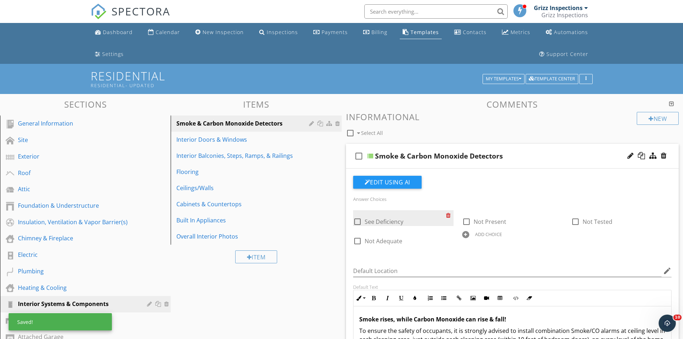
click at [448, 215] on div at bounding box center [450, 215] width 8 height 10
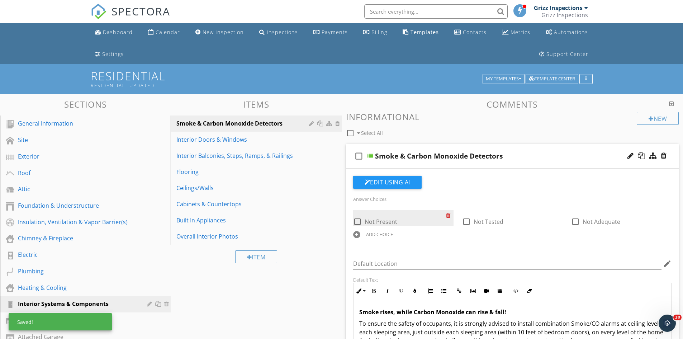
click at [448, 215] on div at bounding box center [450, 215] width 8 height 10
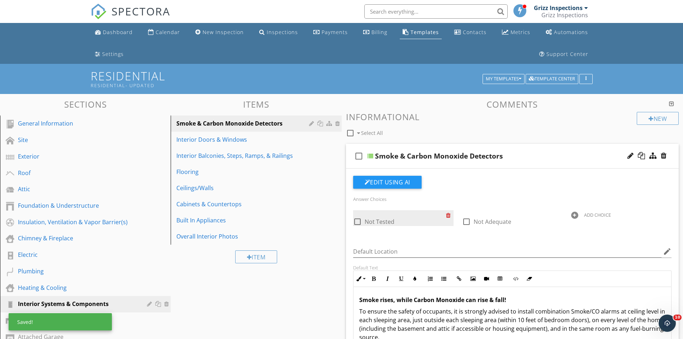
click at [448, 215] on div at bounding box center [450, 215] width 8 height 10
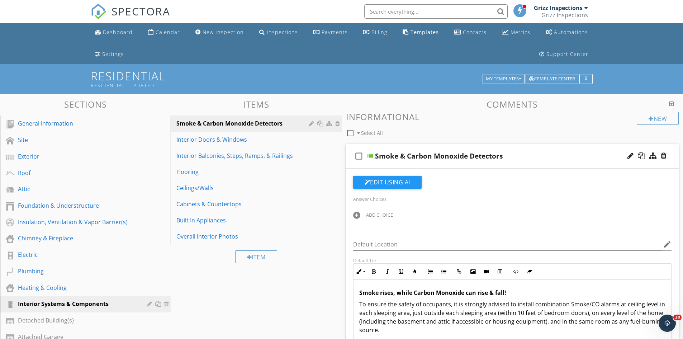
click at [357, 215] on div at bounding box center [356, 215] width 7 height 7
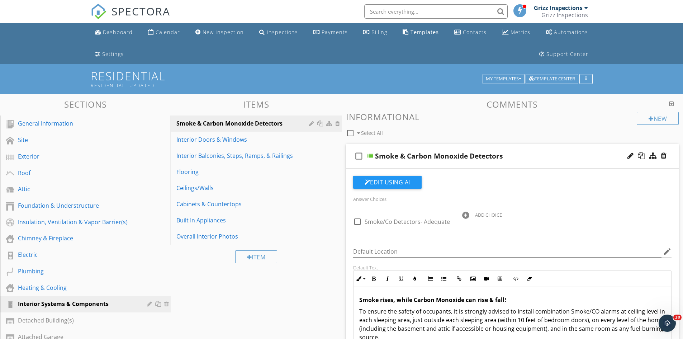
click at [466, 215] on div at bounding box center [465, 215] width 7 height 7
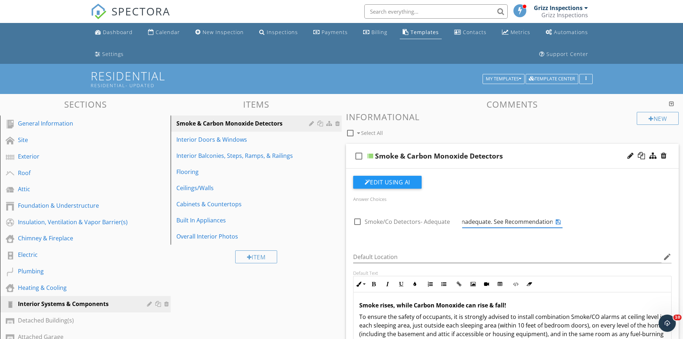
scroll to position [0, 160]
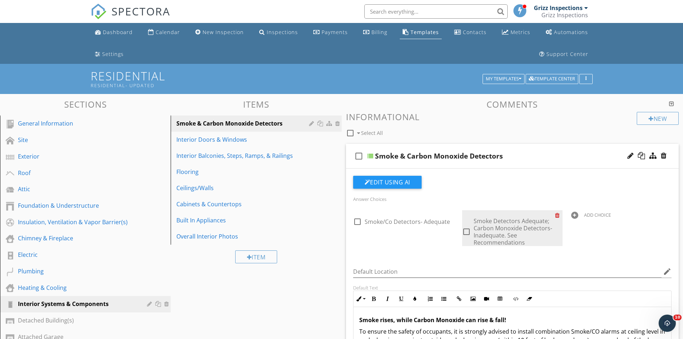
click at [556, 216] on div at bounding box center [559, 215] width 8 height 10
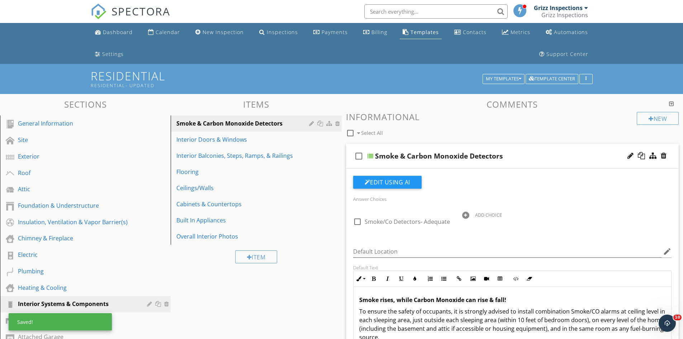
click at [466, 214] on div at bounding box center [465, 215] width 7 height 7
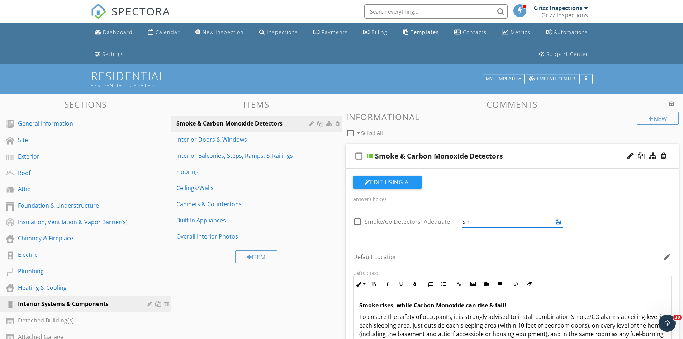
type input "S"
type input "Inadequate- See Recommendations"
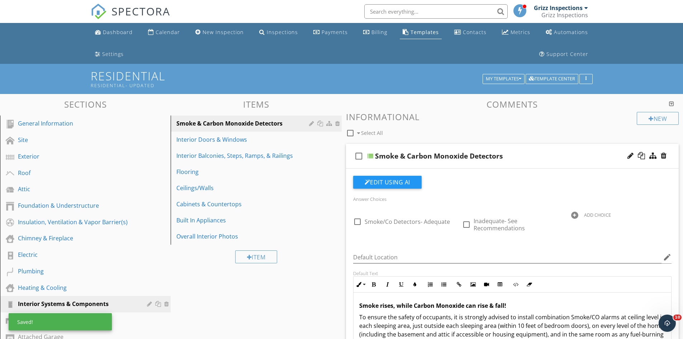
click at [574, 215] on div at bounding box center [574, 215] width 7 height 7
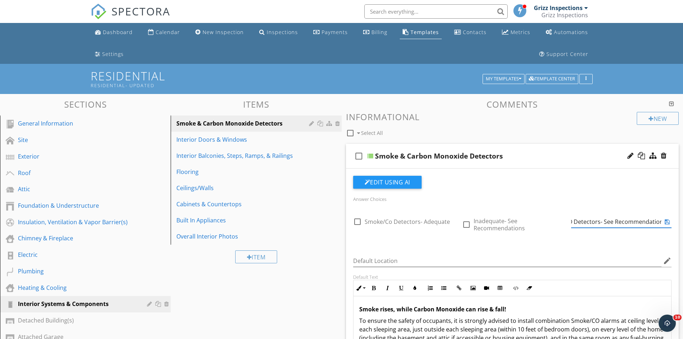
scroll to position [0, 10]
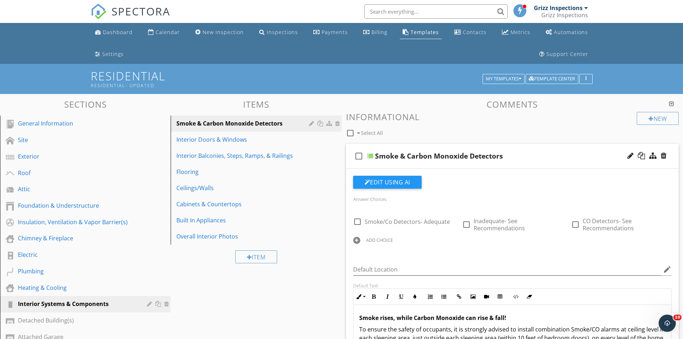
click at [355, 239] on div at bounding box center [356, 240] width 7 height 7
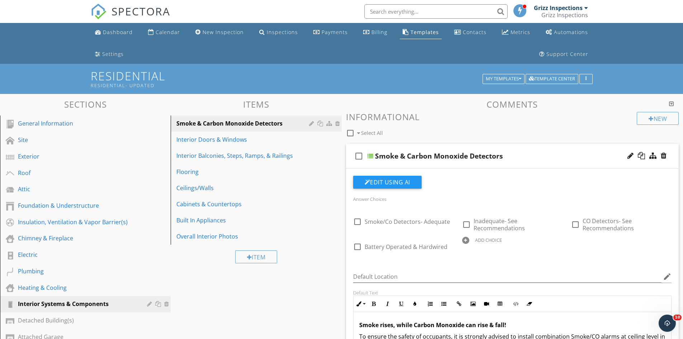
click at [466, 239] on div at bounding box center [465, 240] width 7 height 7
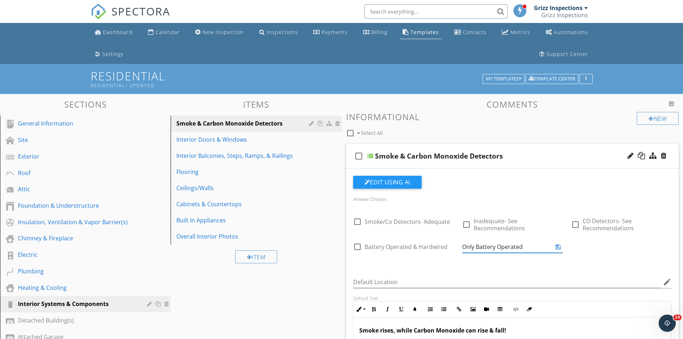
type input "Only Battery Operated"
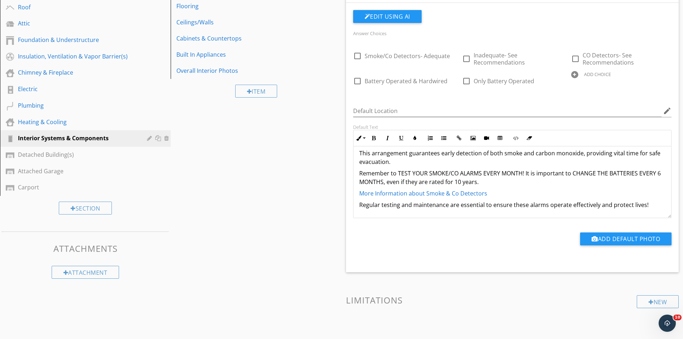
scroll to position [215, 0]
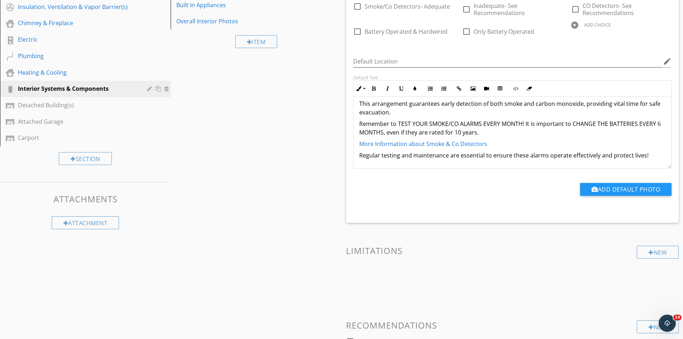
click at [647, 155] on p "Regular testing and maintenance are essential to ensure these alarms operate ef…" at bounding box center [512, 155] width 307 height 9
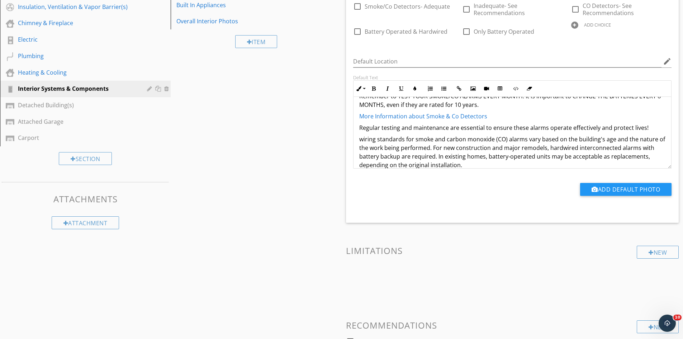
click at [379, 138] on p "wiring standards for smoke and carbon monoxide (CO) alarms vary based on the bu…" at bounding box center [512, 152] width 307 height 34
drag, startPoint x: 595, startPoint y: 141, endPoint x: 422, endPoint y: 148, distance: 173.3
click at [422, 148] on p "Standards for smoke and carbon monoxide (CO) alarms vary based on the building'…" at bounding box center [512, 152] width 307 height 34
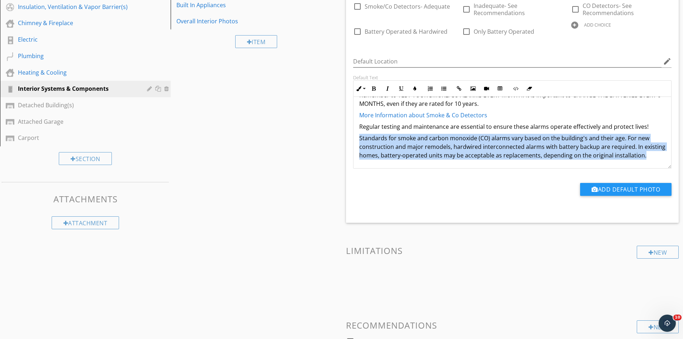
drag, startPoint x: 395, startPoint y: 166, endPoint x: 359, endPoint y: 131, distance: 50.2
click at [359, 134] on p "Standards for smoke and carbon monoxide (CO) alarms vary based on the building'…" at bounding box center [512, 147] width 307 height 26
click at [426, 156] on p "Standards for smoke and carbon monoxide (CO) alarms vary based on the building'…" at bounding box center [512, 147] width 307 height 26
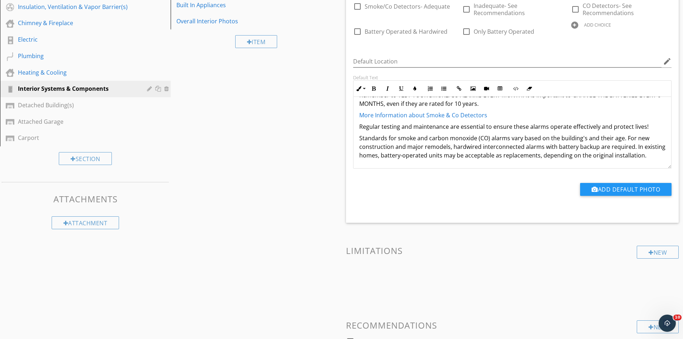
click at [624, 134] on p "Standards for smoke and carbon monoxide (CO) alarms vary based on the building'…" at bounding box center [512, 147] width 307 height 26
click at [409, 159] on p "Standards for smoke and carbon monoxide (CO) alarms vary based on the building'…" at bounding box center [512, 147] width 307 height 26
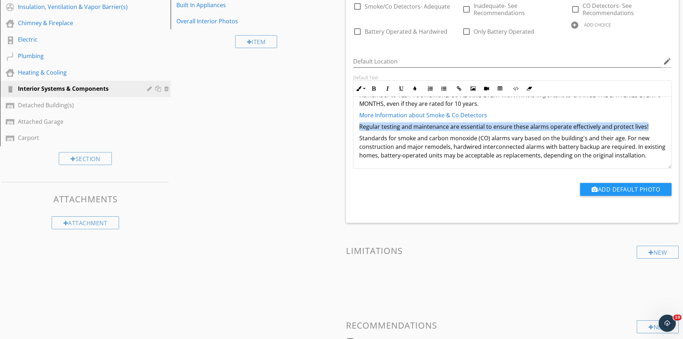
drag, startPoint x: 648, startPoint y: 120, endPoint x: 359, endPoint y: 119, distance: 288.6
click at [359, 122] on p "Regular testing and maintenance are essential to ensure these alarms operate ef…" at bounding box center [512, 126] width 307 height 9
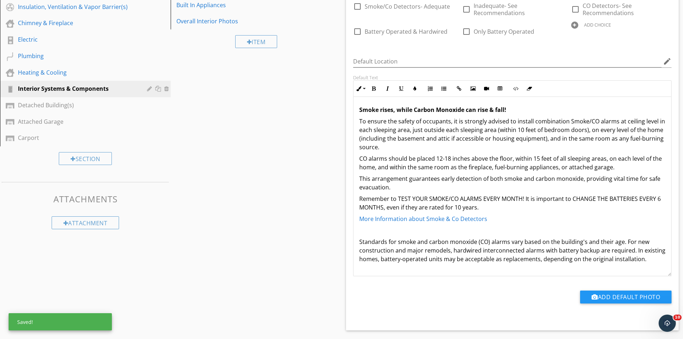
scroll to position [0, 0]
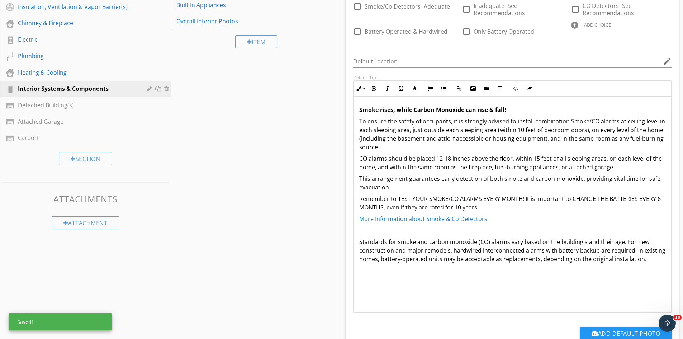
drag, startPoint x: 668, startPoint y: 166, endPoint x: 665, endPoint y: 310, distance: 144.2
click at [665, 310] on div "Smoke rises, while Carbon Monoxide can rise & fall! To ensure the safety of occ…" at bounding box center [512, 205] width 319 height 216
click at [516, 108] on p "Smoke rises, while Carbon Monoxide can rise & fall!" at bounding box center [512, 109] width 307 height 9
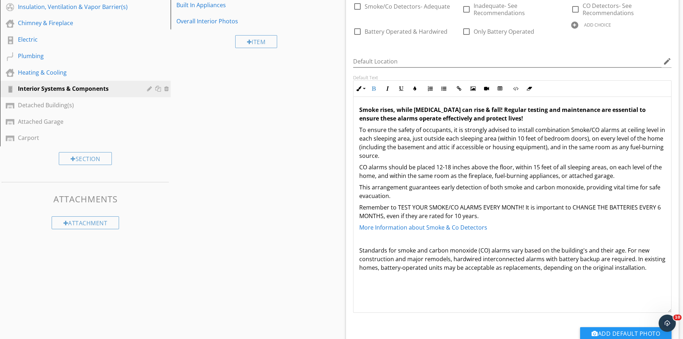
click at [508, 110] on strong "Smoke rises, while Carbon Monoxide can rise & fall! Regular testing and mainten…" at bounding box center [502, 114] width 286 height 16
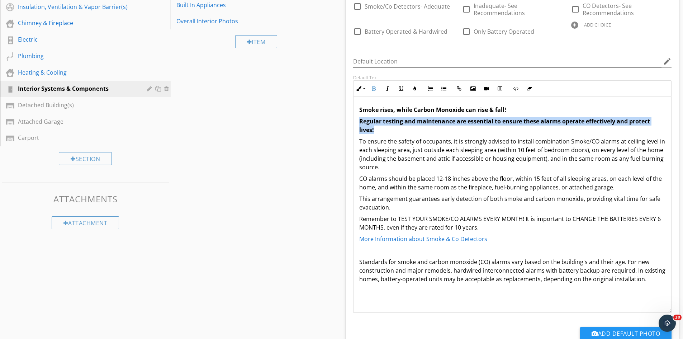
drag, startPoint x: 376, startPoint y: 132, endPoint x: 354, endPoint y: 122, distance: 23.7
click at [354, 122] on div "Smoke rises, while Carbon Monoxide can rise & fall! Regular testing and mainten…" at bounding box center [513, 194] width 318 height 195
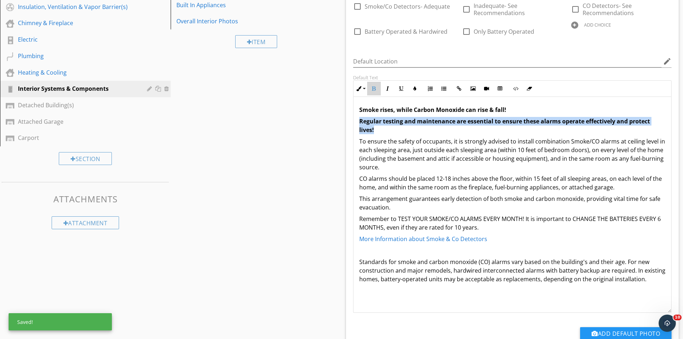
click at [372, 89] on icon "button" at bounding box center [373, 88] width 5 height 5
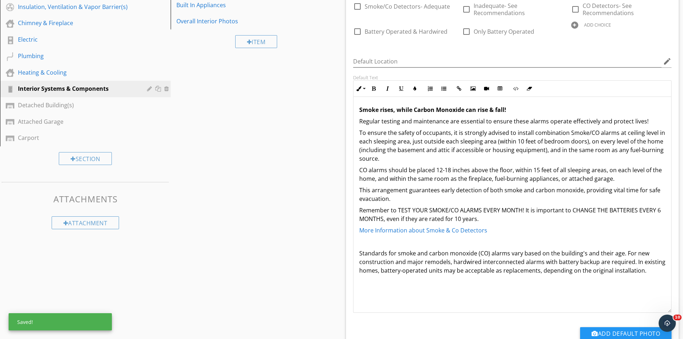
click at [656, 118] on p "Regular testing and maintenance are essential to ensure these alarms operate ef…" at bounding box center [512, 121] width 307 height 9
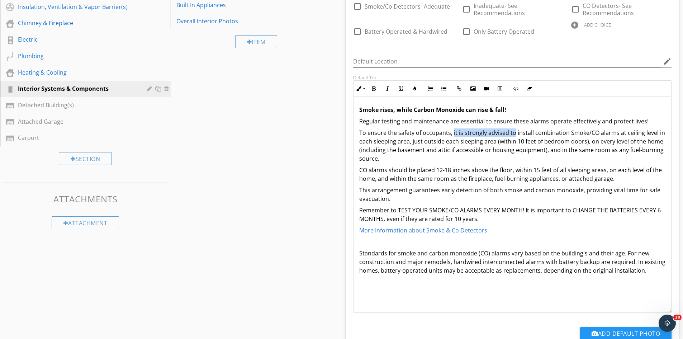
drag, startPoint x: 514, startPoint y: 133, endPoint x: 452, endPoint y: 133, distance: 61.7
click at [452, 133] on p "To ensure the safety of occupants, it is strongly advised to install combinatio…" at bounding box center [512, 145] width 307 height 34
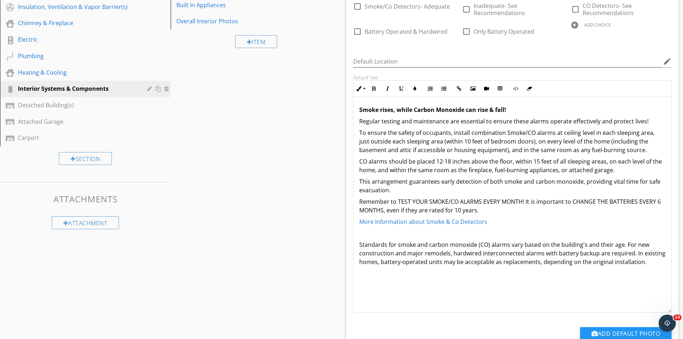
click at [613, 152] on p "To ensure the safety of occupants, install combination Smoke/CO alarms at ceili…" at bounding box center [512, 141] width 307 height 26
click at [511, 164] on p "CO alarms should be placed 12-18 inches above the floor, within 15 feet of all …" at bounding box center [512, 165] width 307 height 17
click at [360, 161] on p "CO alarms should be placed 12-18 inches above the floor, within 15 feet of all …" at bounding box center [512, 165] width 307 height 17
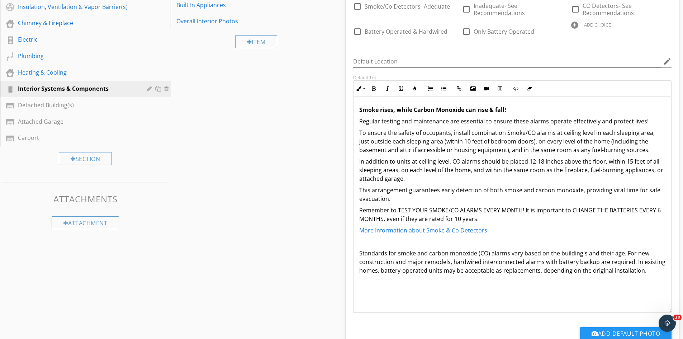
click at [605, 164] on p "In addition to units at ceiling level, CO alarms should be placed 12-18 inches …" at bounding box center [512, 170] width 307 height 26
click at [449, 164] on p "In addition to units at ceiling level, CO alarms should be placed 12-18 inches …" at bounding box center [512, 170] width 307 height 26
drag, startPoint x: 452, startPoint y: 164, endPoint x: 357, endPoint y: 160, distance: 94.4
click at [357, 160] on div "Smoke rises, while Carbon Monoxide can rise & fall! Regular testing and mainten…" at bounding box center [513, 190] width 318 height 186
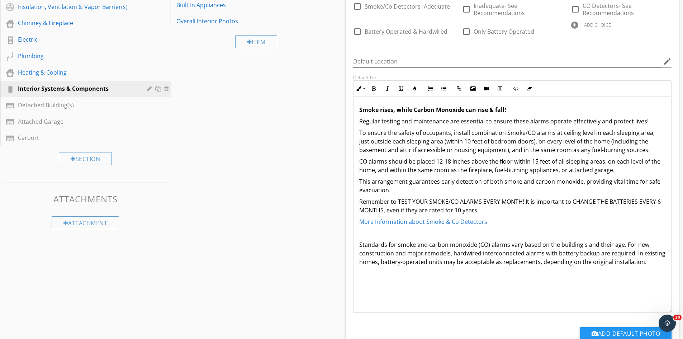
click at [615, 171] on p "CO alarms should be placed 12-18 inches above the floor within 15 feet of all s…" at bounding box center [512, 165] width 307 height 17
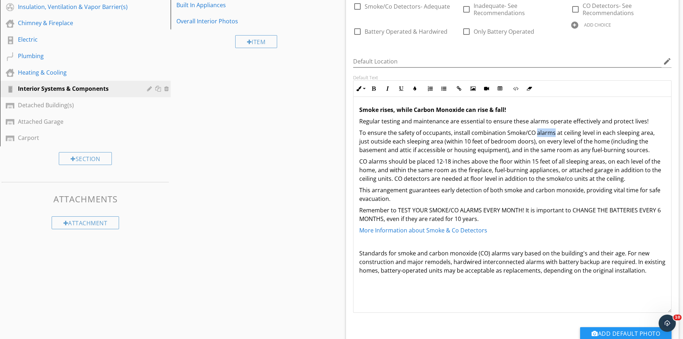
drag, startPoint x: 552, startPoint y: 132, endPoint x: 536, endPoint y: 134, distance: 16.6
click at [536, 134] on p "To ensure the safety of occupants, install combination Smoke/CO alarms at ceili…" at bounding box center [512, 141] width 307 height 26
drag, startPoint x: 386, startPoint y: 163, endPoint x: 370, endPoint y: 164, distance: 16.6
click at [370, 164] on p "CO alarms should be placed 12-18 inches above the floor within 15 feet of all s…" at bounding box center [512, 170] width 307 height 26
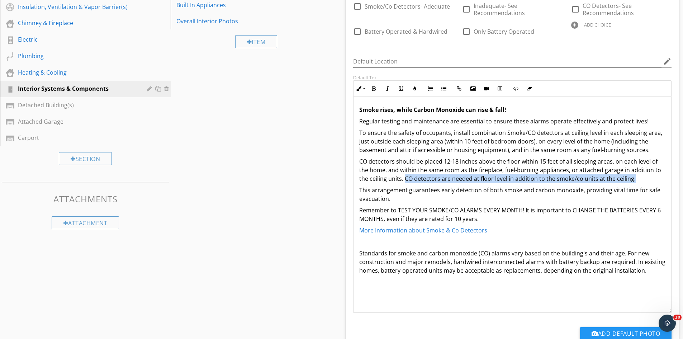
drag, startPoint x: 395, startPoint y: 182, endPoint x: 621, endPoint y: 179, distance: 226.3
click at [621, 179] on p "CO detectors should be placed 12-18 inches above the floor within 15 feet of al…" at bounding box center [512, 170] width 307 height 26
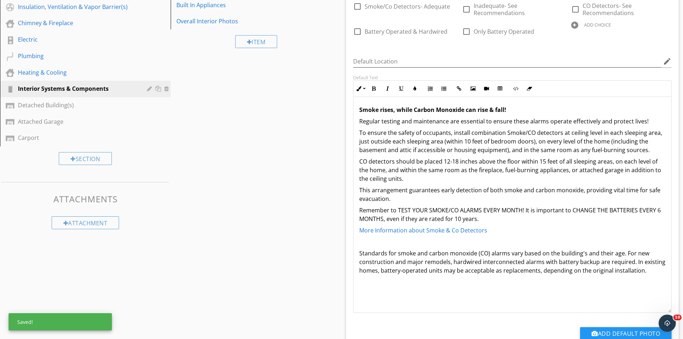
click at [360, 162] on p "CO detectors should be placed 12-18 inches above the floor within 15 feet of al…" at bounding box center [512, 170] width 307 height 26
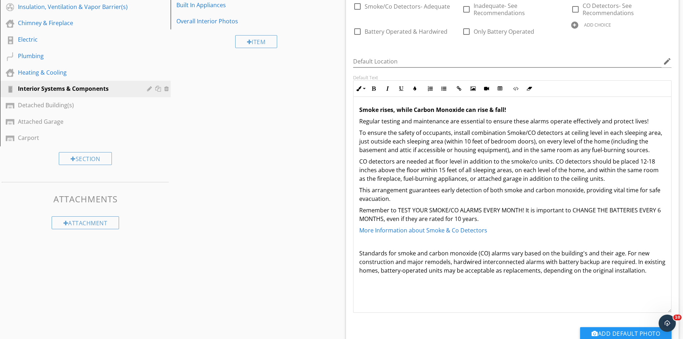
click at [592, 181] on p "CO detectors are needed at floor level in addition to the smoke/co units. CO de…" at bounding box center [512, 170] width 307 height 26
drag, startPoint x: 392, startPoint y: 200, endPoint x: 360, endPoint y: 192, distance: 32.5
click at [360, 192] on p "This arrangement guarantees early detection of both smoke and carbon monoxide, …" at bounding box center [512, 194] width 307 height 17
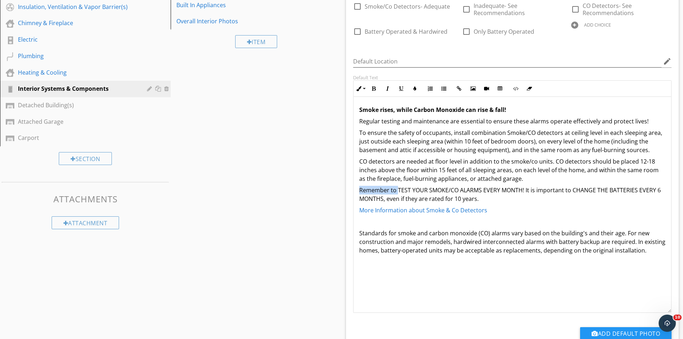
drag, startPoint x: 397, startPoint y: 191, endPoint x: 357, endPoint y: 191, distance: 39.8
click at [357, 191] on div "Smoke rises, while Carbon Monoxide can rise & fall! Regular testing and mainten…" at bounding box center [513, 180] width 318 height 166
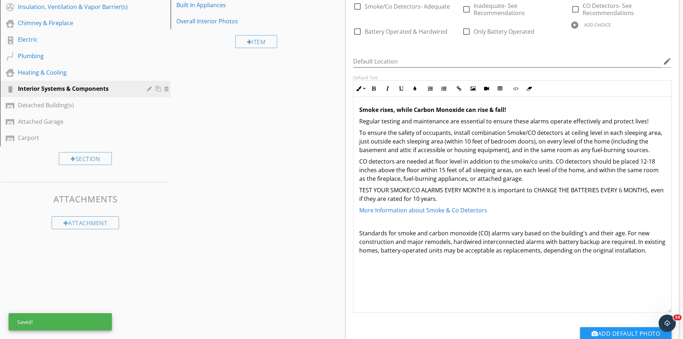
click at [361, 237] on p "Standards for smoke and carbon monoxide (CO) alarms vary based on the building'…" at bounding box center [512, 242] width 307 height 26
click at [359, 237] on p "Standards for smoke and carbon monoxide (CO) alarms vary based on the building'…" at bounding box center [512, 242] width 307 height 26
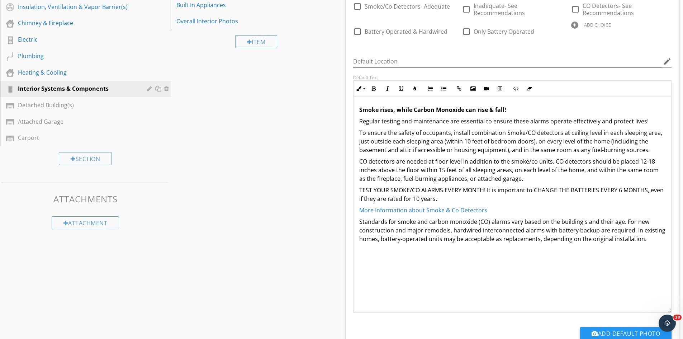
click at [608, 223] on p "Standards for smoke and carbon monoxide (CO) alarms vary based on the building'…" at bounding box center [512, 230] width 307 height 26
drag, startPoint x: 610, startPoint y: 222, endPoint x: 597, endPoint y: 222, distance: 12.9
click at [597, 222] on p "Standards for smoke and carbon monoxide (CO) alarms vary based on the building'…" at bounding box center [512, 230] width 307 height 26
click at [583, 224] on p "Standards for smoke and carbon monoxide (CO) alarms vary based on the building'…" at bounding box center [512, 230] width 307 height 26
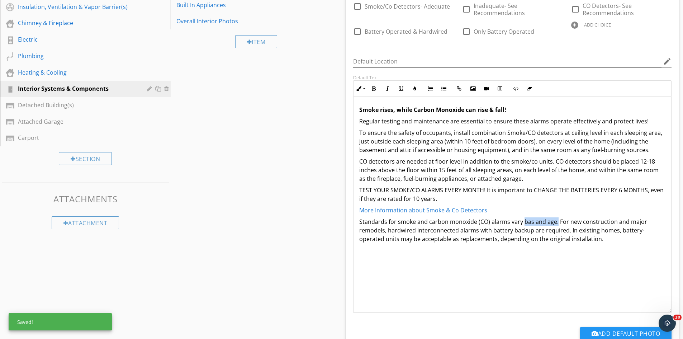
drag, startPoint x: 555, startPoint y: 224, endPoint x: 522, endPoint y: 226, distance: 33.7
click at [522, 226] on p "Standards for smoke and carbon monoxide (CO) alarms vary bas and age. For new c…" at bounding box center [512, 230] width 307 height 26
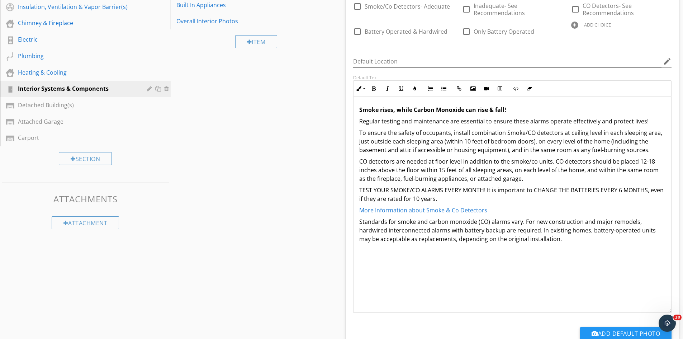
click at [550, 239] on p "Standards for smoke and carbon monoxide (CO) alarms vary. For new construction …" at bounding box center [512, 230] width 307 height 26
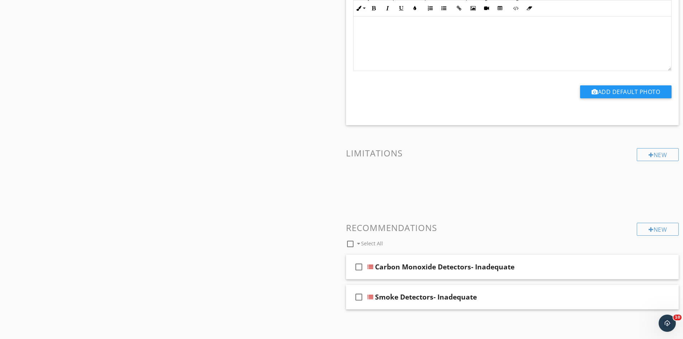
scroll to position [457, 0]
click at [547, 260] on div "check_box_outline_blank Carbon Monoxide Detectors- Inadequate" at bounding box center [512, 266] width 333 height 25
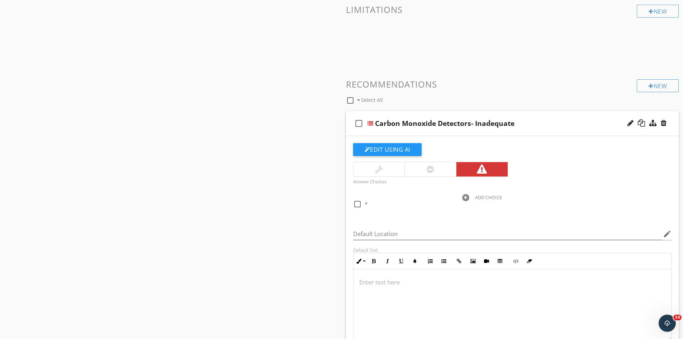
scroll to position [601, 0]
click at [375, 151] on button "Edit Using AI" at bounding box center [387, 148] width 68 height 13
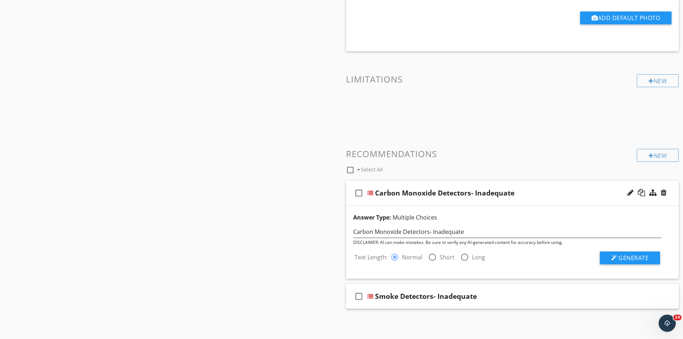
scroll to position [531, 0]
click at [461, 256] on div at bounding box center [465, 257] width 12 height 12
radio input "false"
radio input "true"
click at [632, 257] on span "Generate" at bounding box center [633, 258] width 30 height 8
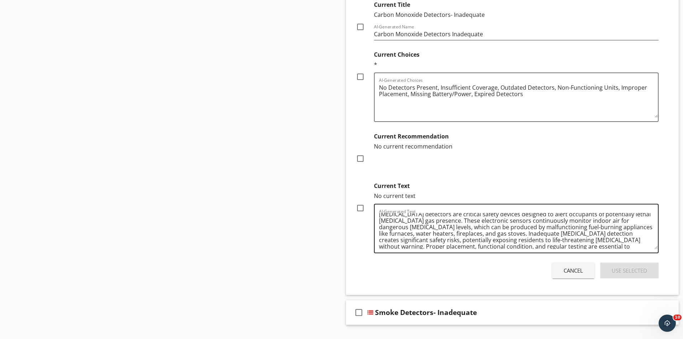
scroll to position [0, 0]
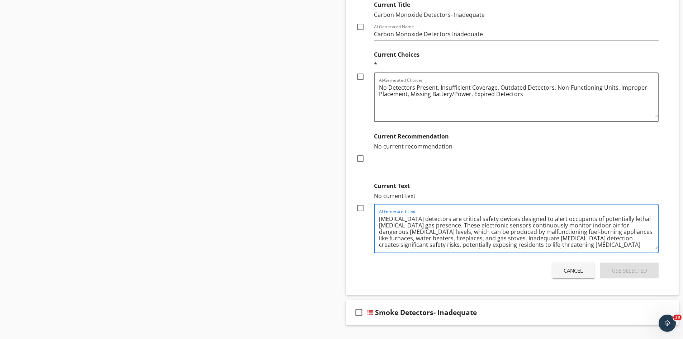
drag, startPoint x: 518, startPoint y: 234, endPoint x: 470, endPoint y: 178, distance: 74.0
click at [470, 178] on div "Please select one or more options. Current Title Carbon Monoxide Detectors- Ina…" at bounding box center [507, 119] width 303 height 269
drag, startPoint x: 379, startPoint y: 218, endPoint x: 503, endPoint y: 243, distance: 126.8
click at [503, 243] on textarea "Carbon monoxide detectors are critical safety devices designed to alert occupan…" at bounding box center [518, 231] width 279 height 36
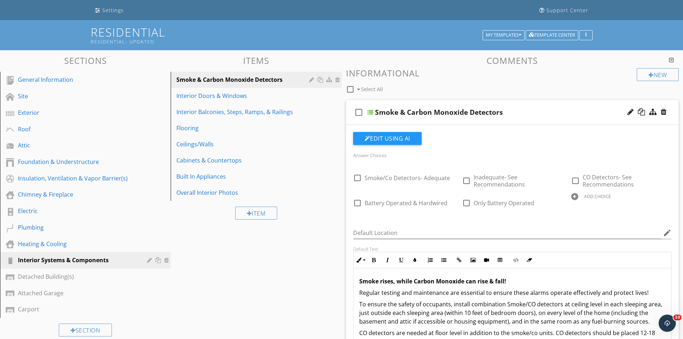
scroll to position [9, 0]
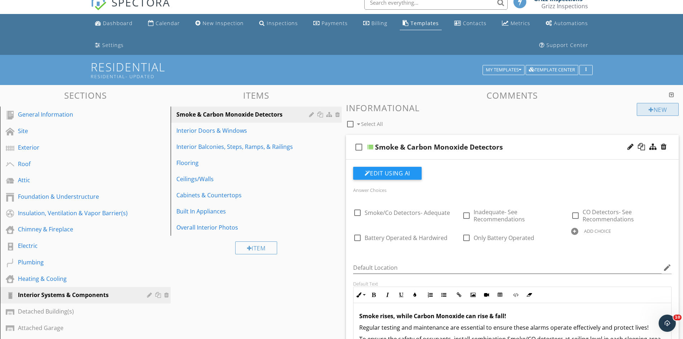
click at [650, 111] on div at bounding box center [651, 110] width 5 height 6
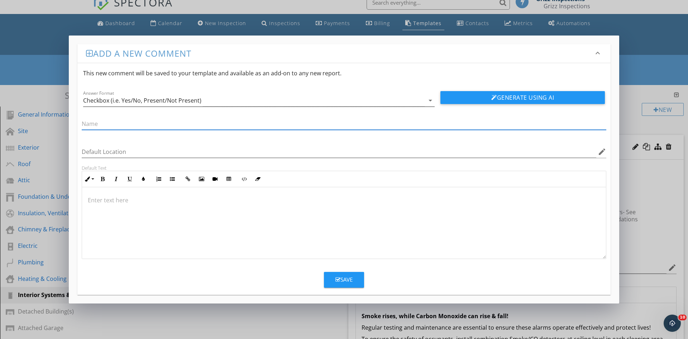
click at [248, 99] on div "Checkbox (i.e. Yes/No, Present/Not Present)" at bounding box center [254, 101] width 342 height 12
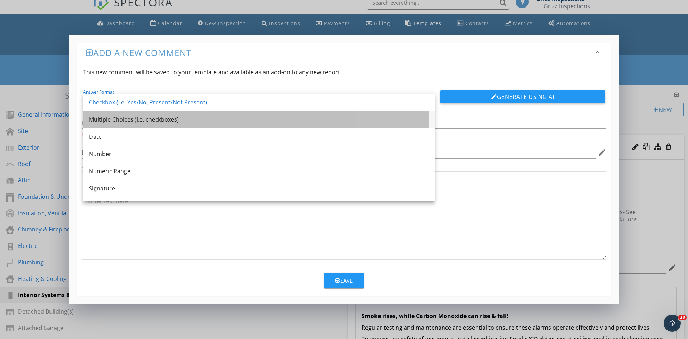
click at [182, 121] on div "Multiple Choices (i.e. checkboxes)" at bounding box center [259, 119] width 340 height 9
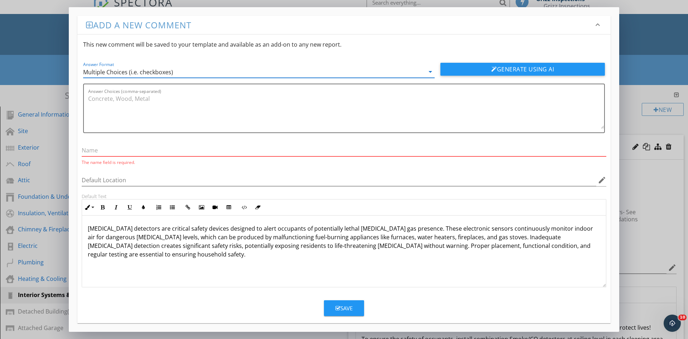
click at [116, 149] on input "text" at bounding box center [344, 150] width 525 height 12
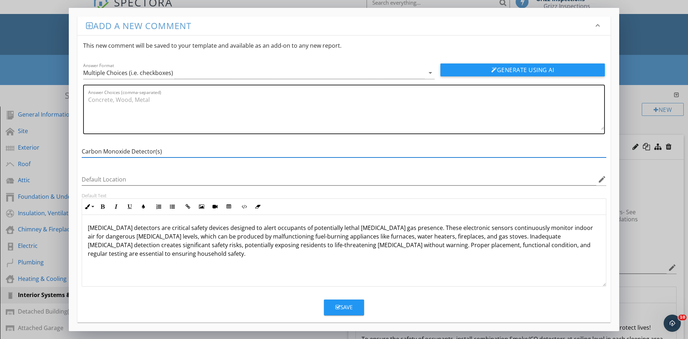
type input "Carbon Monoxide Detector(s)"
click at [99, 100] on textarea "Answer Choices (comma-separated)" at bounding box center [346, 112] width 516 height 36
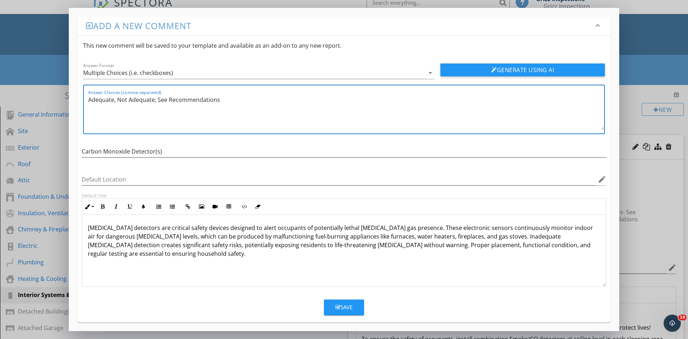
type textarea "Adequate, Not Adequate; See Recommendations"
click at [337, 308] on icon "button" at bounding box center [338, 306] width 5 height 5
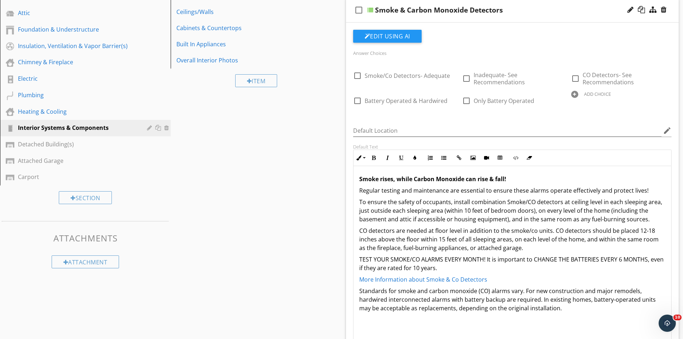
scroll to position [188, 0]
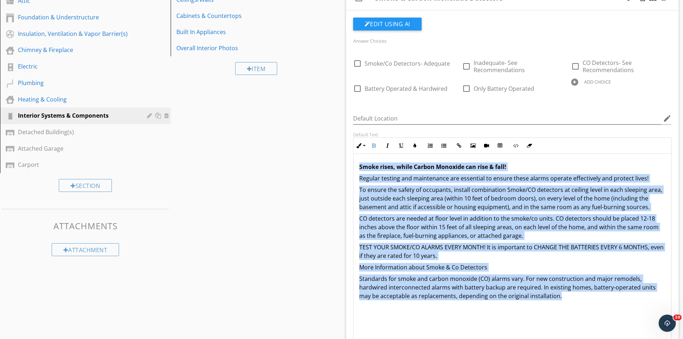
drag, startPoint x: 360, startPoint y: 166, endPoint x: 564, endPoint y: 308, distance: 248.6
click at [564, 308] on div "Smoke rises, while Carbon Monoxide can rise & fall! Regular testing and mainten…" at bounding box center [513, 231] width 318 height 155
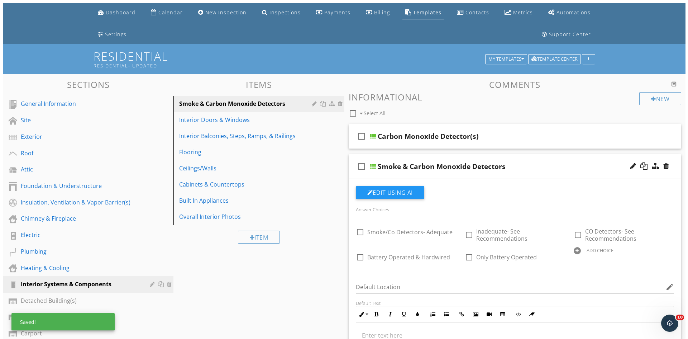
scroll to position [9, 0]
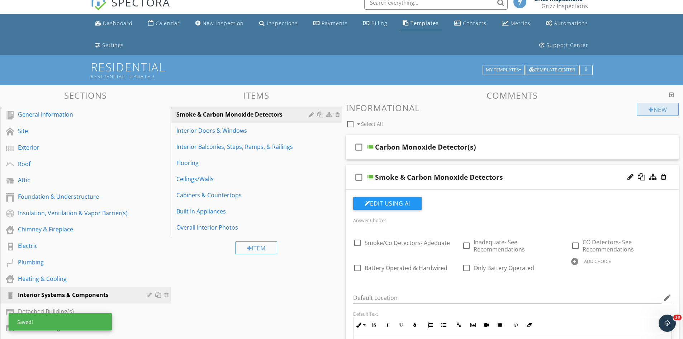
click at [642, 111] on div "New" at bounding box center [658, 109] width 42 height 13
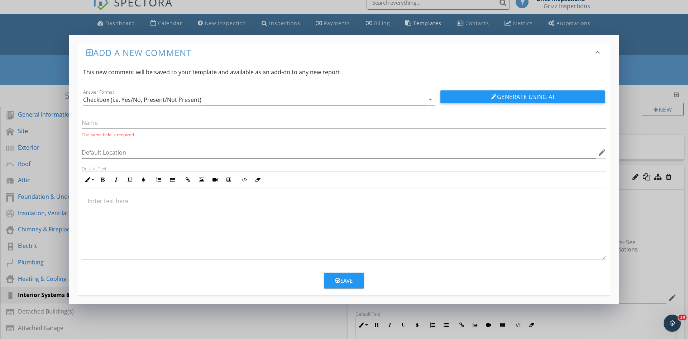
scroll to position [39, 0]
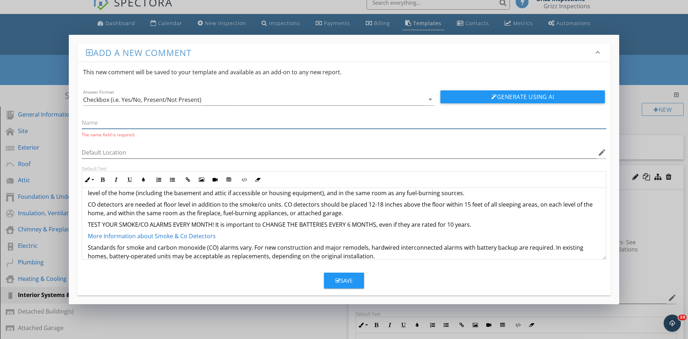
click at [98, 120] on input "text" at bounding box center [344, 123] width 525 height 12
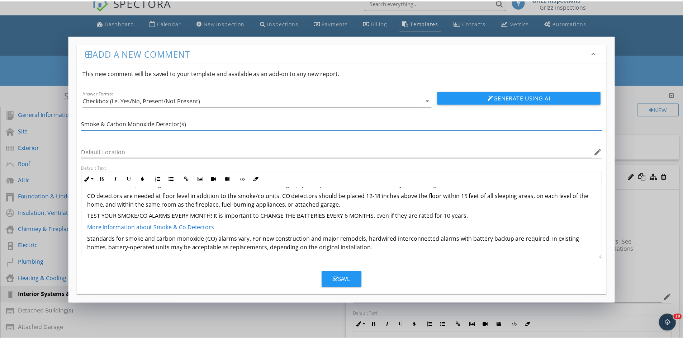
scroll to position [49, 0]
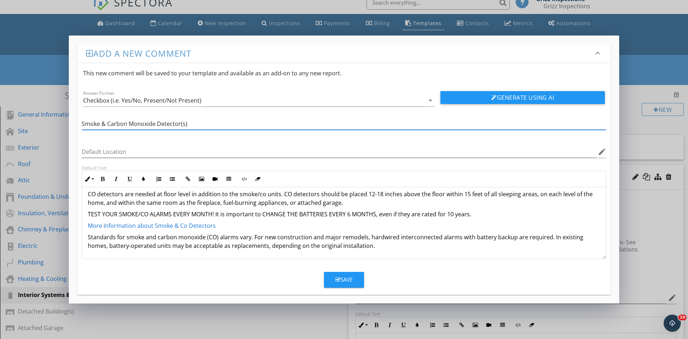
type input "Smoke & Carbon Monoxide Detector(s)"
click at [341, 275] on div "Save" at bounding box center [344, 279] width 17 height 8
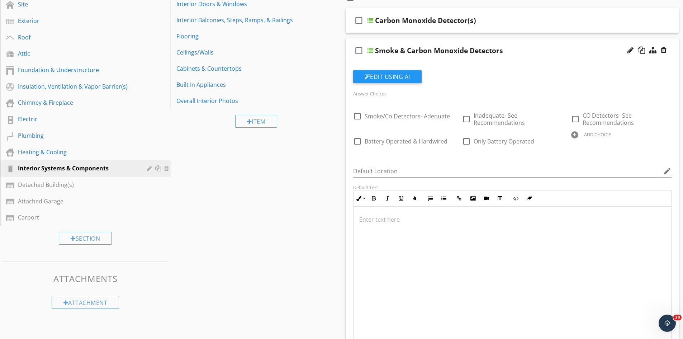
scroll to position [81, 0]
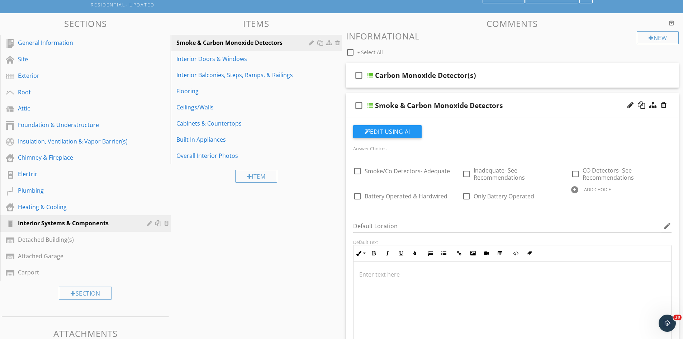
click at [521, 106] on div "Smoke & Carbon Monoxide Detectors" at bounding box center [494, 105] width 239 height 9
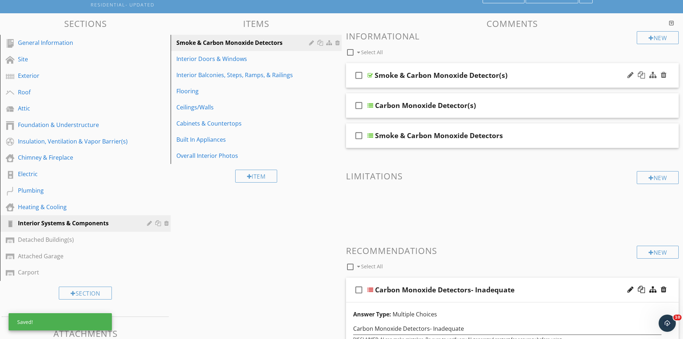
click at [527, 72] on div "Smoke & Carbon Monoxide Detector(s)" at bounding box center [494, 75] width 239 height 9
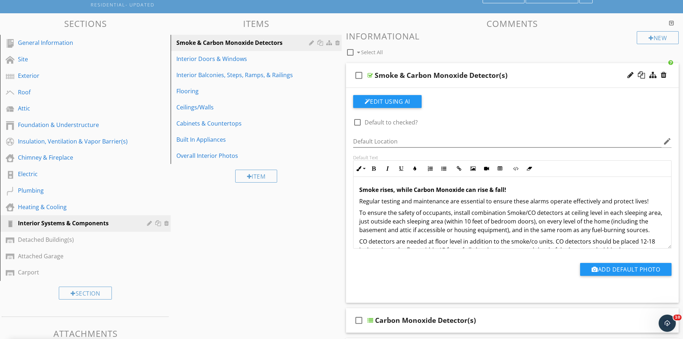
click at [358, 123] on div at bounding box center [357, 122] width 12 height 12
checkbox input "true"
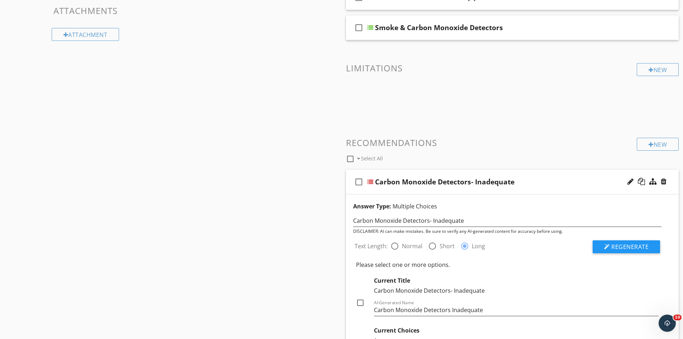
scroll to position [439, 0]
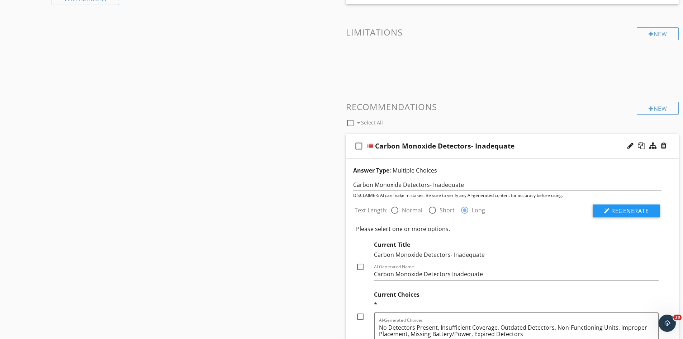
click at [540, 147] on div "Carbon Monoxide Detectors- Inadequate" at bounding box center [494, 146] width 239 height 9
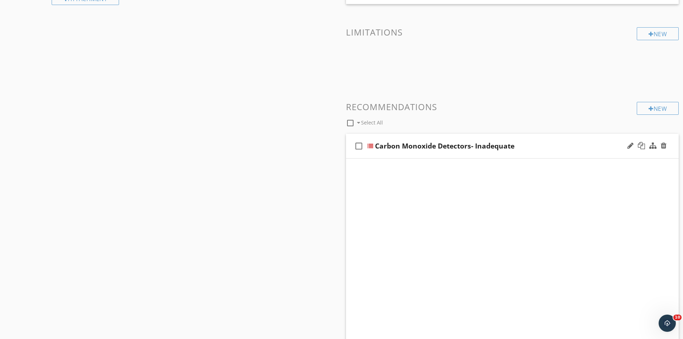
scroll to position [319, 0]
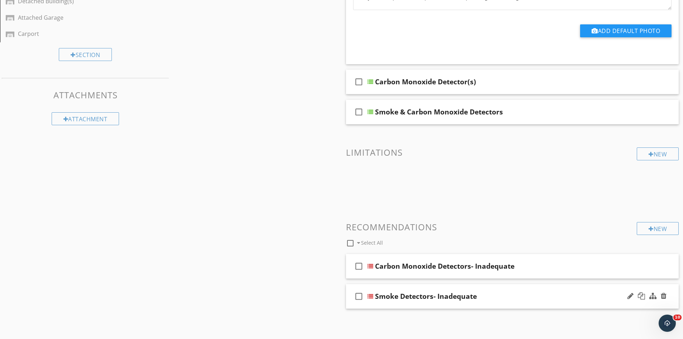
click at [512, 302] on div "check_box_outline_blank Smoke Detectors- Inadequate" at bounding box center [512, 296] width 333 height 25
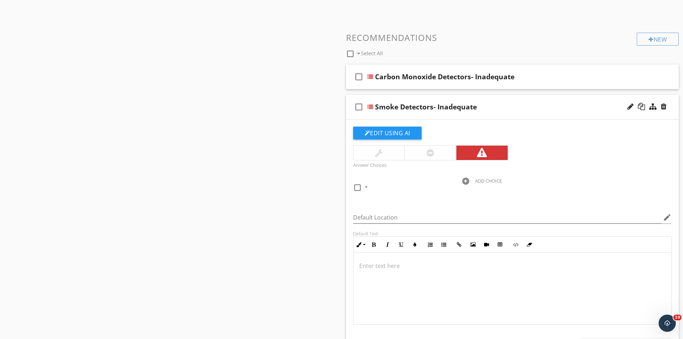
scroll to position [511, 0]
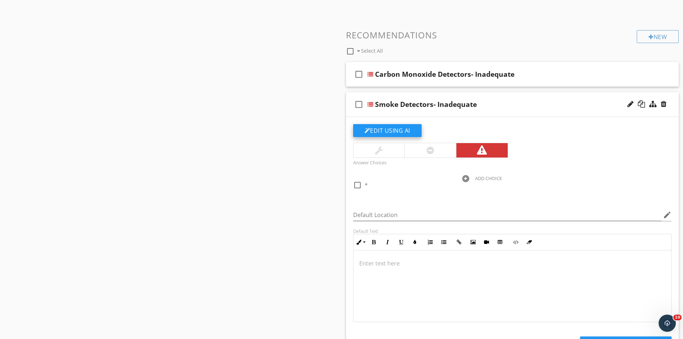
click at [398, 131] on button "Edit Using AI" at bounding box center [387, 130] width 68 height 13
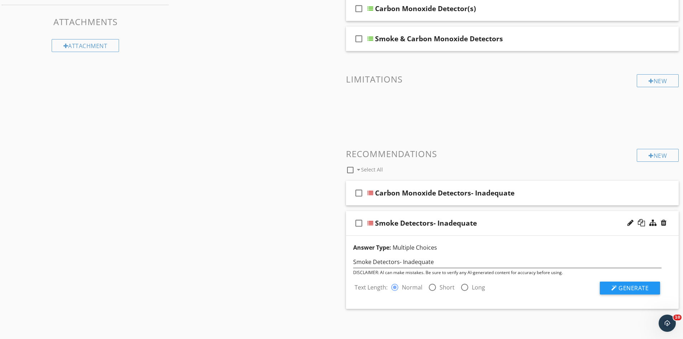
click at [462, 286] on div at bounding box center [465, 287] width 12 height 12
radio input "false"
radio input "true"
click at [396, 289] on div at bounding box center [395, 287] width 12 height 12
radio input "true"
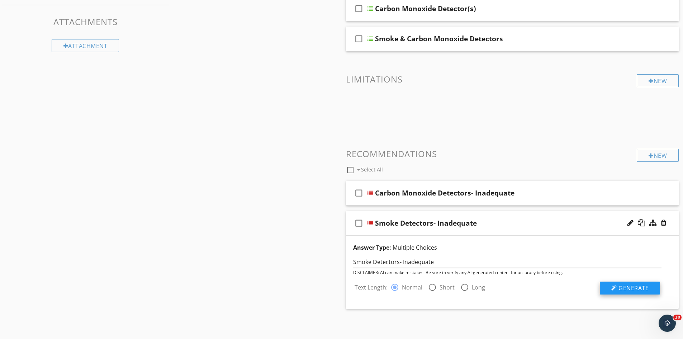
click at [630, 288] on span "Generate" at bounding box center [633, 288] width 30 height 8
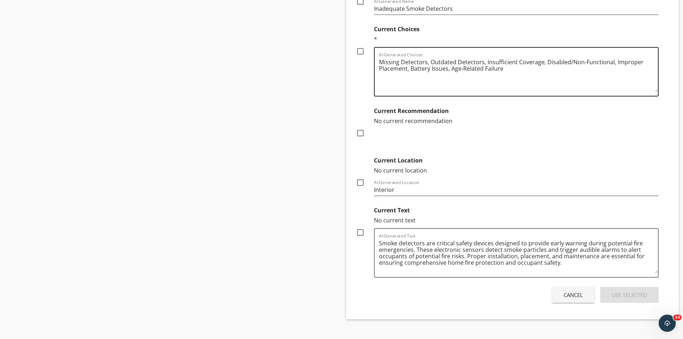
scroll to position [745, 0]
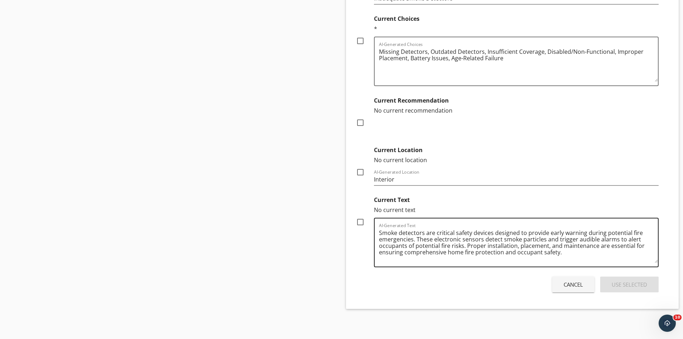
drag, startPoint x: 378, startPoint y: 234, endPoint x: 501, endPoint y: 247, distance: 123.9
click at [501, 247] on div "AI-Generated Text Smoke detectors are critical safety devices designed to provi…" at bounding box center [516, 242] width 285 height 49
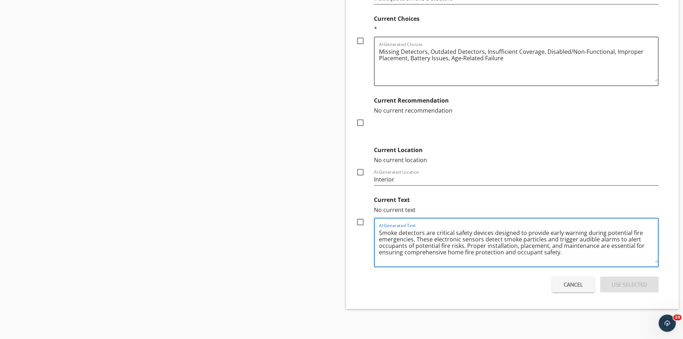
drag, startPoint x: 380, startPoint y: 233, endPoint x: 444, endPoint y: 245, distance: 64.9
click at [444, 245] on div "AI-Generated Text Smoke detectors are critical safety devices designed to provi…" at bounding box center [516, 242] width 285 height 49
drag, startPoint x: 560, startPoint y: 253, endPoint x: 376, endPoint y: 231, distance: 185.3
click at [376, 231] on div "AI-Generated Text Smoke detectors are critical safety devices designed to provi…" at bounding box center [516, 242] width 285 height 49
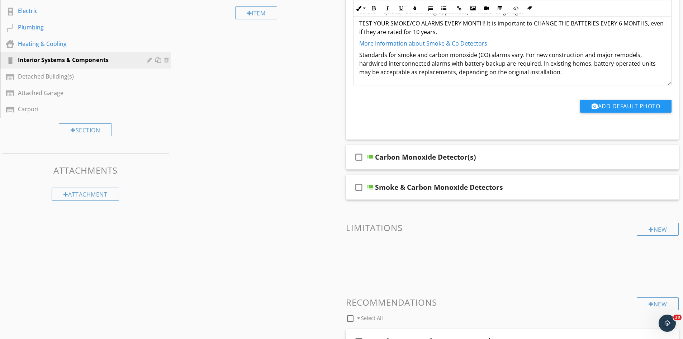
scroll to position [243, 0]
click at [525, 194] on div "check_box_outline_blank Smoke & Carbon Monoxide Detectors" at bounding box center [512, 188] width 333 height 25
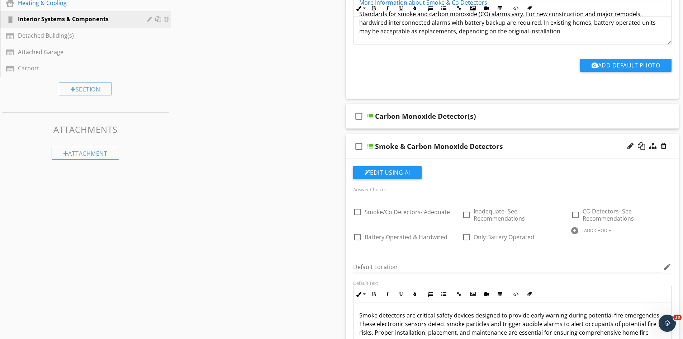
scroll to position [279, 0]
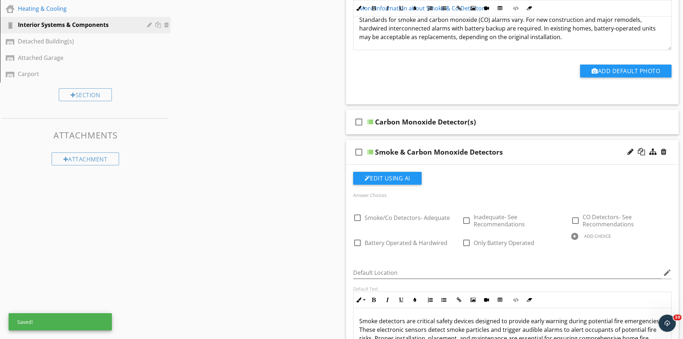
click at [526, 152] on div "Smoke & Carbon Monoxide Detectors" at bounding box center [494, 152] width 239 height 9
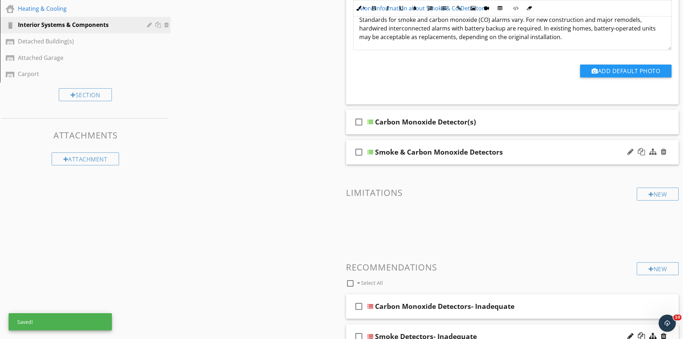
click at [468, 153] on div "Smoke & Carbon Monoxide Detectors" at bounding box center [439, 152] width 128 height 9
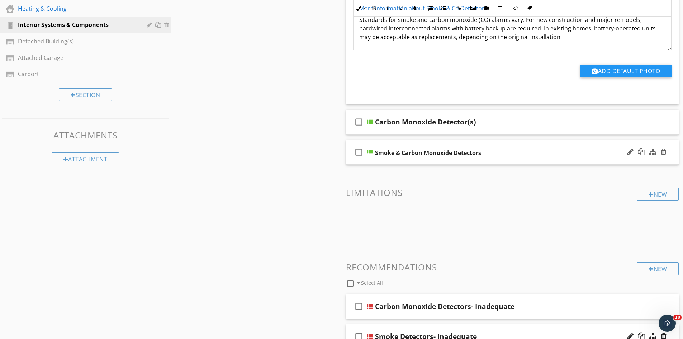
click at [452, 155] on input "Smoke & Carbon Monoxide Detectors" at bounding box center [494, 153] width 239 height 12
click at [421, 154] on input "Smoke Detectors" at bounding box center [494, 153] width 239 height 12
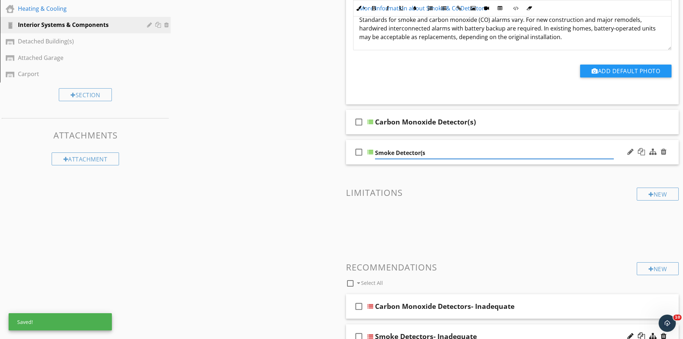
click at [427, 153] on input "Smoke Detector(s" at bounding box center [494, 153] width 239 height 12
type input "Smoke Detector(s)"
click at [494, 118] on div "Carbon Monoxide Detector(s)" at bounding box center [494, 122] width 239 height 9
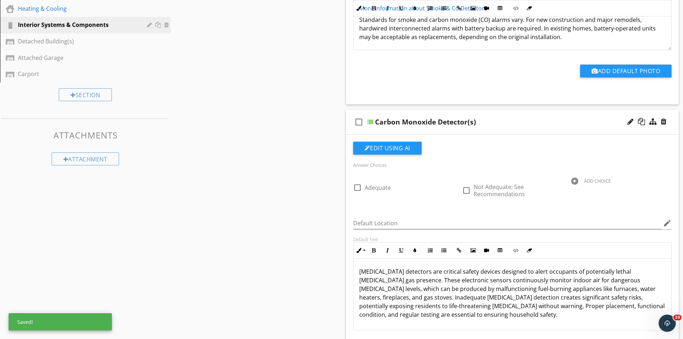
click at [494, 118] on div "Carbon Monoxide Detector(s)" at bounding box center [494, 122] width 239 height 9
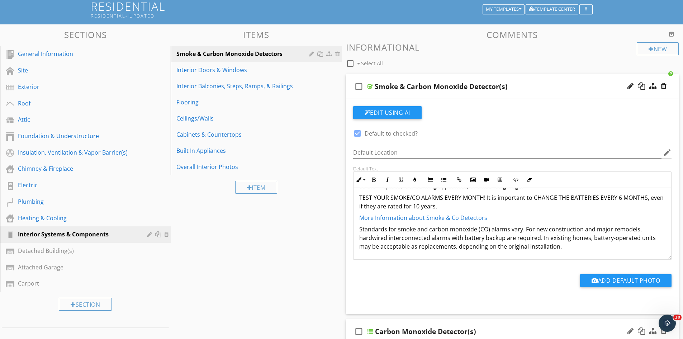
scroll to position [64, 0]
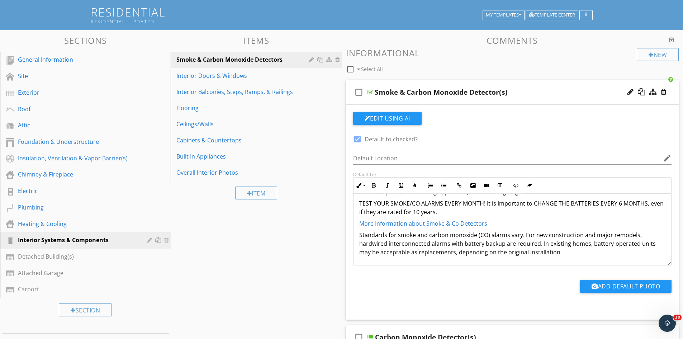
click at [532, 96] on div "Smoke & Carbon Monoxide Detector(s)" at bounding box center [494, 92] width 239 height 9
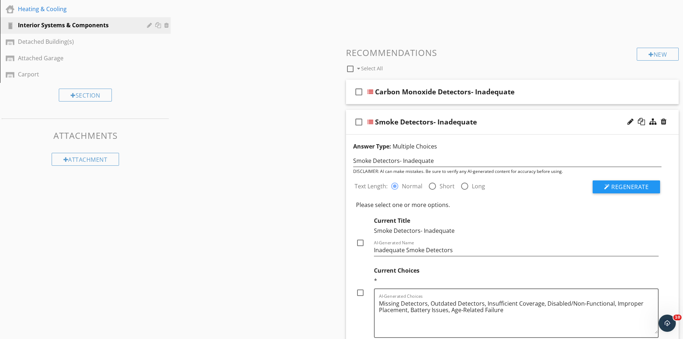
scroll to position [279, 0]
click at [509, 125] on div "Smoke Detectors- Inadequate" at bounding box center [494, 121] width 239 height 9
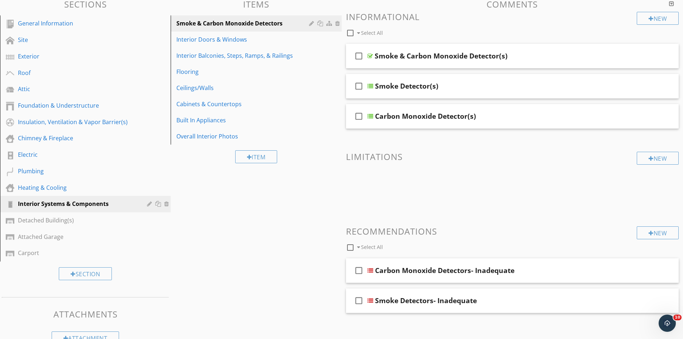
scroll to position [118, 0]
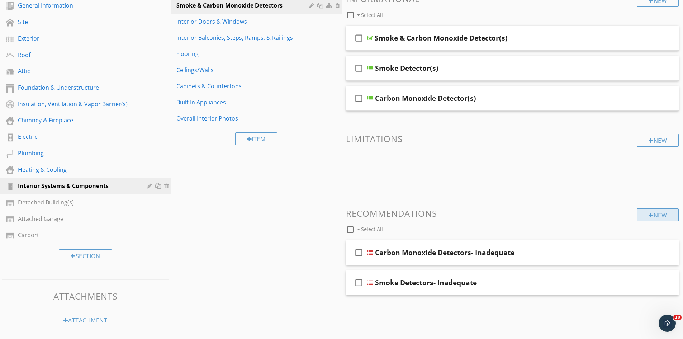
click at [642, 218] on div "New" at bounding box center [658, 214] width 42 height 13
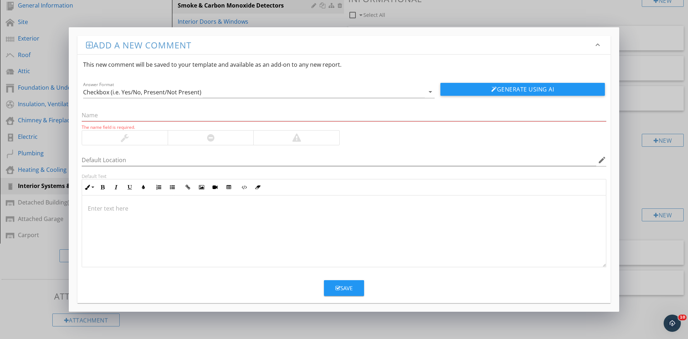
click at [323, 140] on div at bounding box center [296, 138] width 86 height 14
click at [275, 95] on div "Checkbox (i.e. Yes/No, Present/Not Present)" at bounding box center [254, 92] width 342 height 12
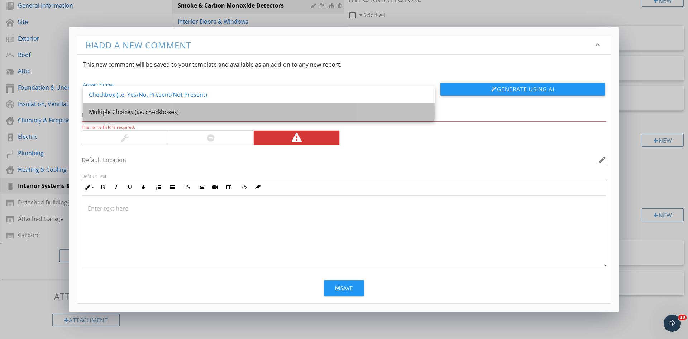
click at [248, 116] on div "Multiple Choices (i.e. checkboxes)" at bounding box center [259, 112] width 340 height 9
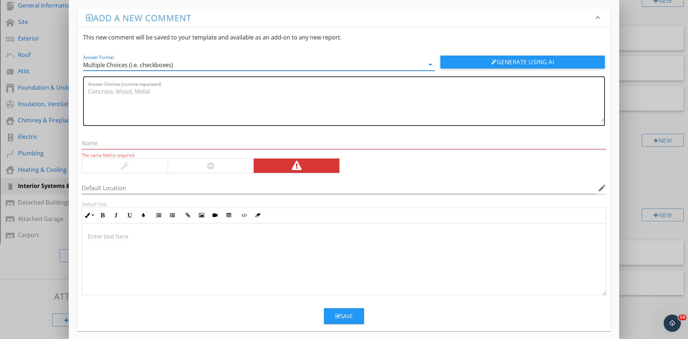
click at [175, 99] on textarea "Answer Choices (comma-separated)" at bounding box center [346, 104] width 516 height 36
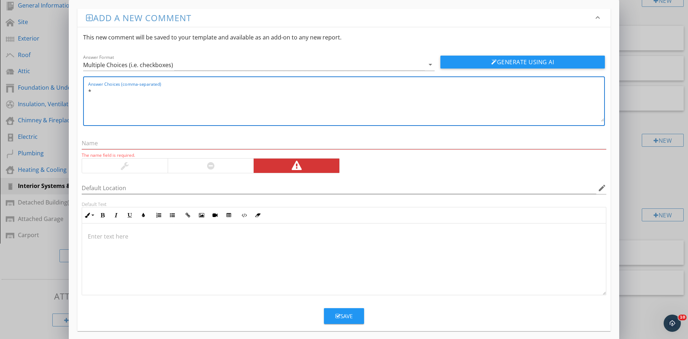
type textarea "*"
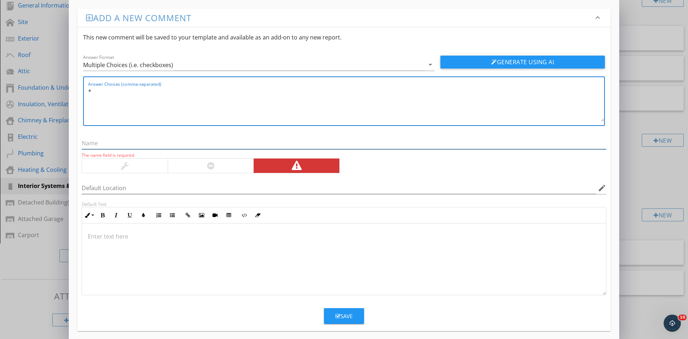
click at [106, 140] on input "text" at bounding box center [344, 143] width 525 height 12
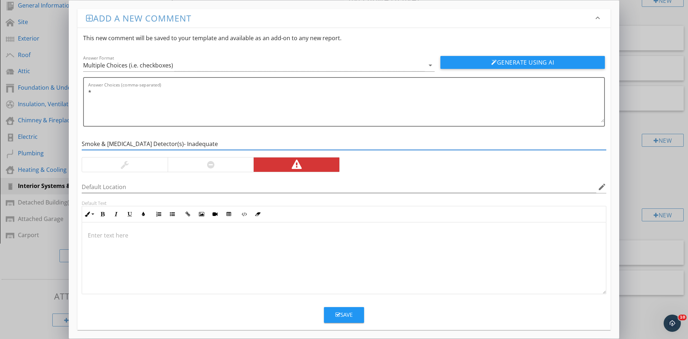
type input "Smoke & Carbon Monoxide Detector(s)- Inadequate"
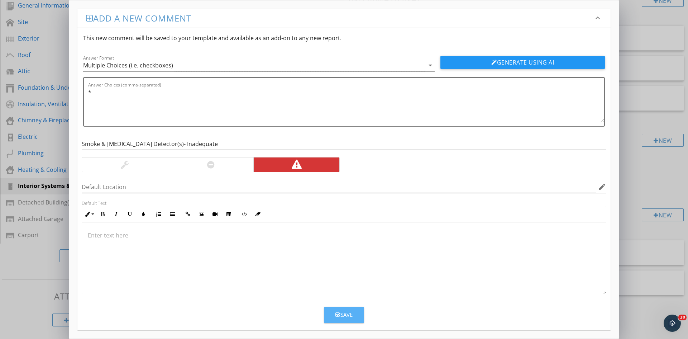
click at [348, 313] on div "Save" at bounding box center [344, 314] width 17 height 8
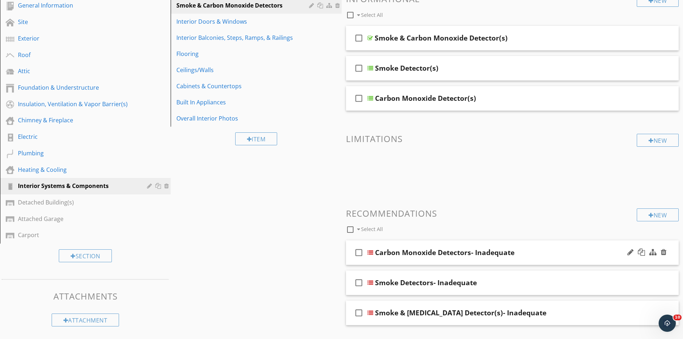
click at [531, 261] on div "check_box_outline_blank Carbon Monoxide Detectors- Inadequate" at bounding box center [512, 252] width 333 height 25
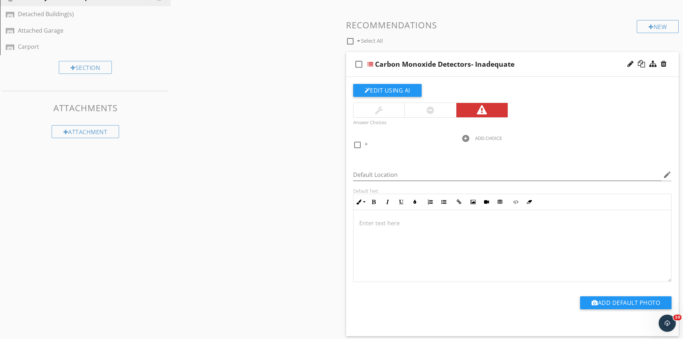
scroll to position [333, 0]
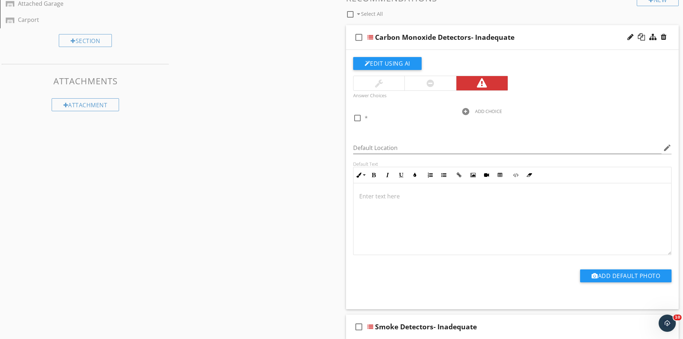
click at [365, 199] on p at bounding box center [512, 196] width 307 height 9
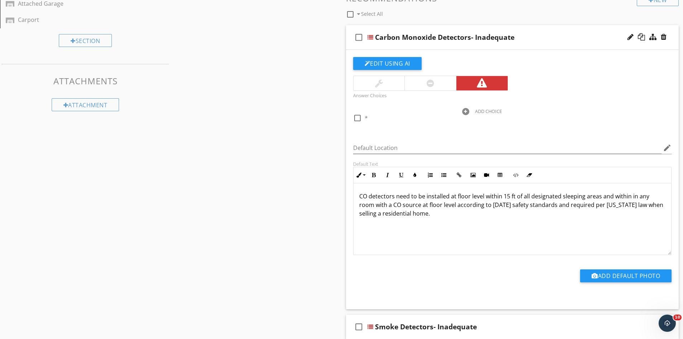
click at [466, 110] on div at bounding box center [465, 111] width 7 height 7
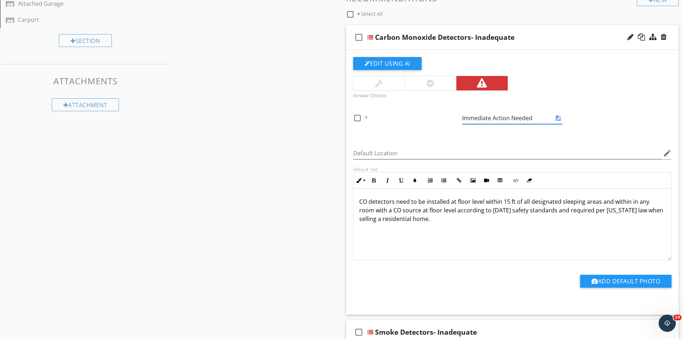
type input "Immediate Action Needed"
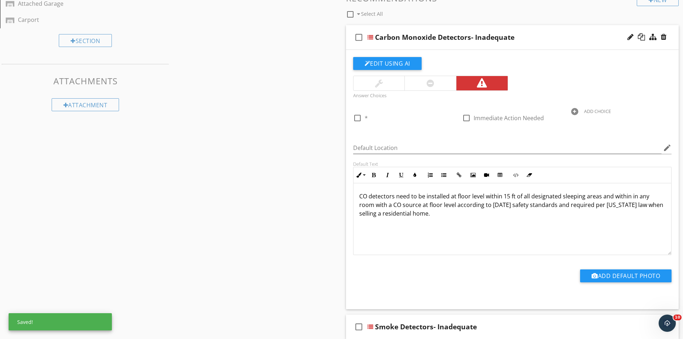
click at [574, 114] on div at bounding box center [574, 111] width 7 height 7
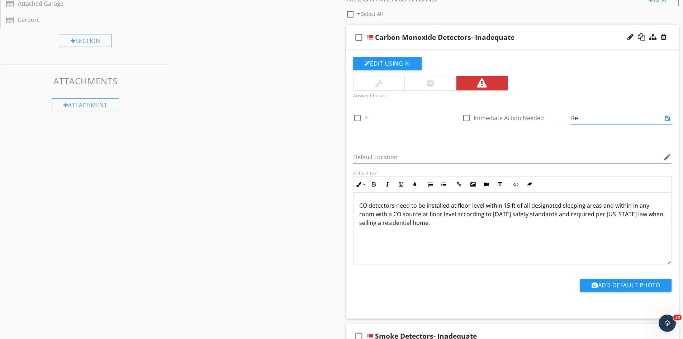
type input "R"
click at [391, 136] on div "Answer Choices check_box_outline_blank * check_box_outline_blank Immediate Acti…" at bounding box center [512, 180] width 327 height 247
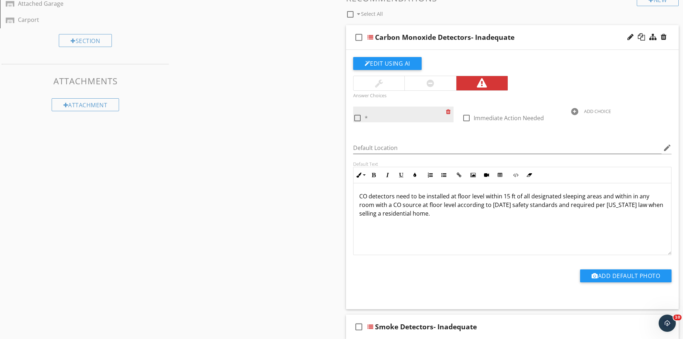
click at [447, 113] on div at bounding box center [450, 111] width 8 height 10
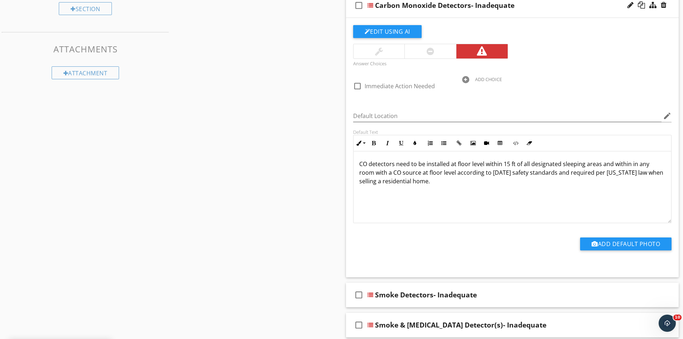
scroll to position [394, 0]
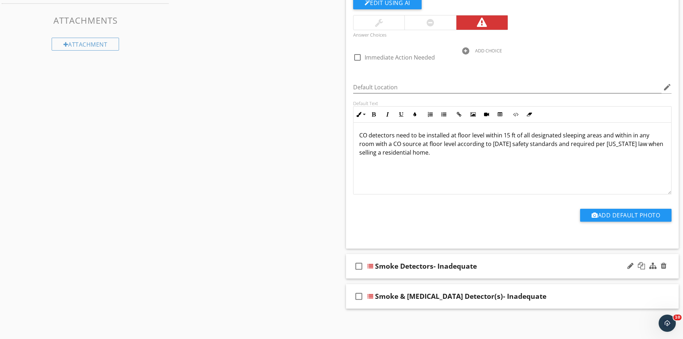
click at [516, 273] on div "check_box_outline_blank Smoke Detectors- Inadequate" at bounding box center [512, 266] width 333 height 25
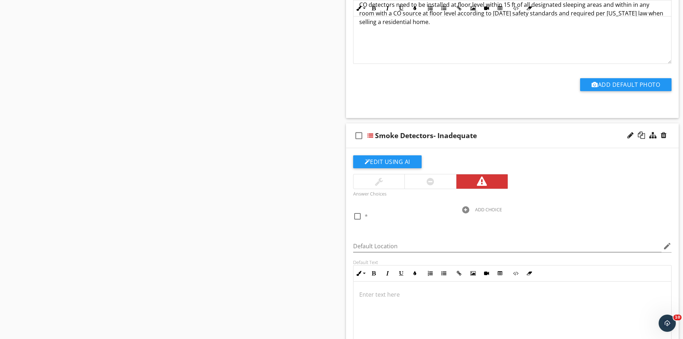
scroll to position [537, 0]
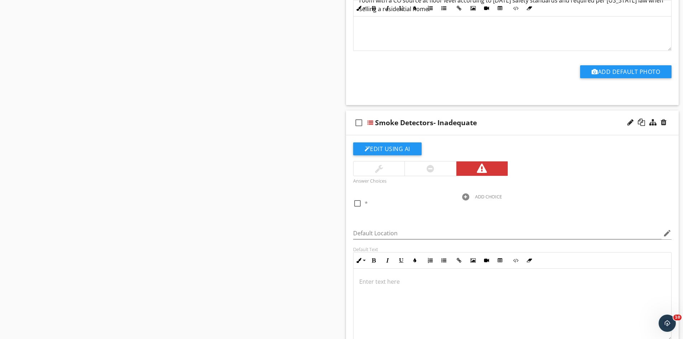
click at [374, 282] on p at bounding box center [512, 281] width 307 height 9
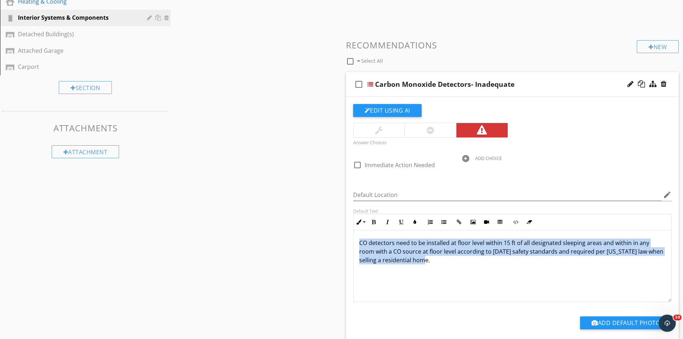
scroll to position [0, 0]
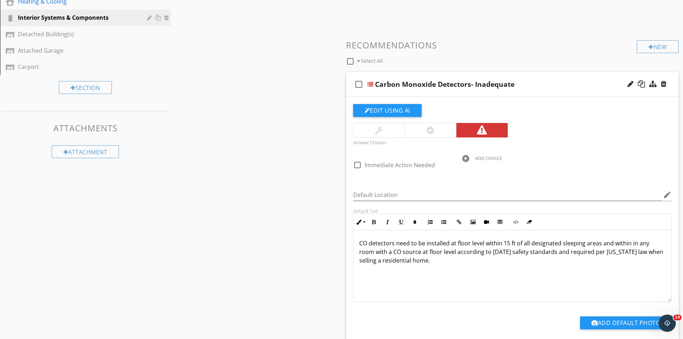
drag, startPoint x: 433, startPoint y: 262, endPoint x: 534, endPoint y: 279, distance: 102.2
click at [534, 279] on div "CO detectors need to be installed at floor level within 15 ft of all designated…" at bounding box center [513, 266] width 318 height 72
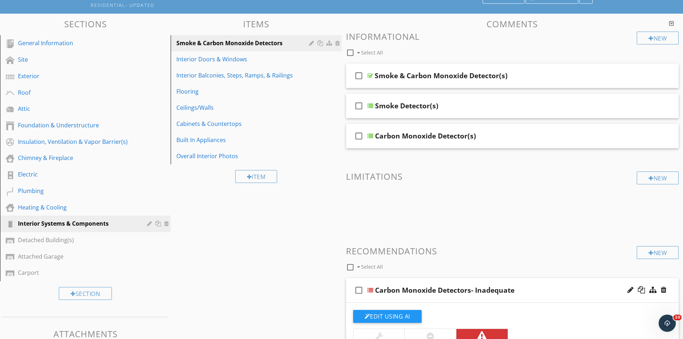
scroll to position [71, 0]
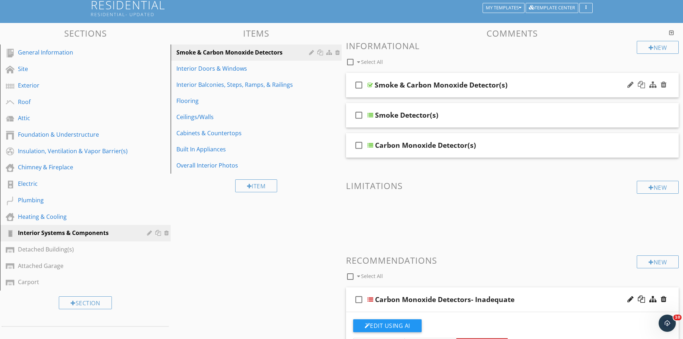
click at [554, 85] on div "Smoke & Carbon Monoxide Detector(s)" at bounding box center [494, 85] width 239 height 9
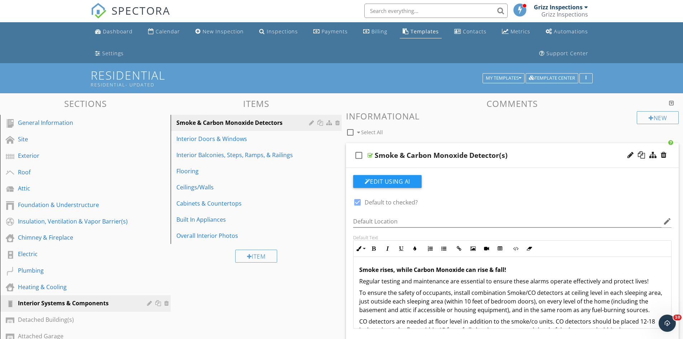
scroll to position [0, 0]
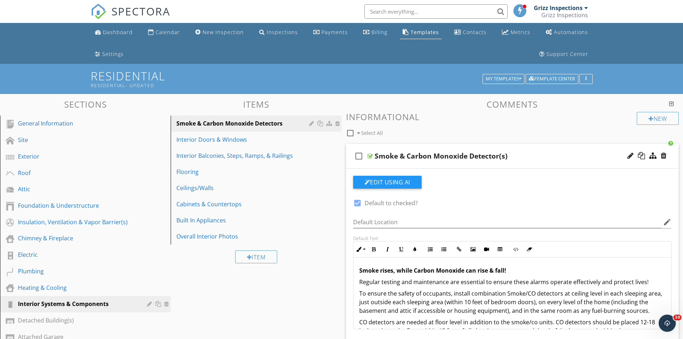
click at [522, 271] on p "Smoke rises, while Carbon Monoxide can rise & fall!" at bounding box center [512, 270] width 307 height 9
click at [356, 281] on div "Smoke rises, while Carbon Monoxide can rise & fall! Regular testing and mainten…" at bounding box center [513, 334] width 318 height 155
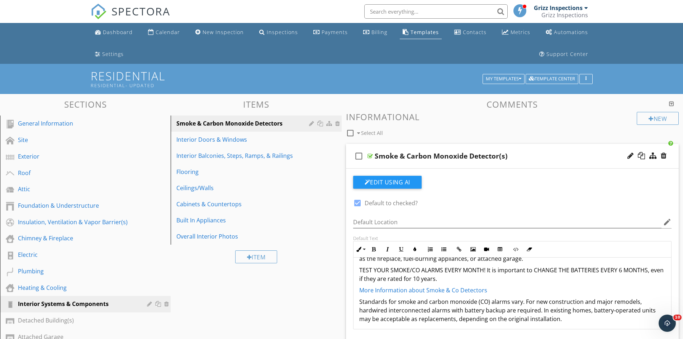
scroll to position [84, 0]
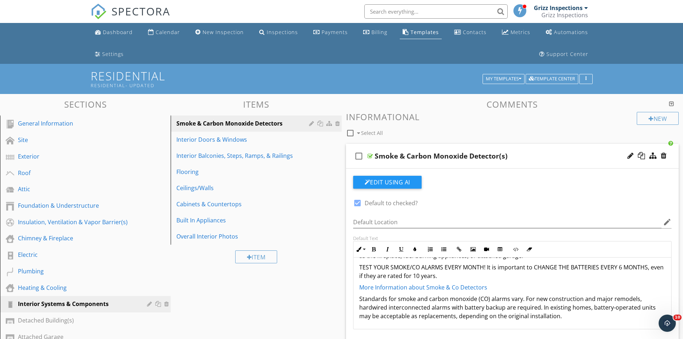
click at [573, 317] on p "Standards for smoke and carbon monoxide (CO) alarms vary. For new construction …" at bounding box center [512, 307] width 307 height 26
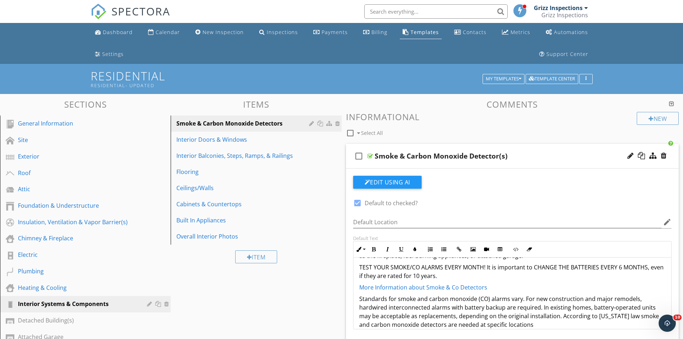
click at [594, 317] on p "Standards for smoke and carbon monoxide (CO) alarms vary. For new construction …" at bounding box center [512, 311] width 307 height 34
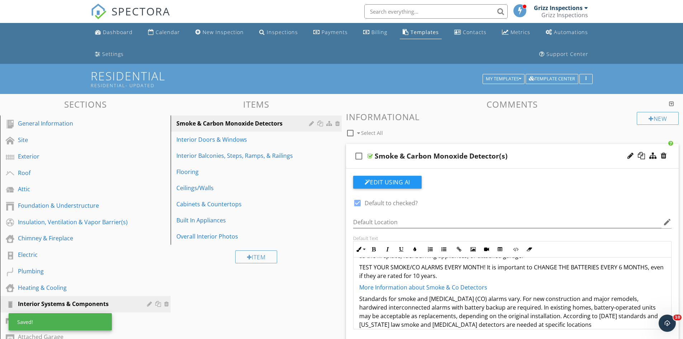
click at [587, 326] on p "Standards for smoke and carbon monoxide (CO) alarms vary. For new construction …" at bounding box center [512, 311] width 307 height 34
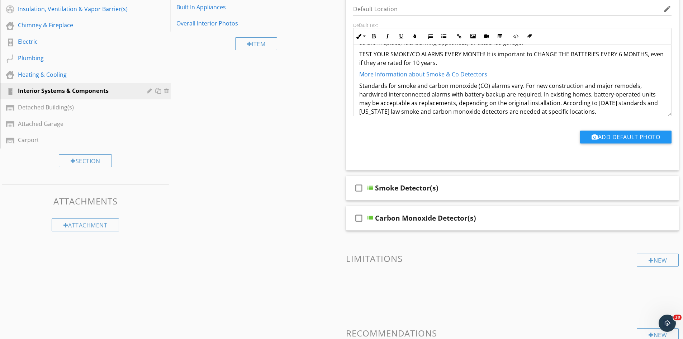
scroll to position [251, 0]
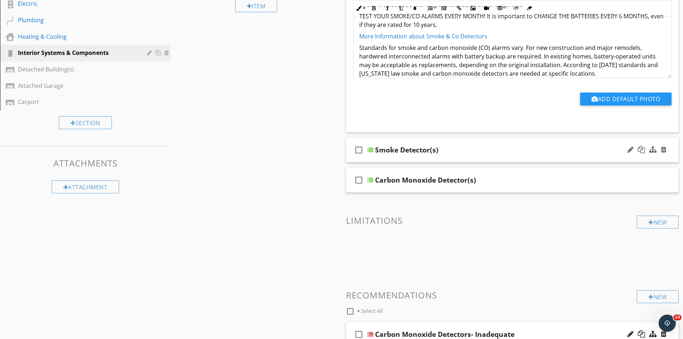
click at [518, 151] on div "Smoke Detector(s)" at bounding box center [494, 150] width 239 height 9
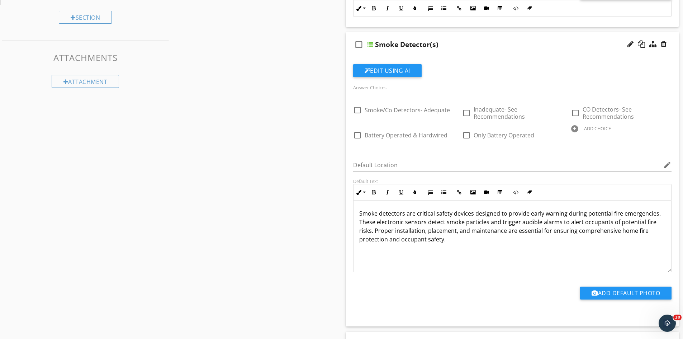
scroll to position [359, 0]
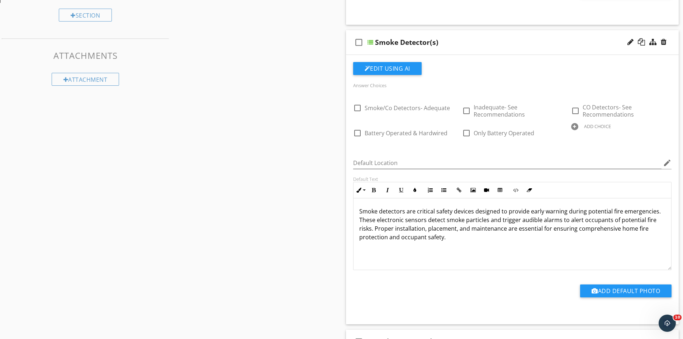
click at [456, 237] on p "Smoke detectors are critical safety devices designed to provide early warning d…" at bounding box center [512, 224] width 307 height 34
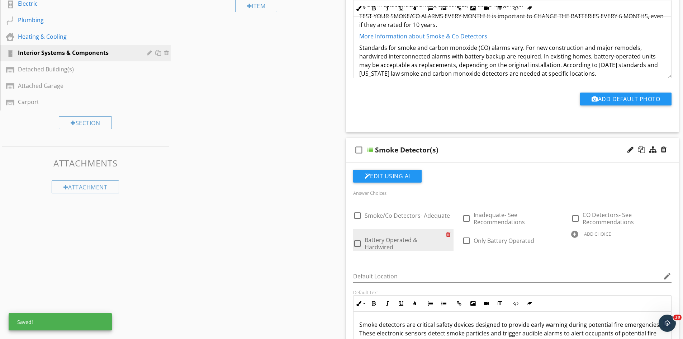
scroll to position [257, 0]
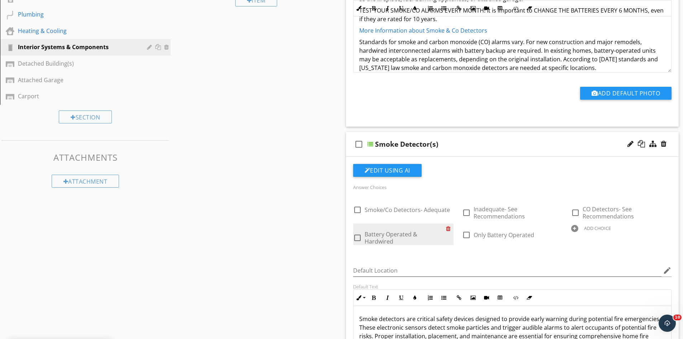
click at [448, 228] on div at bounding box center [450, 228] width 8 height 10
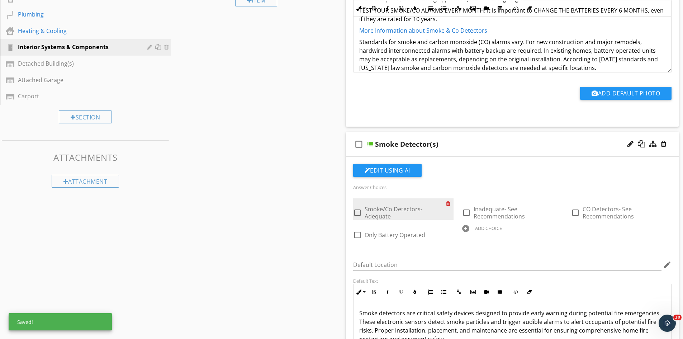
click at [449, 203] on div at bounding box center [450, 203] width 8 height 10
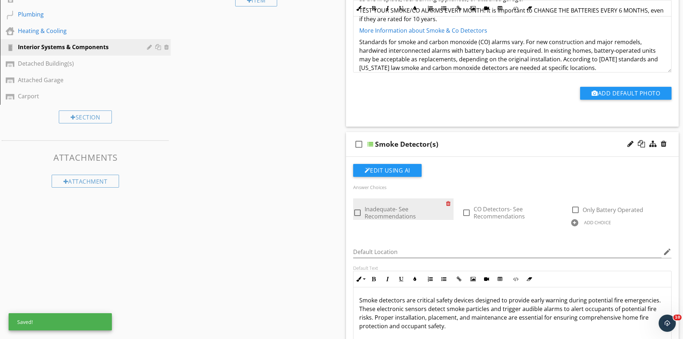
click at [449, 203] on div at bounding box center [450, 203] width 8 height 10
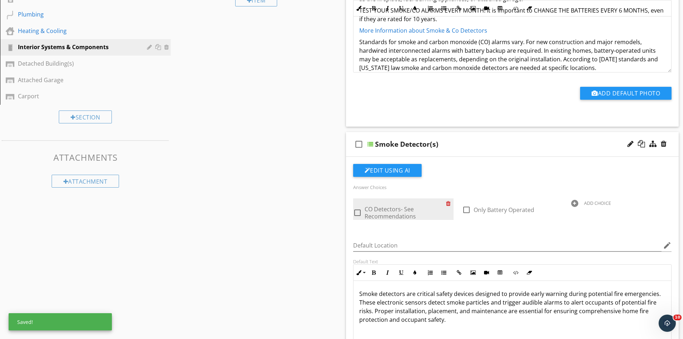
click at [449, 203] on div at bounding box center [450, 203] width 8 height 10
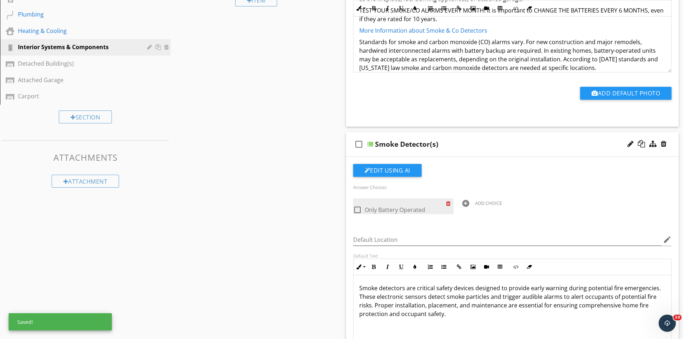
click at [449, 203] on div at bounding box center [450, 203] width 8 height 10
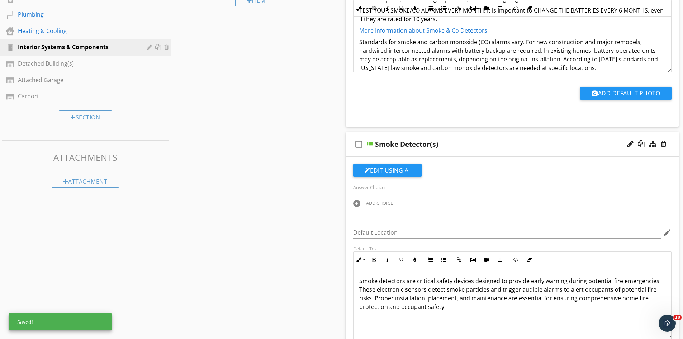
click at [358, 202] on div at bounding box center [356, 203] width 7 height 7
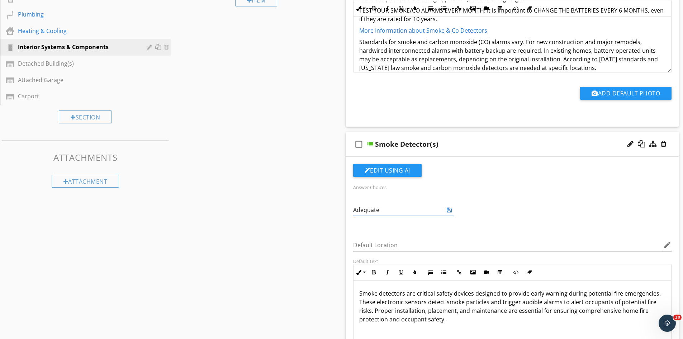
type input "Adequate"
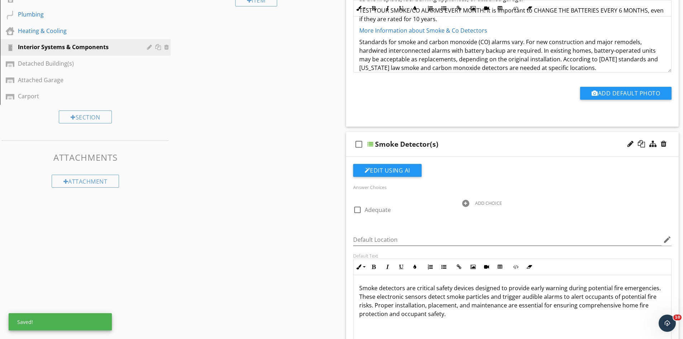
click at [469, 204] on div "ADD CHOICE" at bounding box center [512, 202] width 100 height 9
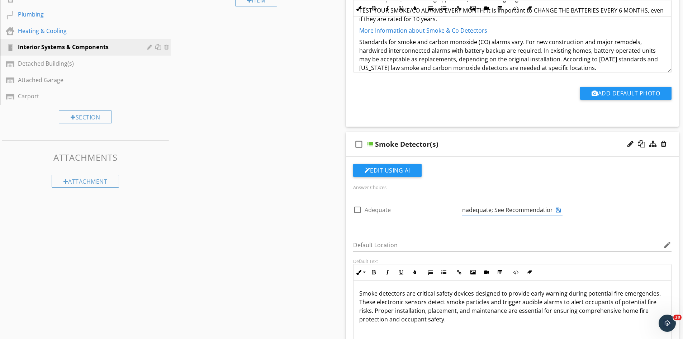
scroll to position [0, 4]
type input "Inadequate; See Recommendations"
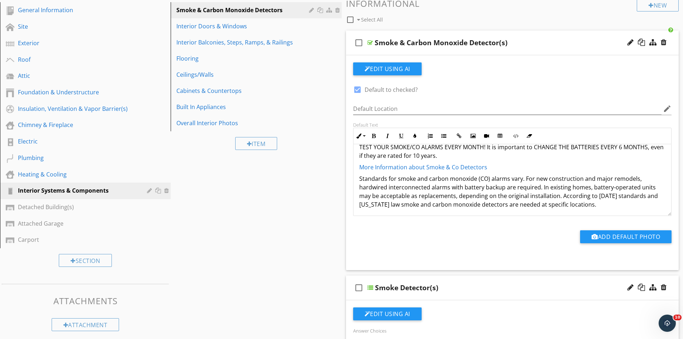
scroll to position [92, 0]
click at [542, 45] on div "Smoke & Carbon Monoxide Detector(s)" at bounding box center [494, 42] width 239 height 9
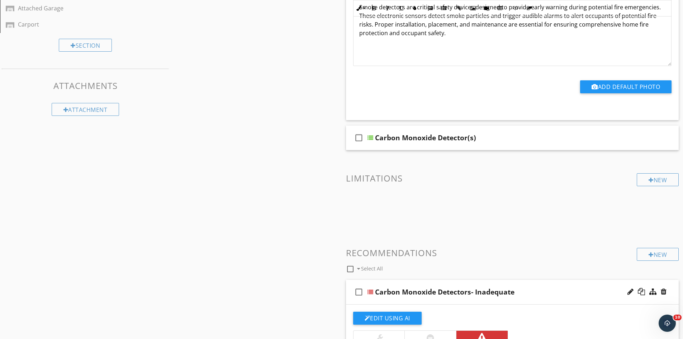
scroll to position [364, 0]
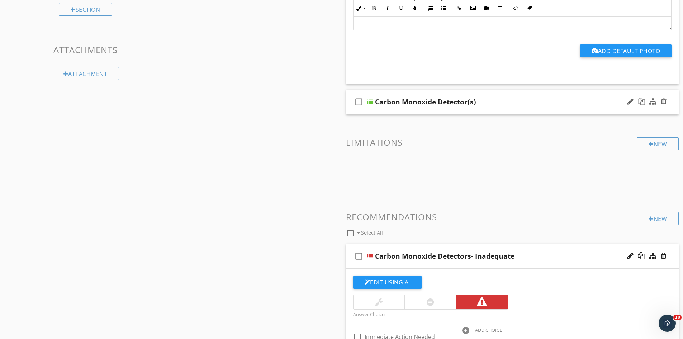
click at [506, 103] on div "Carbon Monoxide Detector(s)" at bounding box center [494, 102] width 239 height 9
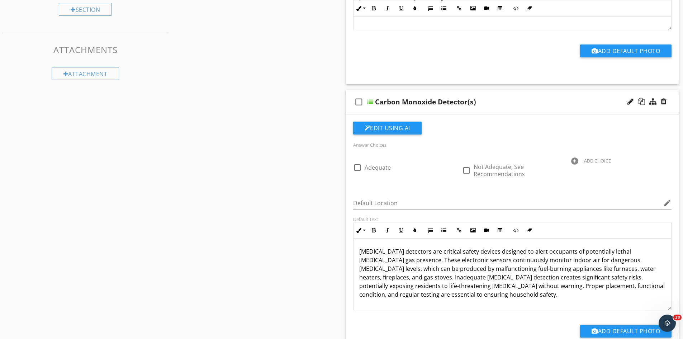
click at [506, 103] on div "Carbon Monoxide Detector(s)" at bounding box center [494, 102] width 239 height 9
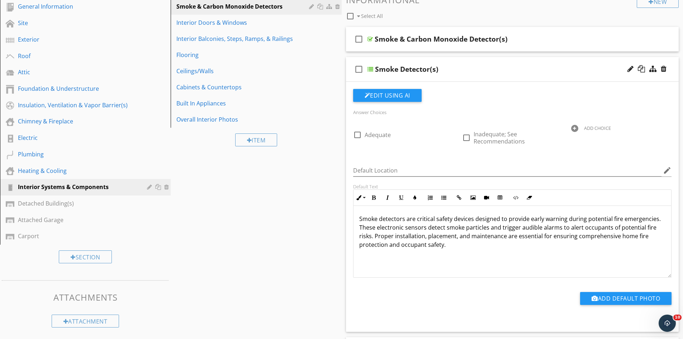
scroll to position [113, 0]
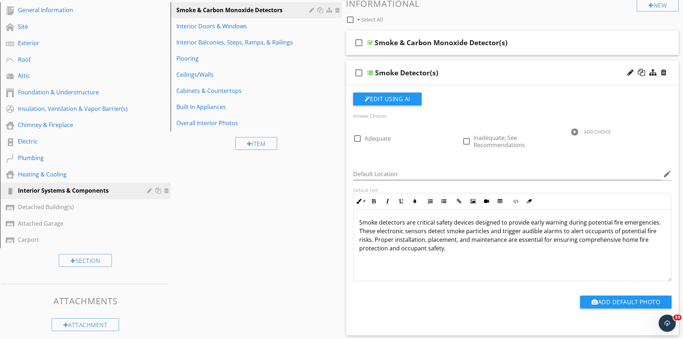
click at [498, 73] on div "Smoke Detector(s)" at bounding box center [494, 72] width 239 height 9
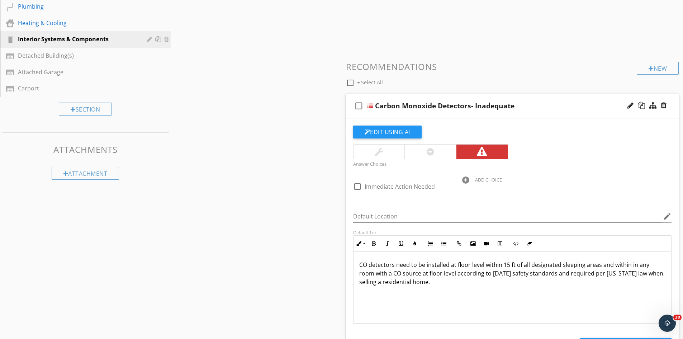
scroll to position [293, 0]
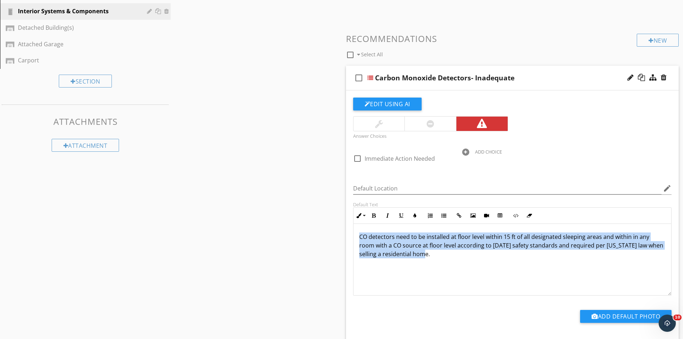
drag, startPoint x: 433, startPoint y: 255, endPoint x: 354, endPoint y: 236, distance: 81.9
click at [354, 236] on div "CO detectors need to be installed at floor level within 15 ft of all designated…" at bounding box center [513, 260] width 318 height 72
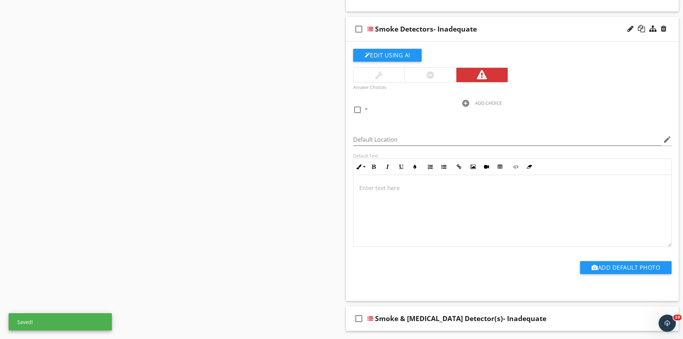
scroll to position [653, 0]
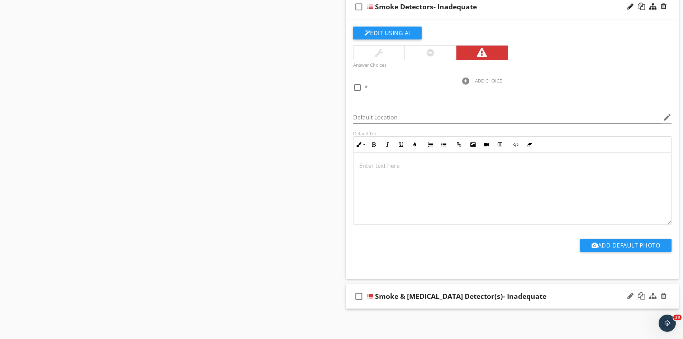
click at [466, 303] on div "check_box_outline_blank Smoke & Carbon Monoxide Detector(s)- Inadequate" at bounding box center [512, 296] width 333 height 25
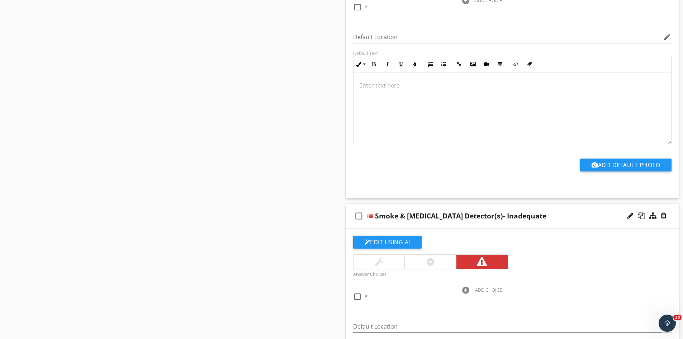
scroll to position [733, 0]
click at [464, 290] on div at bounding box center [465, 290] width 7 height 7
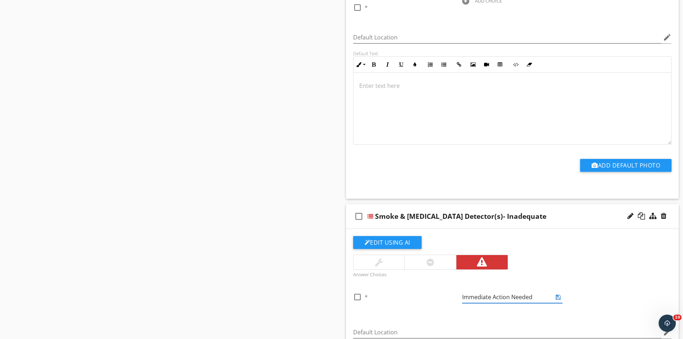
type input "Immediate Action Needed"
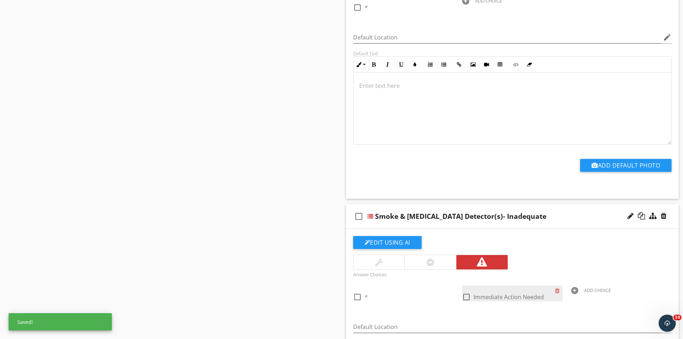
click at [469, 297] on div at bounding box center [466, 297] width 12 height 12
checkbox input "false"
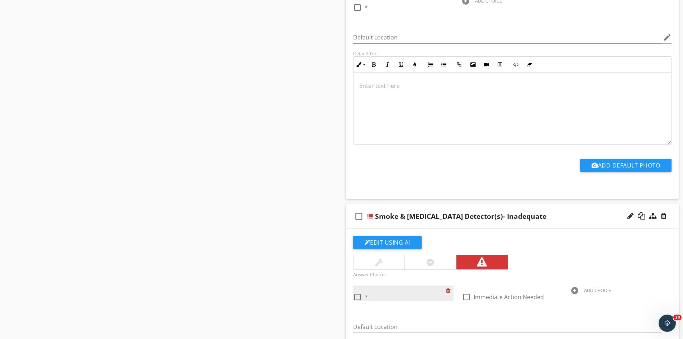
click at [448, 290] on div at bounding box center [450, 290] width 8 height 10
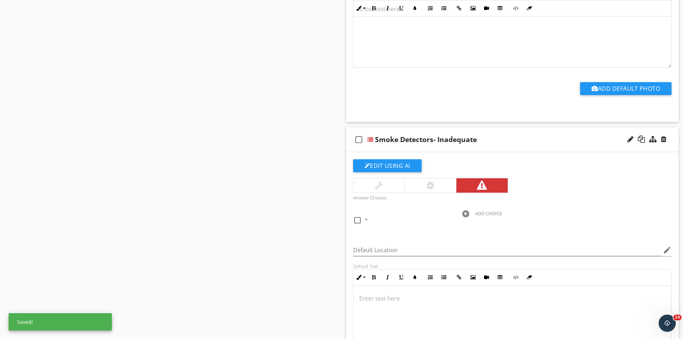
scroll to position [518, 0]
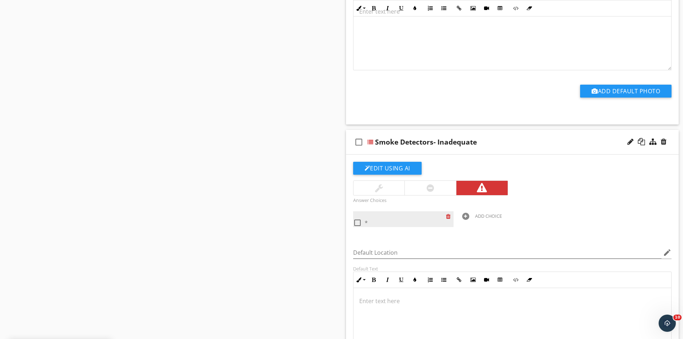
click at [447, 217] on div at bounding box center [450, 216] width 8 height 10
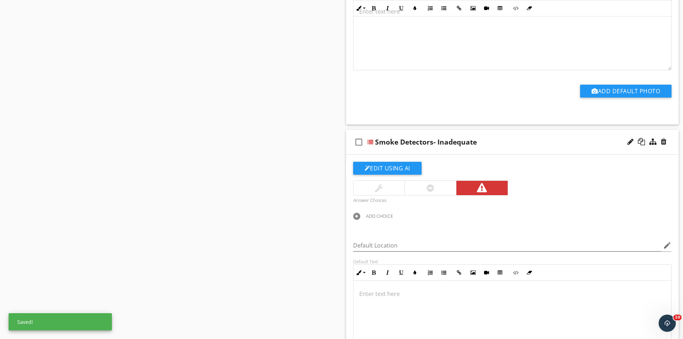
click at [355, 214] on div at bounding box center [356, 216] width 7 height 7
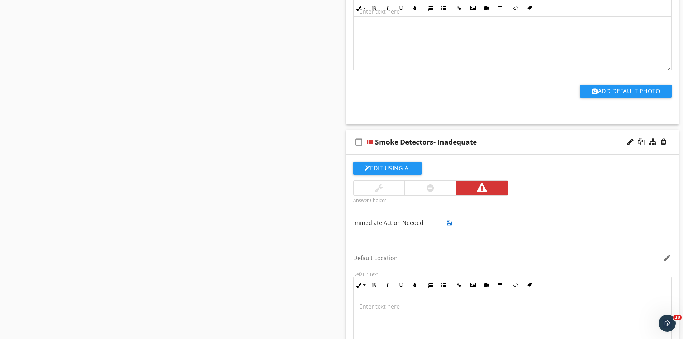
type input "Immediate Action Needed"
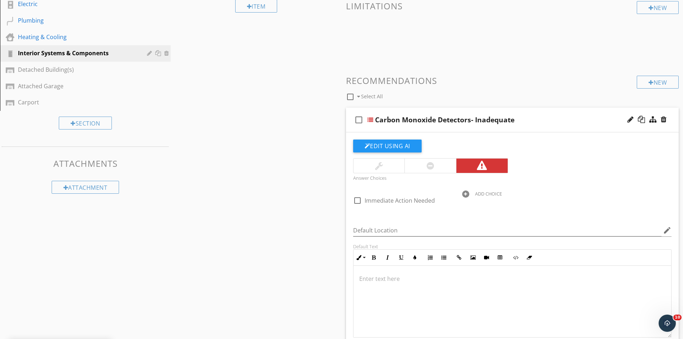
scroll to position [231, 0]
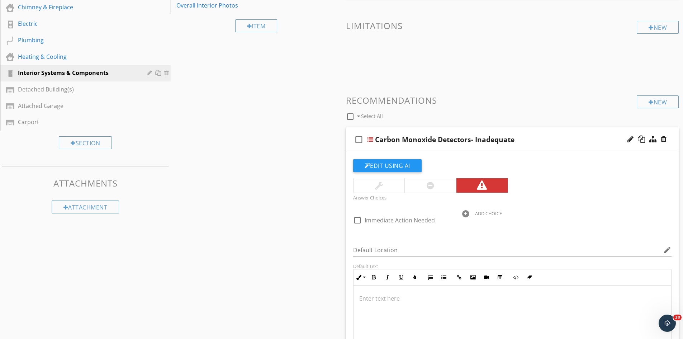
click at [551, 139] on div "Carbon Monoxide Detectors- Inadequate" at bounding box center [494, 139] width 239 height 9
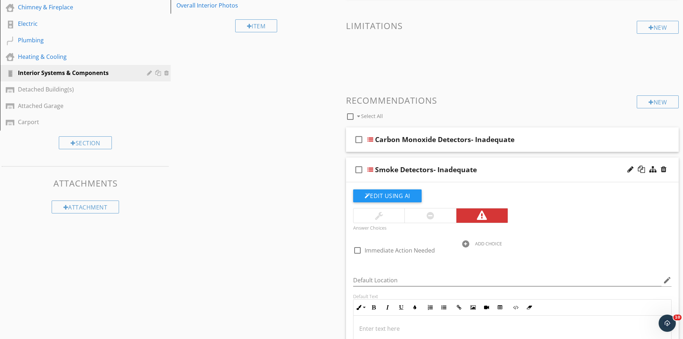
click at [550, 173] on div "Smoke Detectors- Inadequate" at bounding box center [494, 169] width 239 height 9
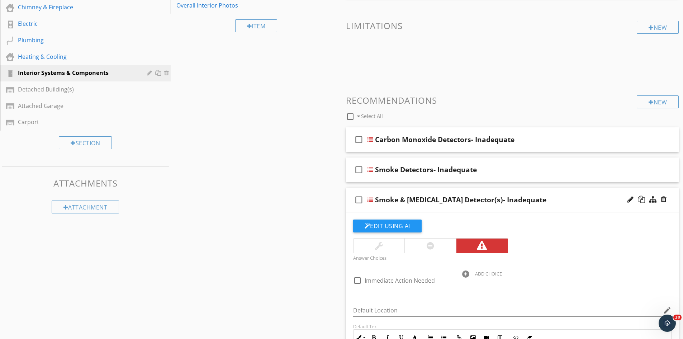
click at [582, 206] on div "check_box_outline_blank Smoke & Carbon Monoxide Detector(s)- Inadequate" at bounding box center [512, 200] width 333 height 25
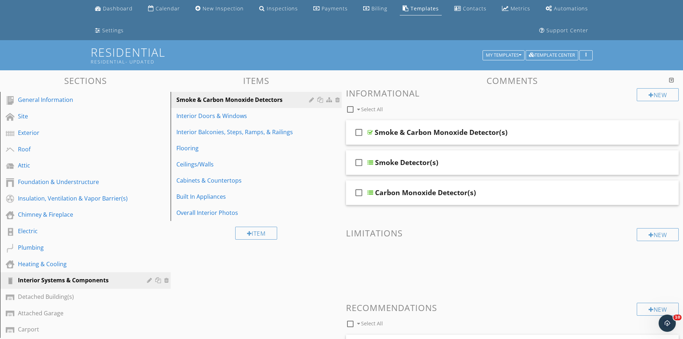
scroll to position [0, 0]
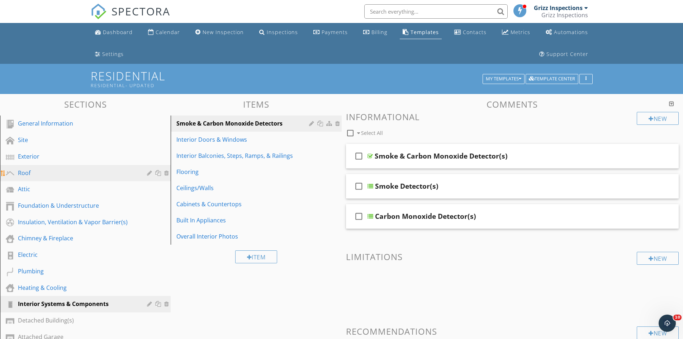
click at [46, 175] on div "Roof" at bounding box center [77, 173] width 119 height 9
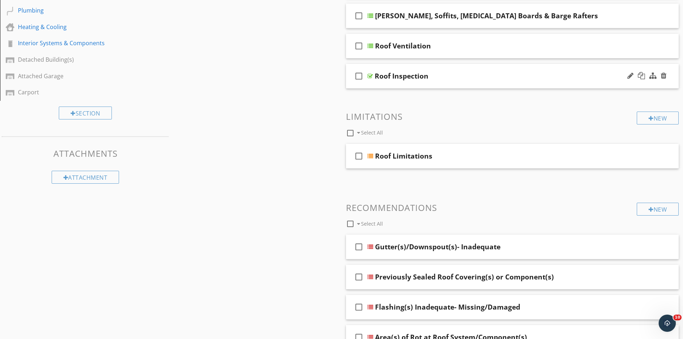
scroll to position [323, 0]
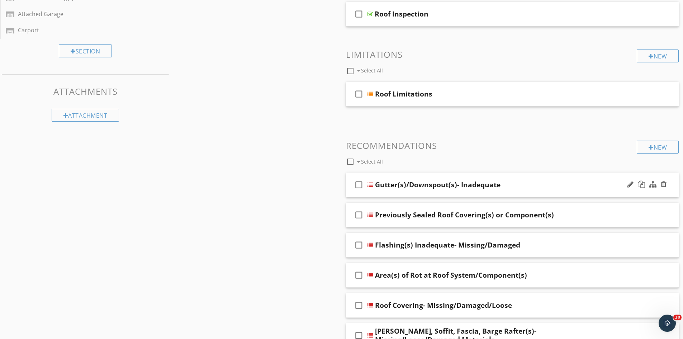
click at [522, 184] on div "Gutter(s)/Downspout(s)- Inadequate" at bounding box center [494, 184] width 239 height 9
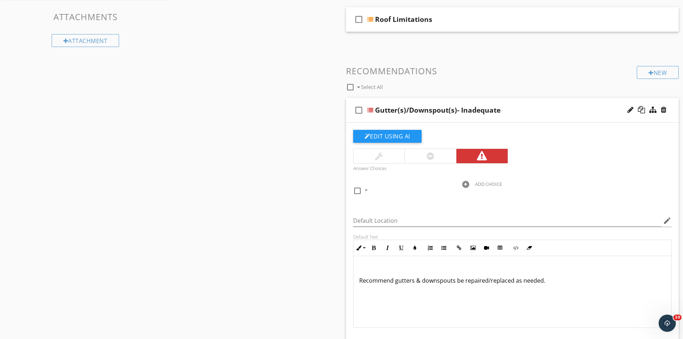
scroll to position [430, 0]
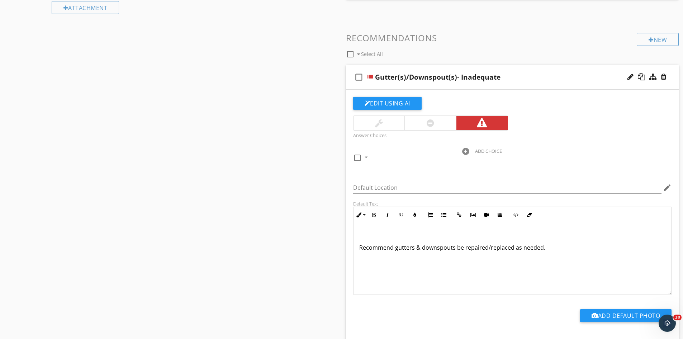
click at [549, 250] on p "Recommend gutters & downspouts be repaired/replaced as needed." at bounding box center [512, 247] width 307 height 9
click at [454, 251] on p "Recommend gutters & downspouts be repaired/replaced as needed." at bounding box center [512, 247] width 307 height 9
click at [546, 248] on p "Recommend gutters & downspouts be repaired/replaced as needed." at bounding box center [512, 247] width 307 height 9
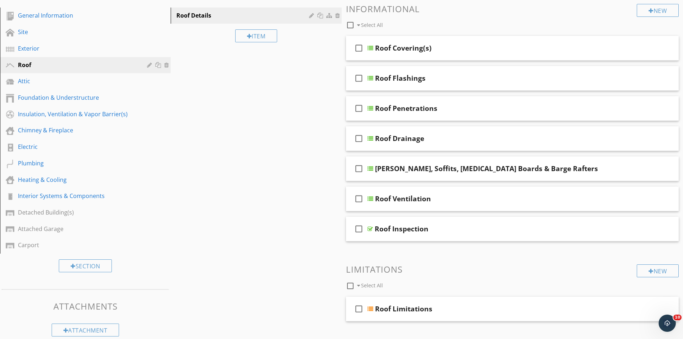
scroll to position [108, 0]
click at [57, 56] on link "Exterior" at bounding box center [86, 49] width 169 height 16
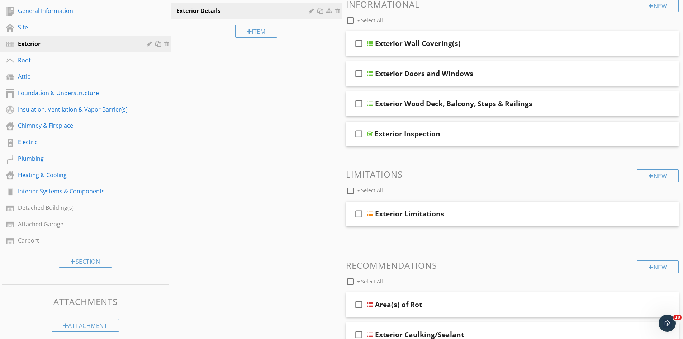
scroll to position [215, 0]
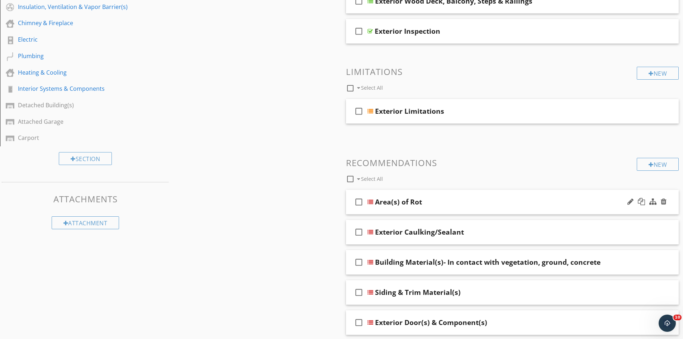
click at [457, 209] on div "check_box_outline_blank Area(s) of Rot" at bounding box center [512, 202] width 333 height 25
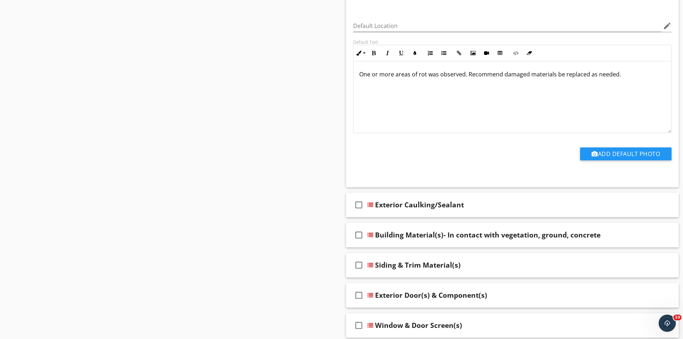
scroll to position [502, 0]
click at [471, 213] on div "check_box_outline_blank Exterior Caulking/Sealant" at bounding box center [512, 204] width 333 height 25
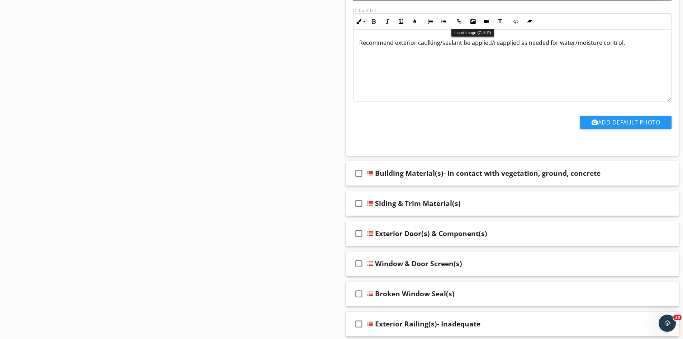
scroll to position [825, 0]
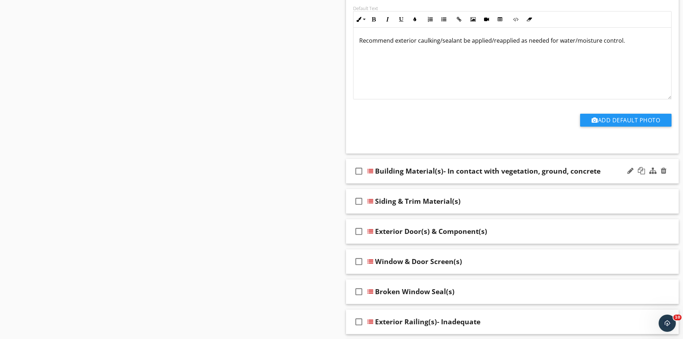
click at [469, 182] on div "check_box_outline_blank Building Material(s)- In contact with vegetation, groun…" at bounding box center [512, 171] width 333 height 25
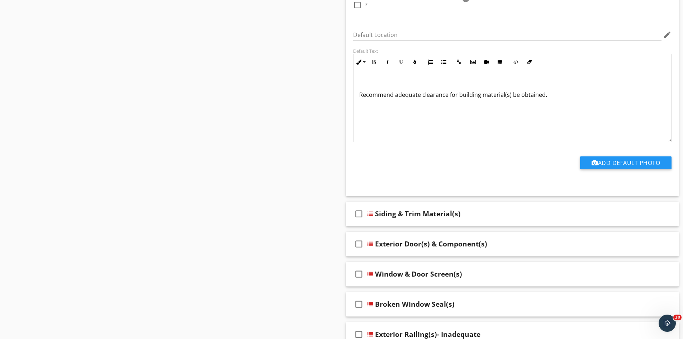
scroll to position [1111, 0]
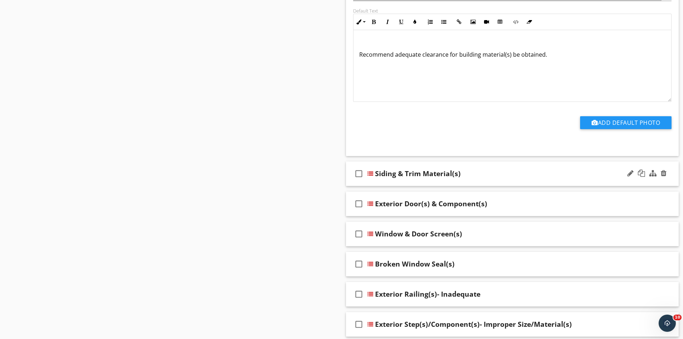
click at [479, 180] on div "check_box_outline_blank Siding & Trim Material(s)" at bounding box center [512, 173] width 333 height 25
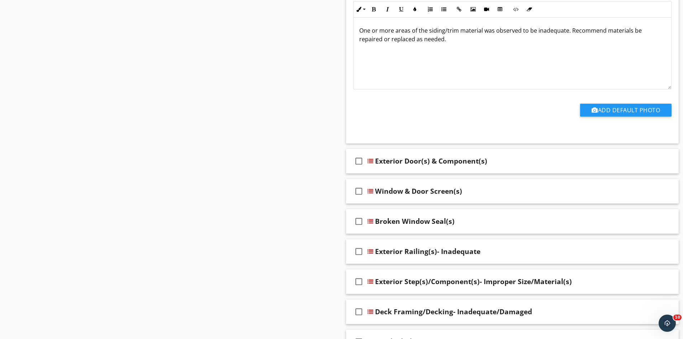
scroll to position [1434, 0]
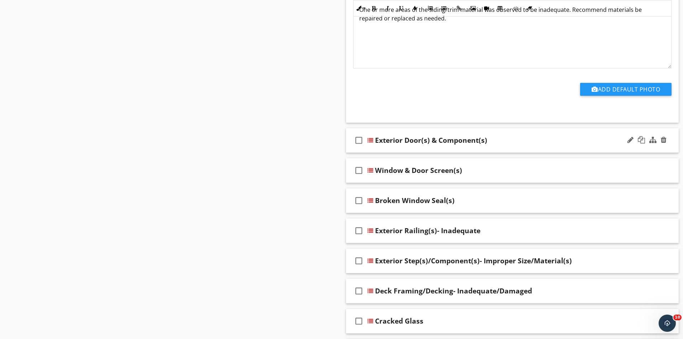
click at [512, 145] on div "check_box_outline_blank Exterior Door(s) & Component(s)" at bounding box center [512, 140] width 333 height 25
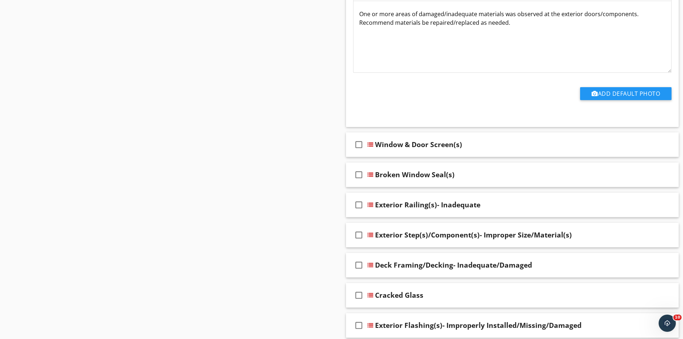
scroll to position [1721, 0]
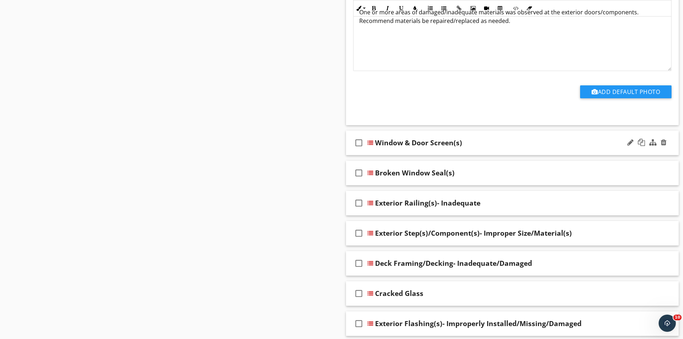
click at [510, 150] on div "check_box_outline_blank Window & Door Screen(s)" at bounding box center [512, 143] width 333 height 25
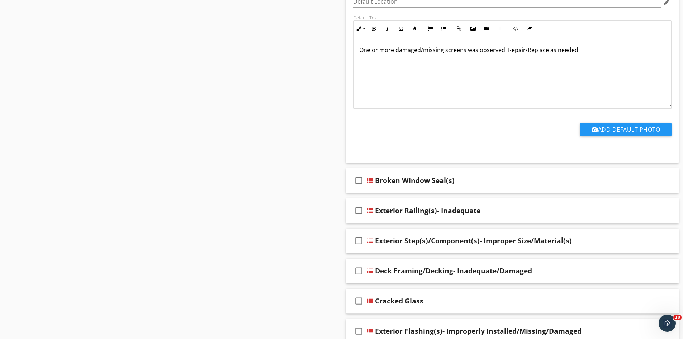
scroll to position [2008, 0]
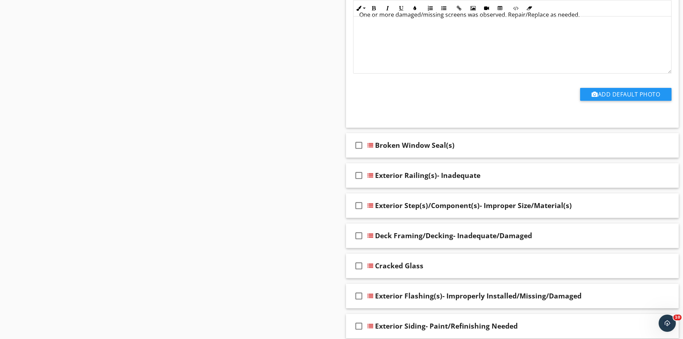
click at [510, 150] on div "check_box_outline_blank Broken Window Seal(s)" at bounding box center [512, 145] width 333 height 25
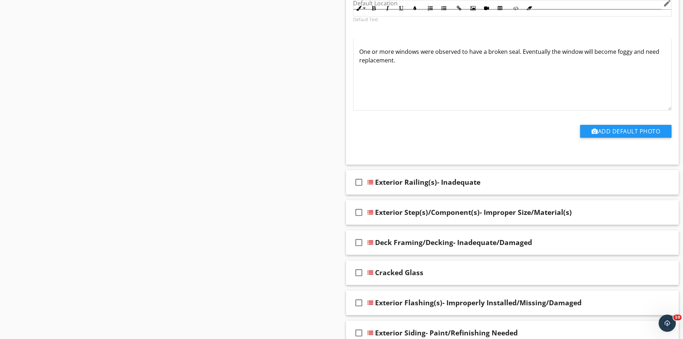
scroll to position [2295, 0]
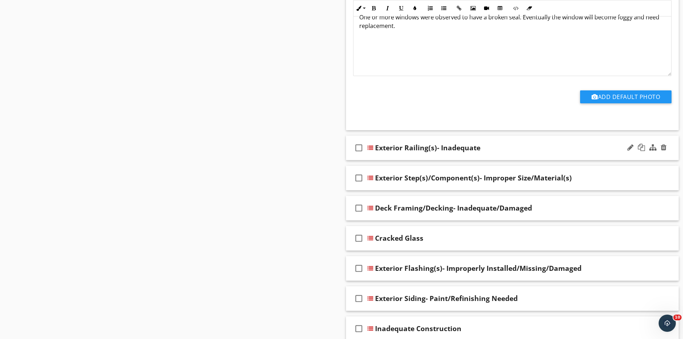
click at [510, 153] on div "check_box_outline_blank Exterior Railing(s)- Inadequate" at bounding box center [512, 148] width 333 height 25
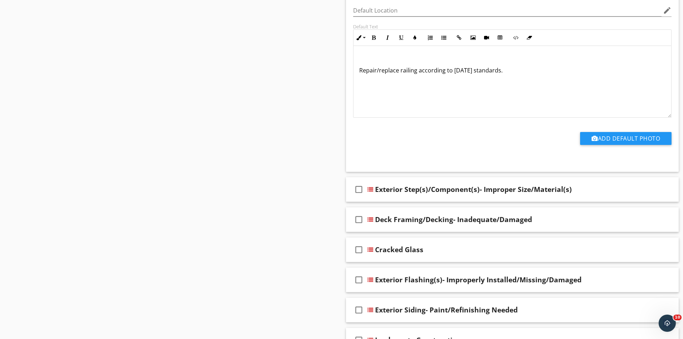
scroll to position [2546, 0]
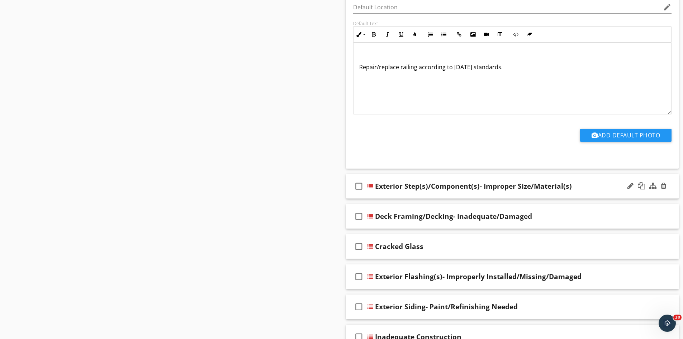
click at [516, 194] on div "check_box_outline_blank Exterior Step(s)/Component(s)- Improper Size/Material(s)" at bounding box center [512, 186] width 333 height 25
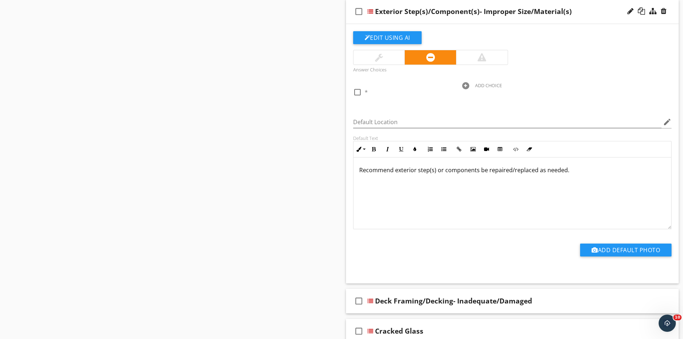
scroll to position [2761, 0]
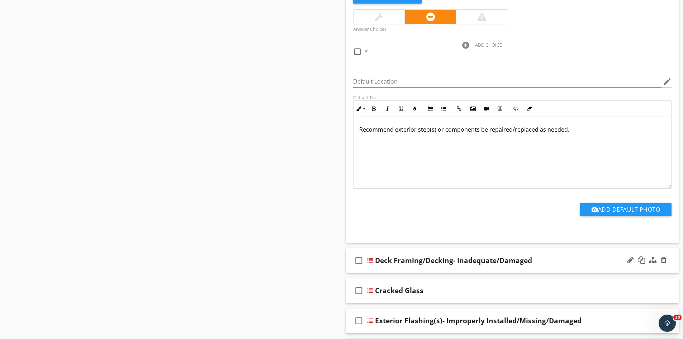
click at [544, 267] on div "check_box_outline_blank Deck Framing/Decking- Inadequate/Damaged" at bounding box center [512, 260] width 333 height 25
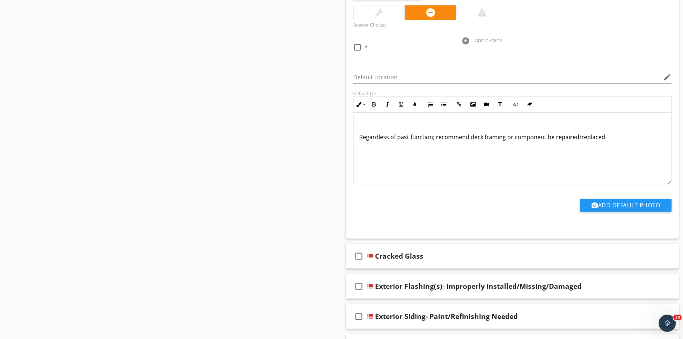
scroll to position [3119, 0]
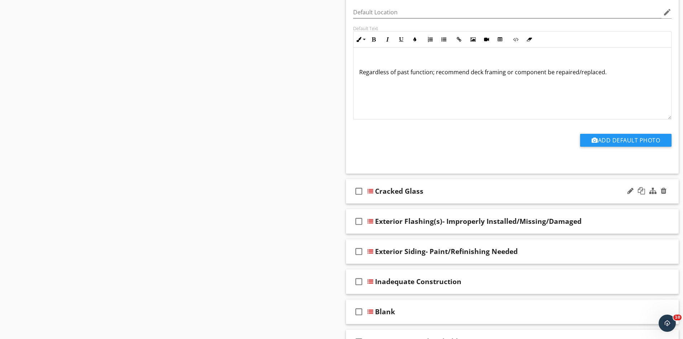
click at [504, 198] on div "check_box_outline_blank Cracked Glass" at bounding box center [512, 191] width 333 height 25
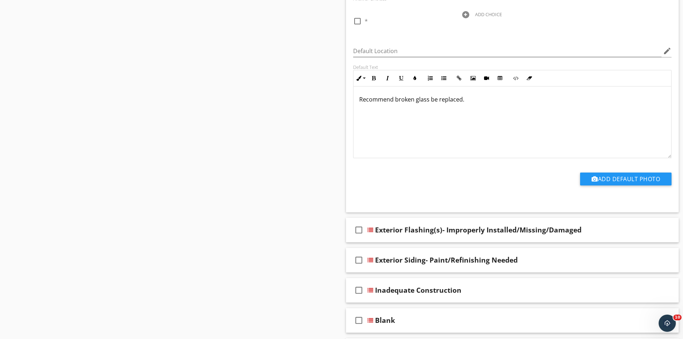
scroll to position [3370, 0]
click at [496, 235] on div "check_box_outline_blank Exterior Flashing(s)- Improperly Installed/Missing/Dama…" at bounding box center [512, 229] width 333 height 25
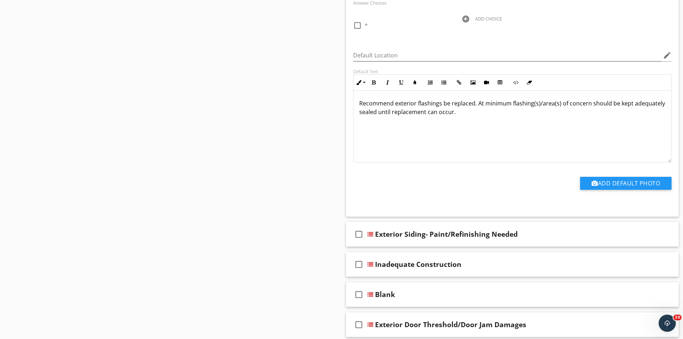
scroll to position [3657, 0]
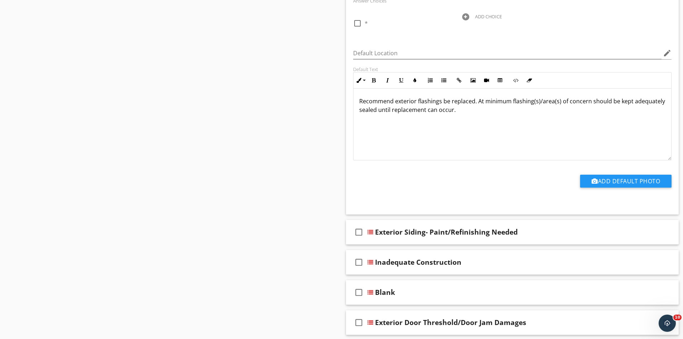
click at [461, 241] on div "check_box_outline_blank Exterior Siding- Paint/Refinishing Needed" at bounding box center [512, 232] width 333 height 25
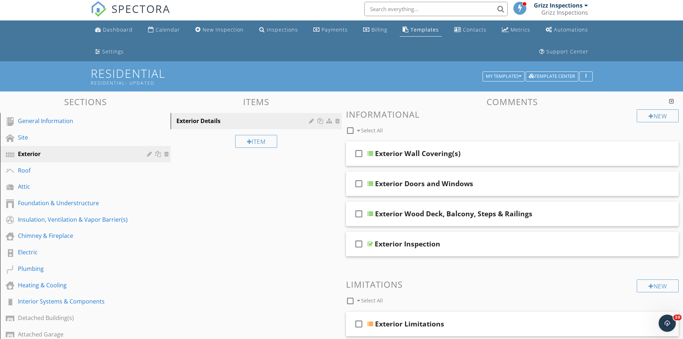
scroll to position [0, 0]
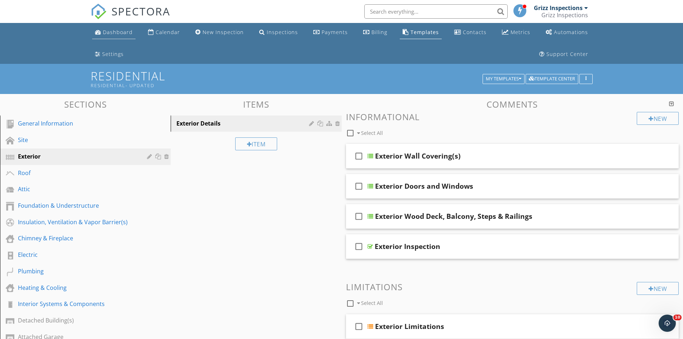
click at [119, 33] on div "Dashboard" at bounding box center [118, 32] width 30 height 7
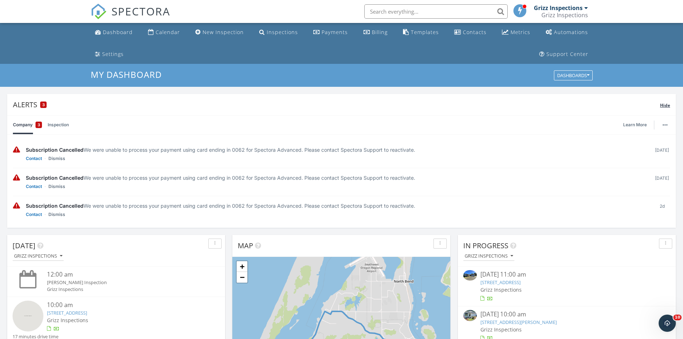
click at [664, 108] on span "Hide" at bounding box center [665, 105] width 10 height 6
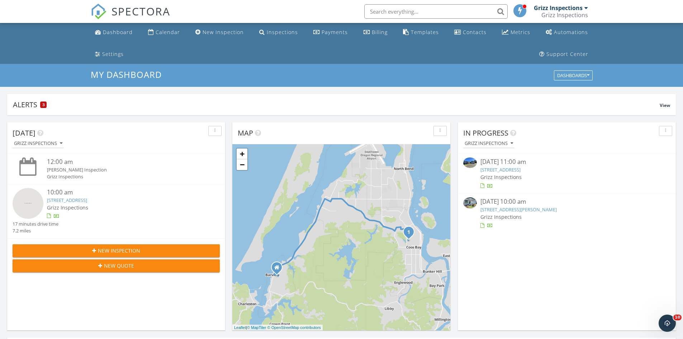
click at [112, 210] on div "Grizz Inspections" at bounding box center [125, 208] width 156 height 8
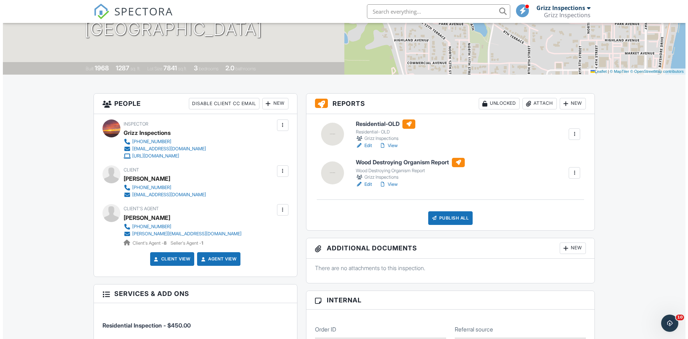
scroll to position [143, 0]
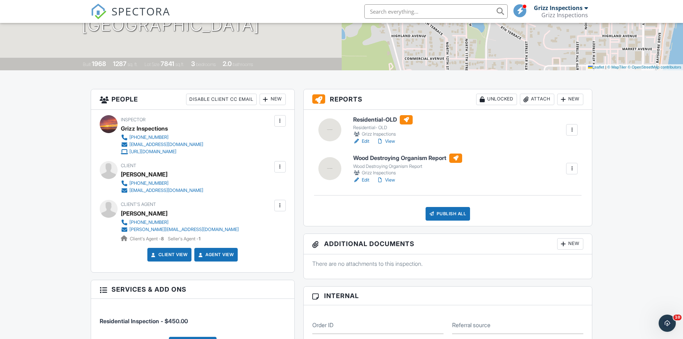
click at [575, 132] on div at bounding box center [571, 129] width 7 height 7
click at [552, 200] on link "Delete" at bounding box center [548, 200] width 53 height 8
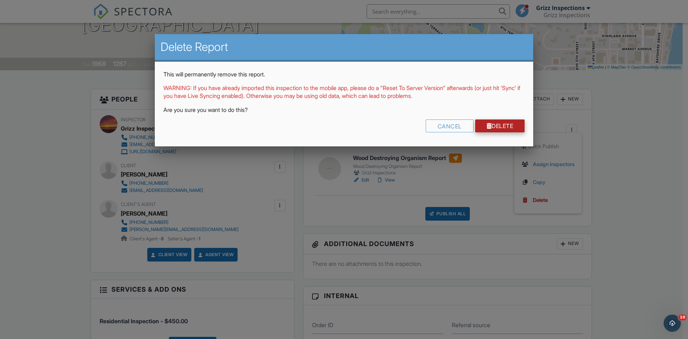
click at [495, 124] on link "Delete" at bounding box center [500, 125] width 50 height 13
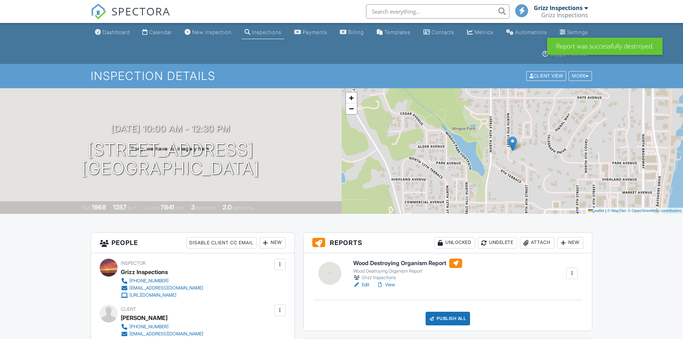
click at [577, 240] on div "New" at bounding box center [570, 242] width 26 height 11
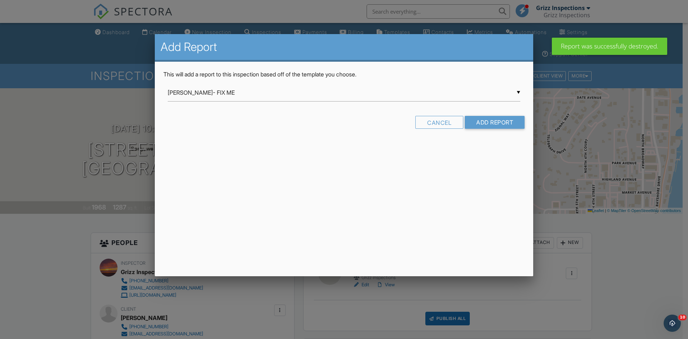
click at [226, 97] on div "▼ Kristin- FIX ME Kristin- FIX ME Manufacture/Mobile Multi Family Residential O…" at bounding box center [344, 93] width 353 height 18
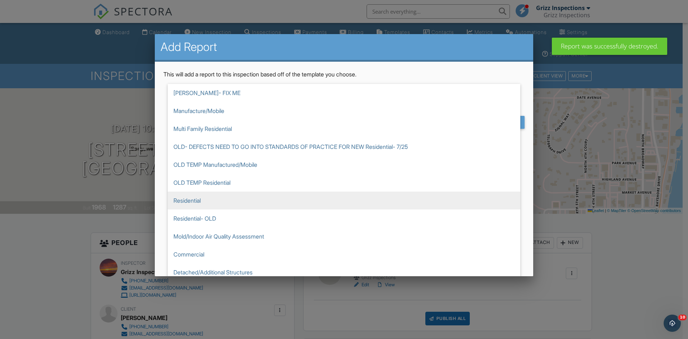
click at [193, 196] on span "Residential" at bounding box center [344, 200] width 353 height 18
type input "Residential"
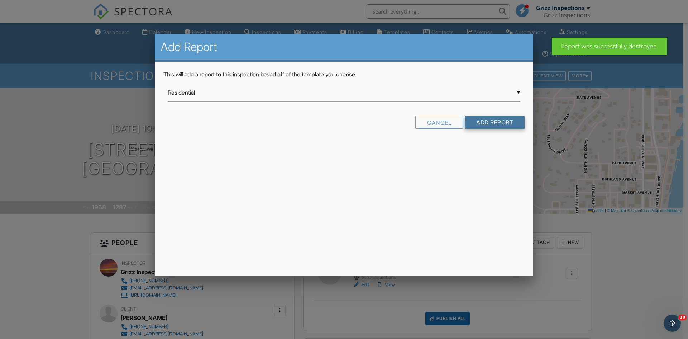
click at [502, 121] on input "Add Report" at bounding box center [495, 122] width 60 height 13
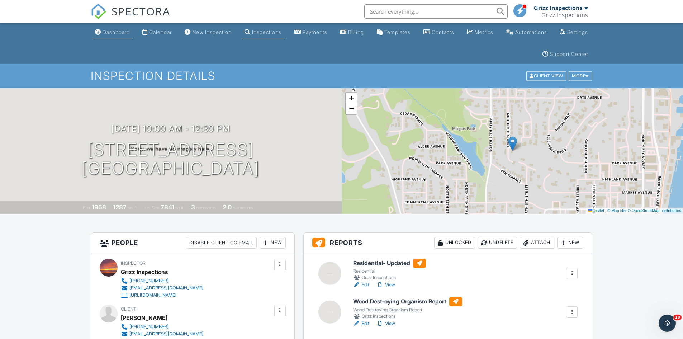
click at [116, 34] on div "Dashboard" at bounding box center [116, 32] width 27 height 6
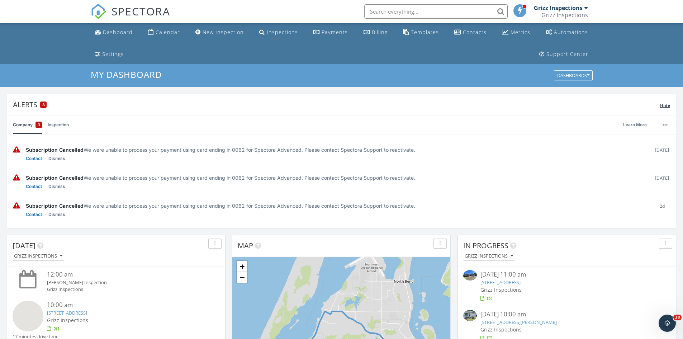
click at [664, 104] on span "Hide" at bounding box center [665, 105] width 10 height 6
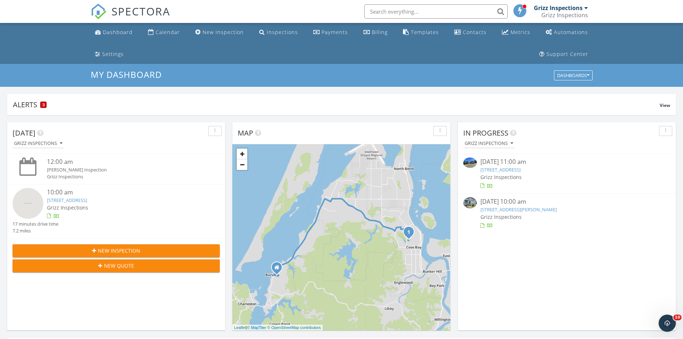
click at [558, 177] on div "Grizz Inspections" at bounding box center [566, 177] width 173 height 8
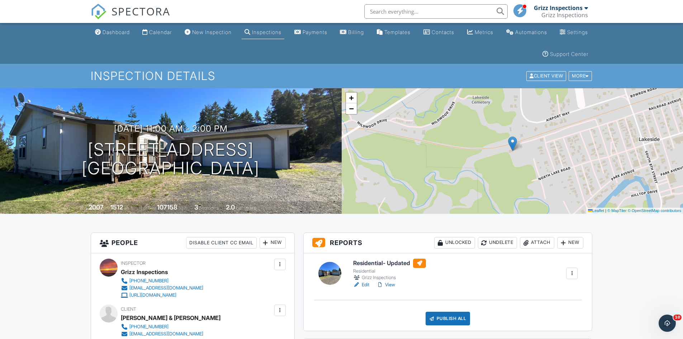
click at [391, 285] on link "View" at bounding box center [385, 284] width 19 height 7
click at [441, 319] on div "Publish All" at bounding box center [448, 319] width 45 height 14
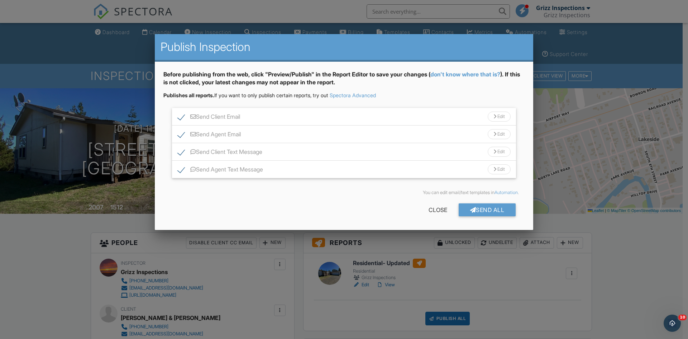
drag, startPoint x: 441, startPoint y: 319, endPoint x: 415, endPoint y: 191, distance: 130.2
click at [415, 191] on div "You can edit email/text templates in Automation ." at bounding box center [344, 193] width 350 height 6
click at [490, 211] on div "Send All" at bounding box center [487, 209] width 57 height 13
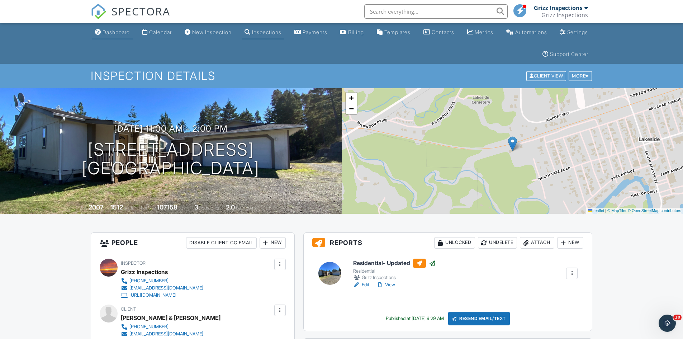
click at [115, 32] on div "Dashboard" at bounding box center [116, 32] width 27 height 6
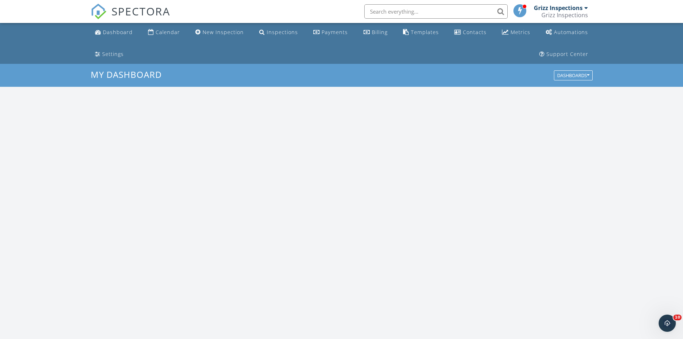
scroll to position [664, 694]
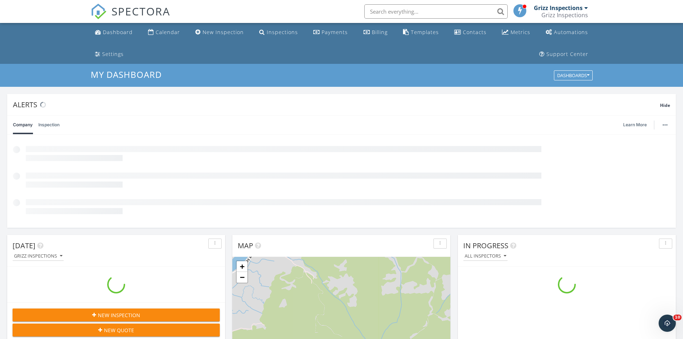
click at [306, 16] on div "SPECTORA Grizz Inspections Grizz Inspections Role: Inspector Change Role Dashbo…" at bounding box center [342, 11] width 502 height 23
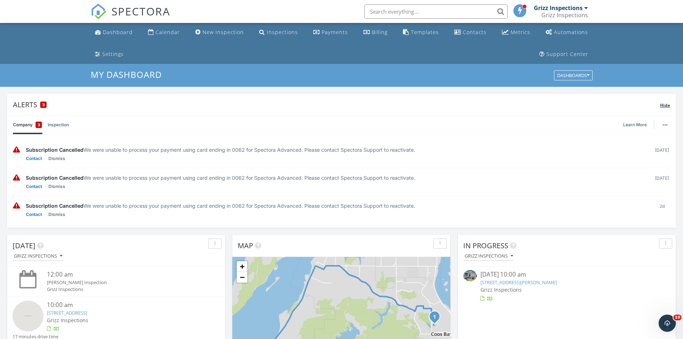
click at [663, 105] on span "Hide" at bounding box center [665, 105] width 10 height 6
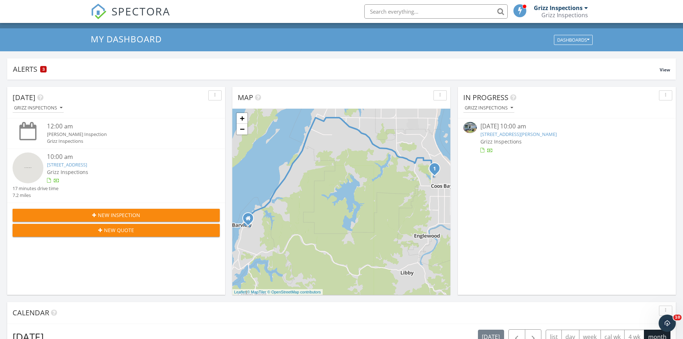
scroll to position [36, 0]
click at [497, 134] on link "[STREET_ADDRESS][PERSON_NAME]" at bounding box center [518, 134] width 76 height 6
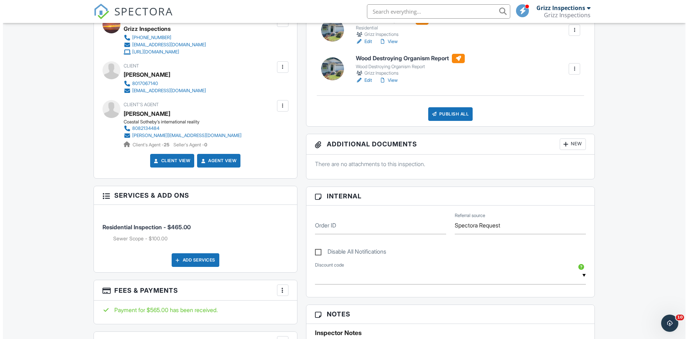
scroll to position [251, 0]
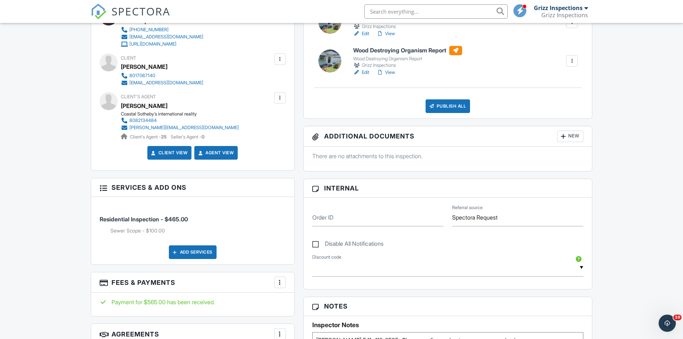
click at [280, 283] on div at bounding box center [279, 282] width 7 height 7
click at [302, 251] on li "Edit Fees & Payments" at bounding box center [316, 252] width 75 height 18
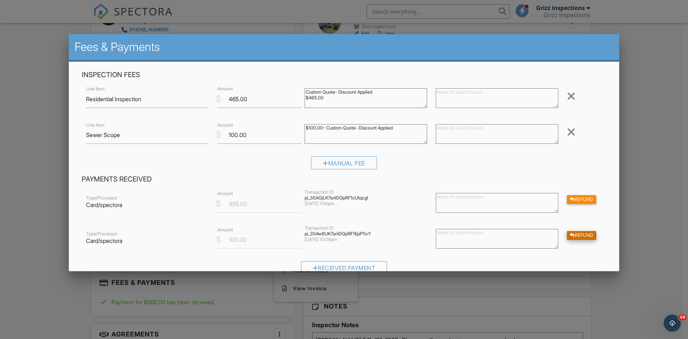
click at [579, 237] on div "Refund" at bounding box center [581, 235] width 29 height 9
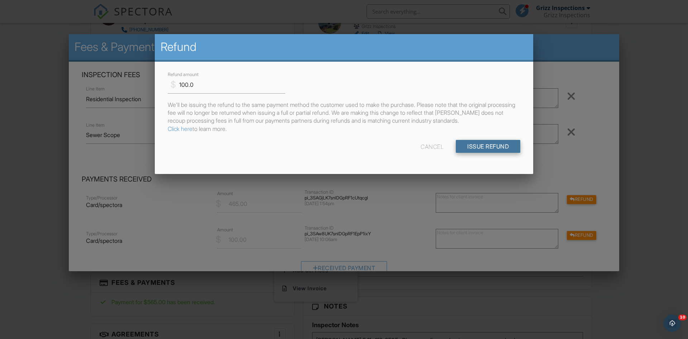
click at [483, 150] on input "Issue Refund" at bounding box center [488, 146] width 65 height 13
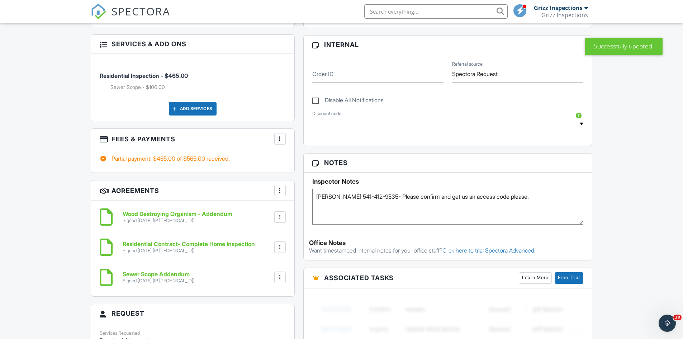
click at [279, 138] on div at bounding box center [279, 138] width 7 height 7
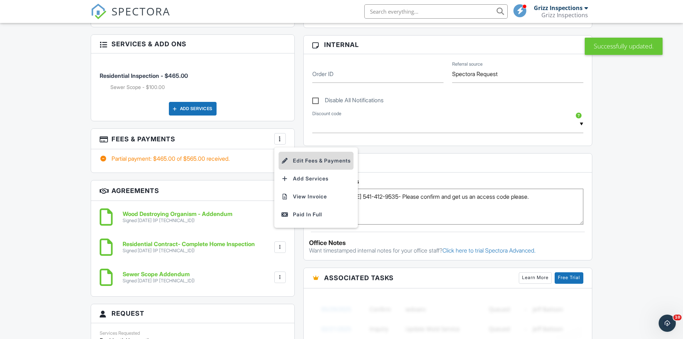
click at [291, 159] on li "Edit Fees & Payments" at bounding box center [316, 161] width 75 height 18
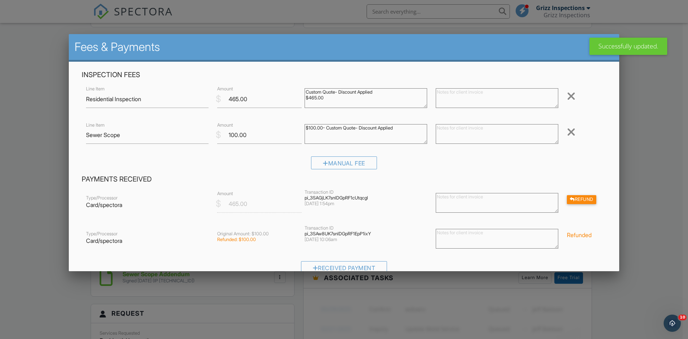
click at [567, 132] on div at bounding box center [571, 131] width 9 height 11
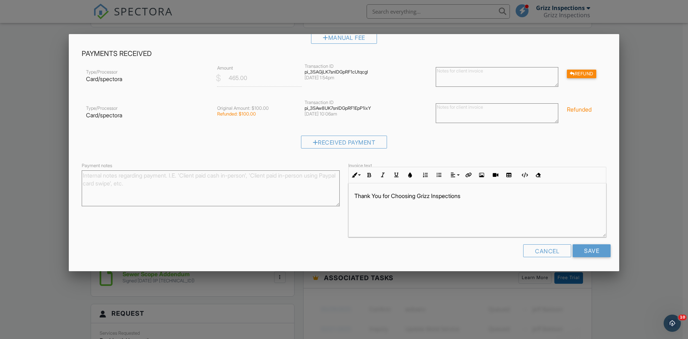
scroll to position [0, 0]
click at [581, 250] on input "Save" at bounding box center [592, 250] width 38 height 13
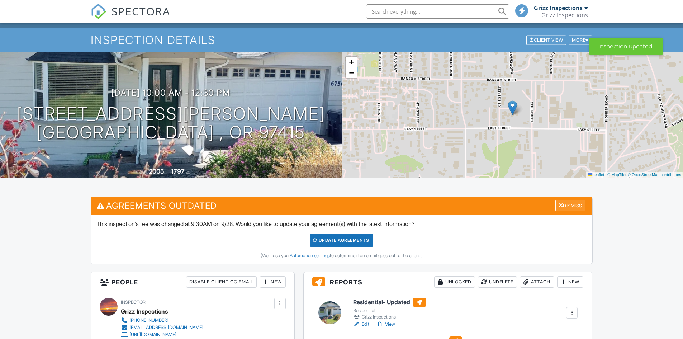
click at [578, 203] on div "Dismiss" at bounding box center [570, 205] width 30 height 11
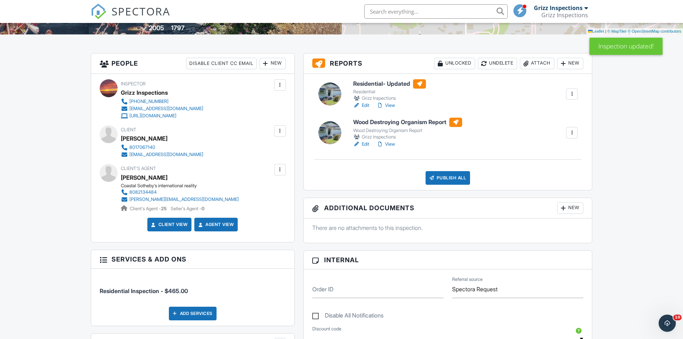
click at [392, 144] on link "View" at bounding box center [385, 144] width 19 height 7
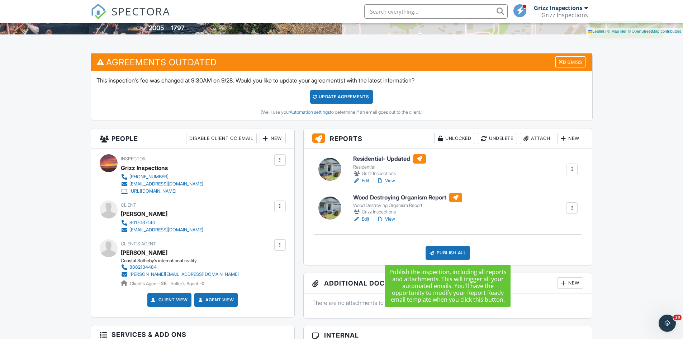
click at [451, 253] on div "Publish All" at bounding box center [448, 253] width 45 height 14
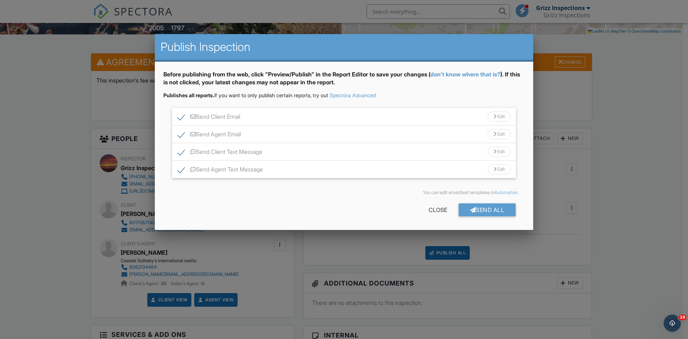
click at [490, 252] on div at bounding box center [344, 175] width 688 height 423
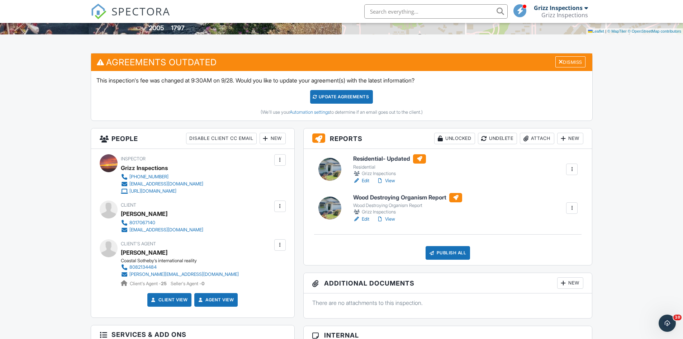
click at [390, 182] on link "View" at bounding box center [385, 180] width 19 height 7
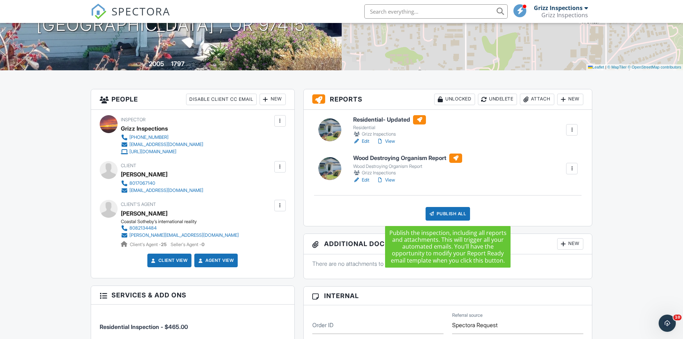
click at [452, 215] on div "Publish All" at bounding box center [448, 214] width 45 height 14
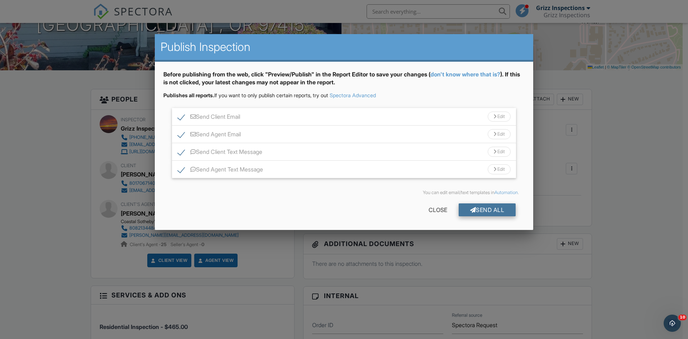
click at [485, 211] on div "Send All" at bounding box center [487, 209] width 57 height 13
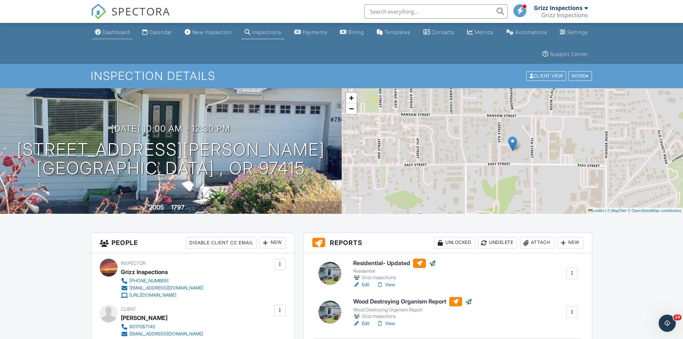
click at [119, 29] on div "Dashboard" at bounding box center [116, 32] width 27 height 6
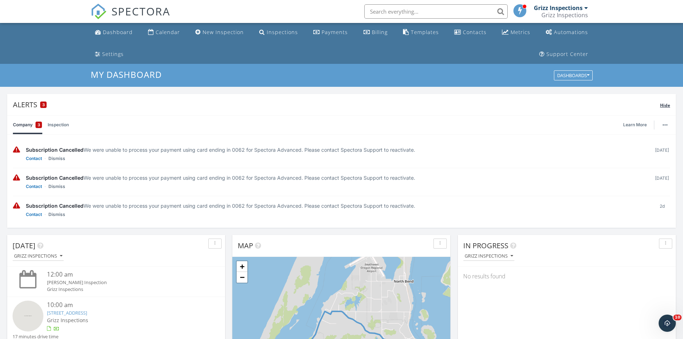
click at [666, 106] on span "Hide" at bounding box center [665, 105] width 10 height 6
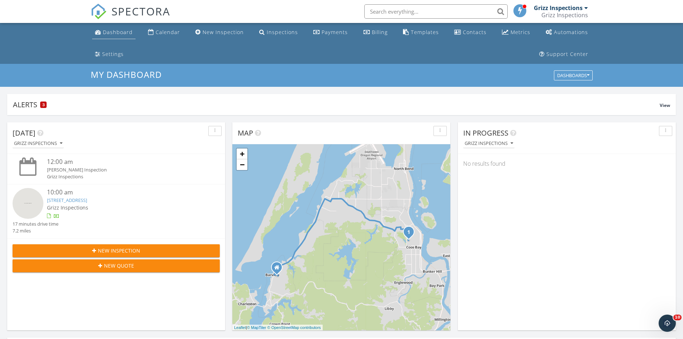
click at [119, 32] on div "Dashboard" at bounding box center [118, 32] width 30 height 7
